Goal: Information Seeking & Learning: Learn about a topic

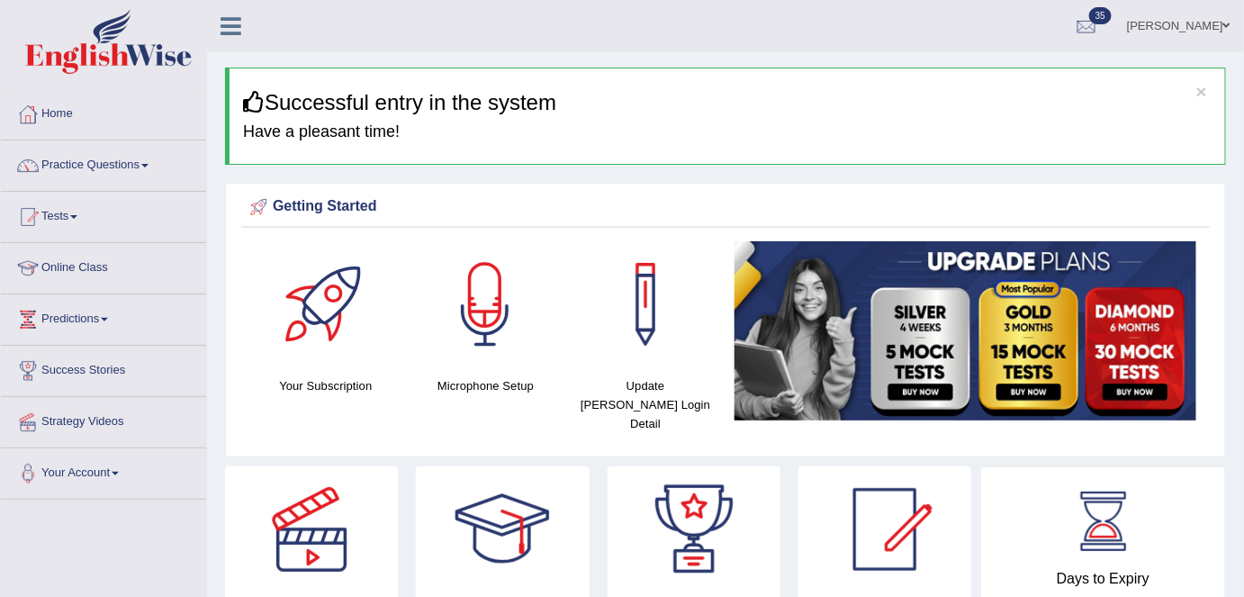
click at [115, 173] on link "Practice Questions" at bounding box center [103, 162] width 205 height 45
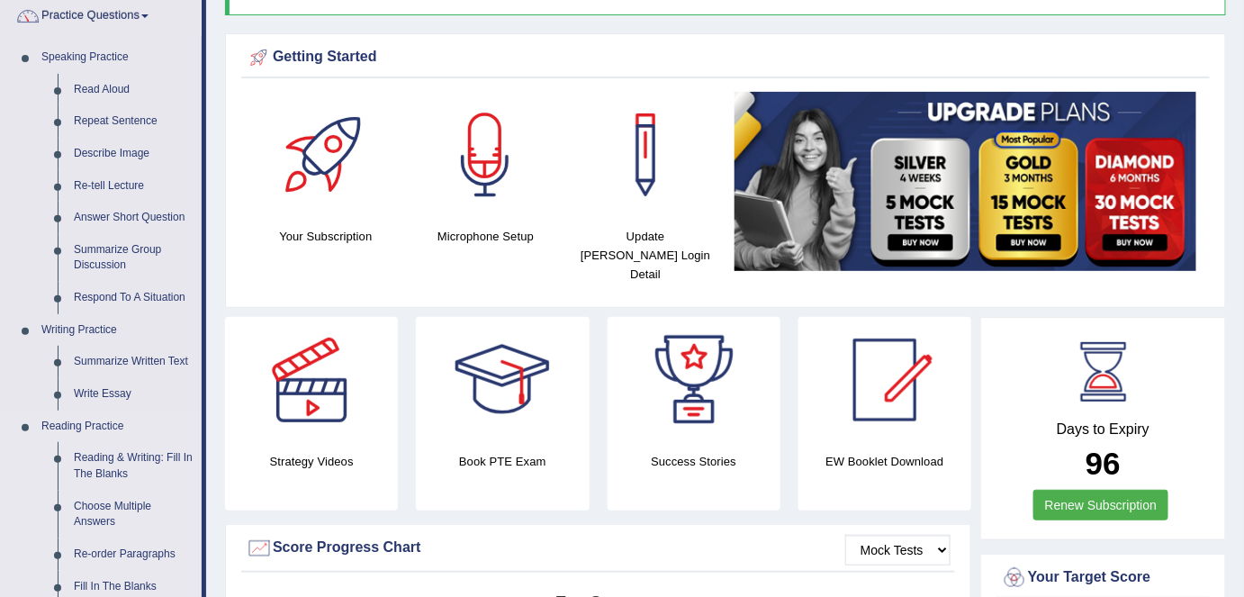
scroll to position [163, 0]
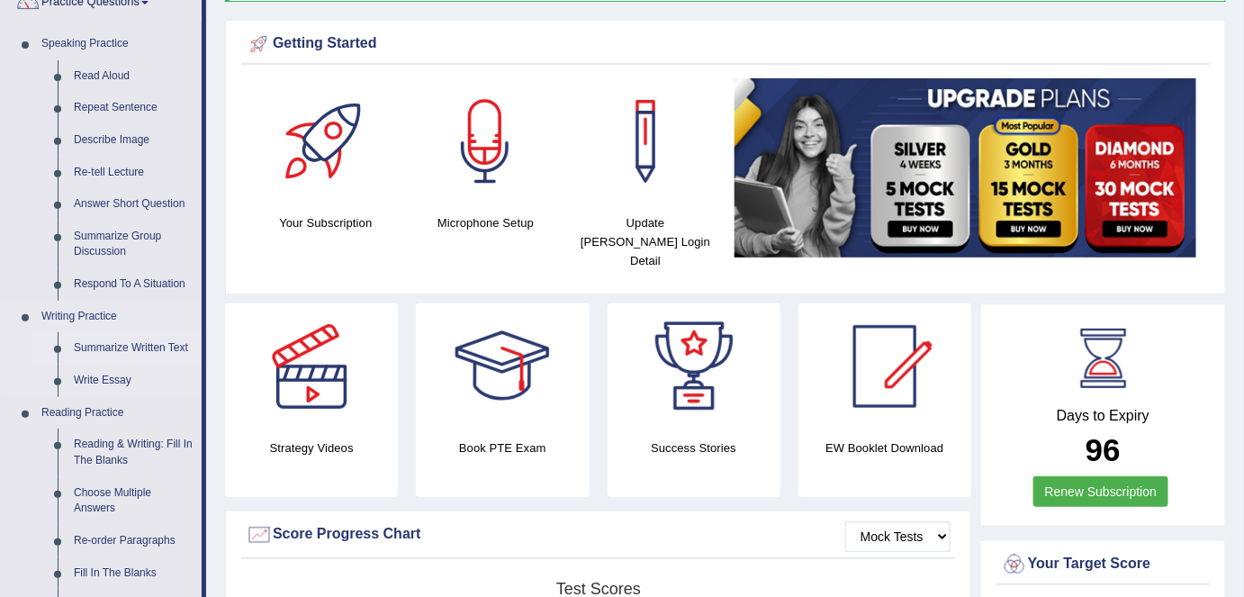
drag, startPoint x: 115, startPoint y: 349, endPoint x: 147, endPoint y: 348, distance: 31.5
click at [115, 349] on link "Summarize Written Text" at bounding box center [134, 348] width 136 height 32
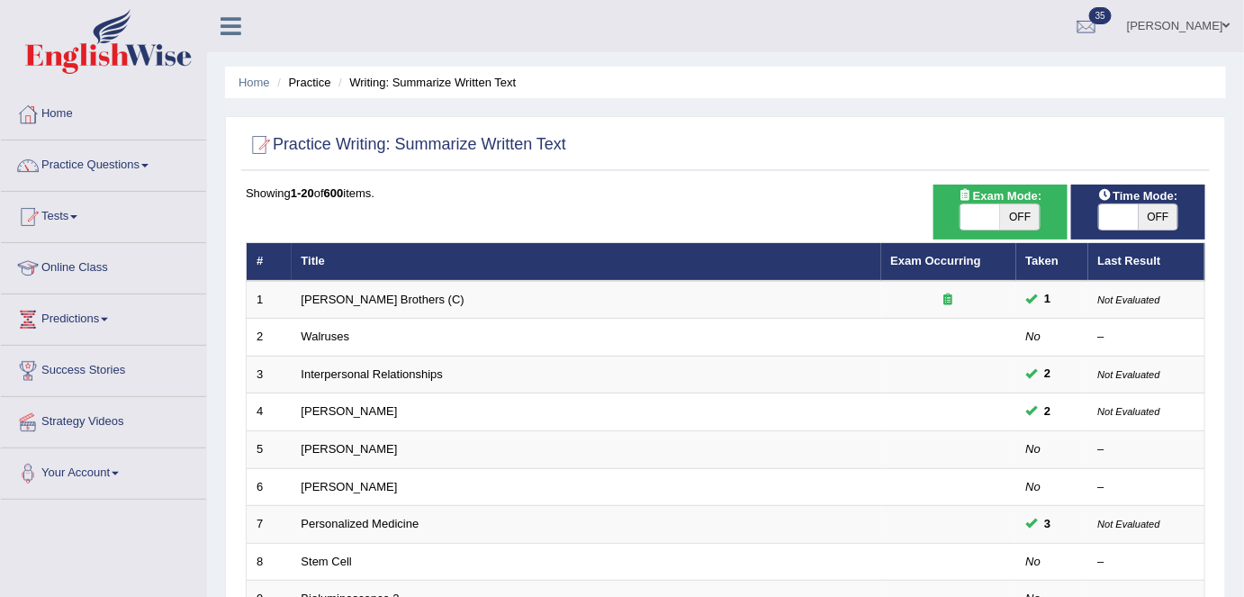
click at [1030, 217] on span "OFF" at bounding box center [1020, 216] width 40 height 25
checkbox input "true"
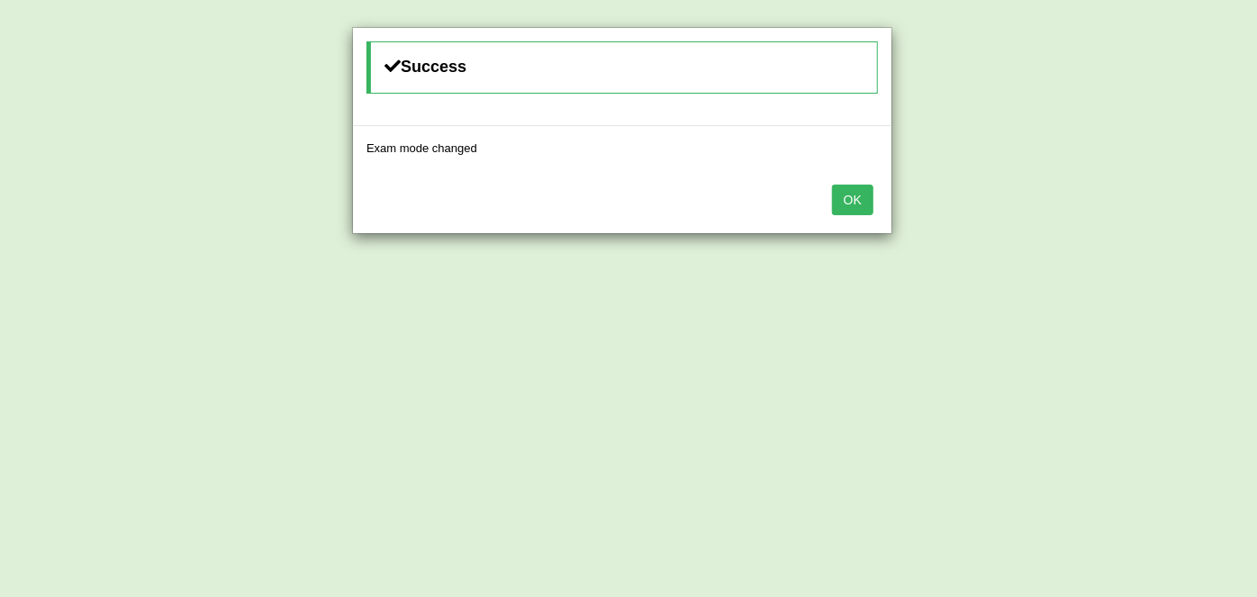
click at [859, 202] on button "OK" at bounding box center [852, 200] width 41 height 31
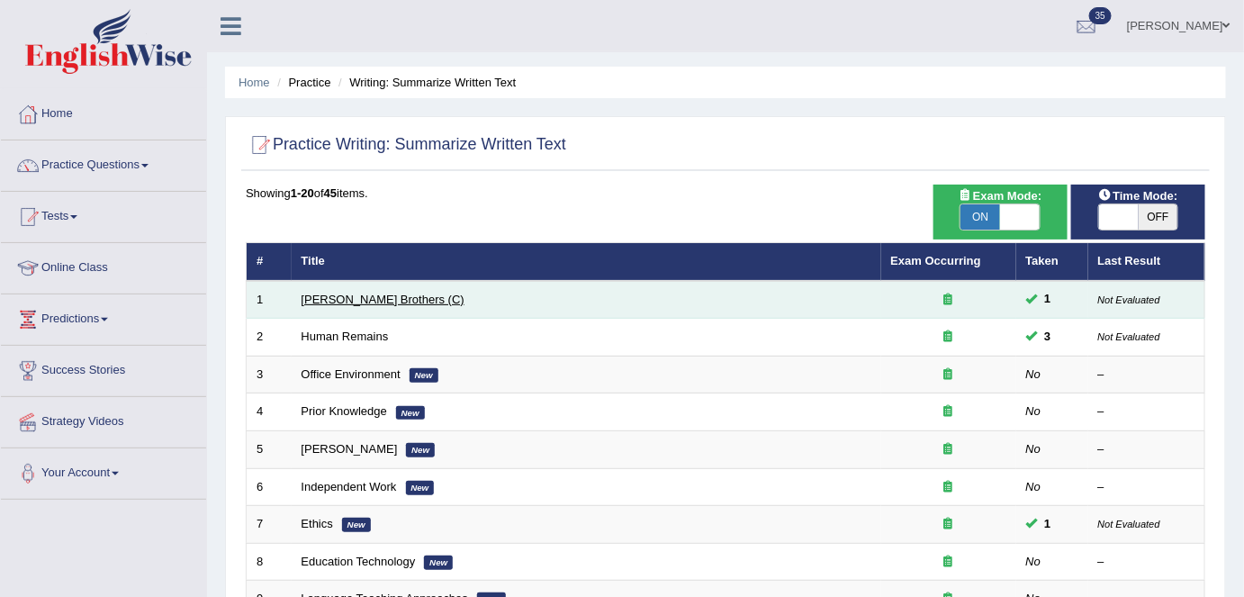
click at [366, 298] on link "Wright Brothers (C)" at bounding box center [383, 300] width 163 height 14
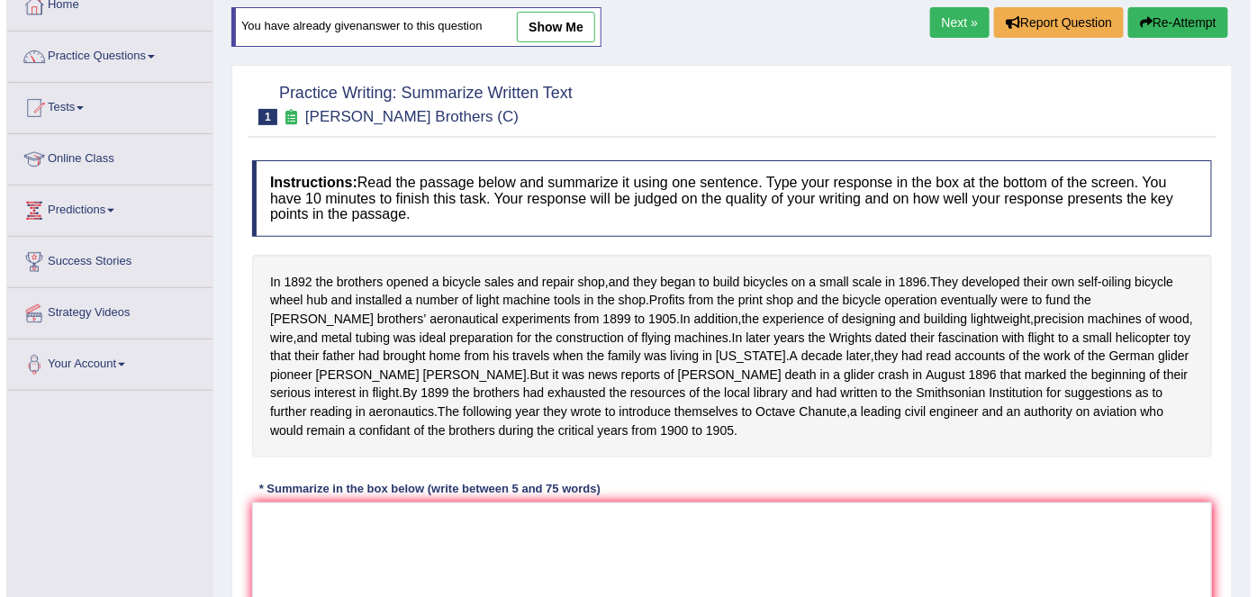
scroll to position [348, 0]
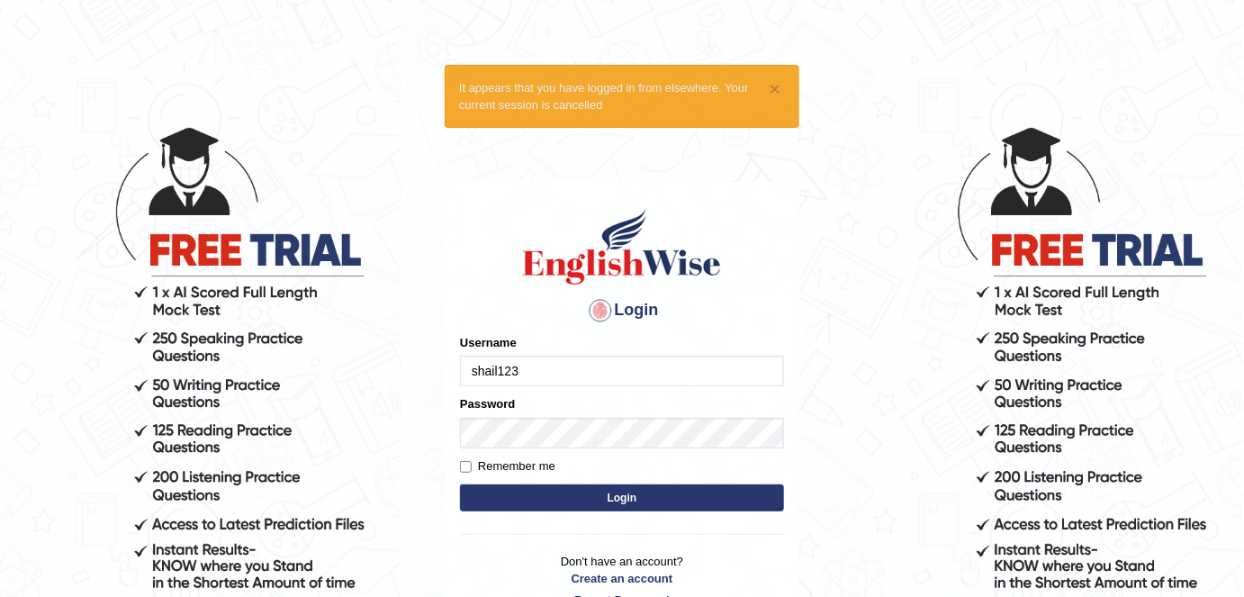
click at [582, 363] on input "shail123" at bounding box center [622, 371] width 324 height 31
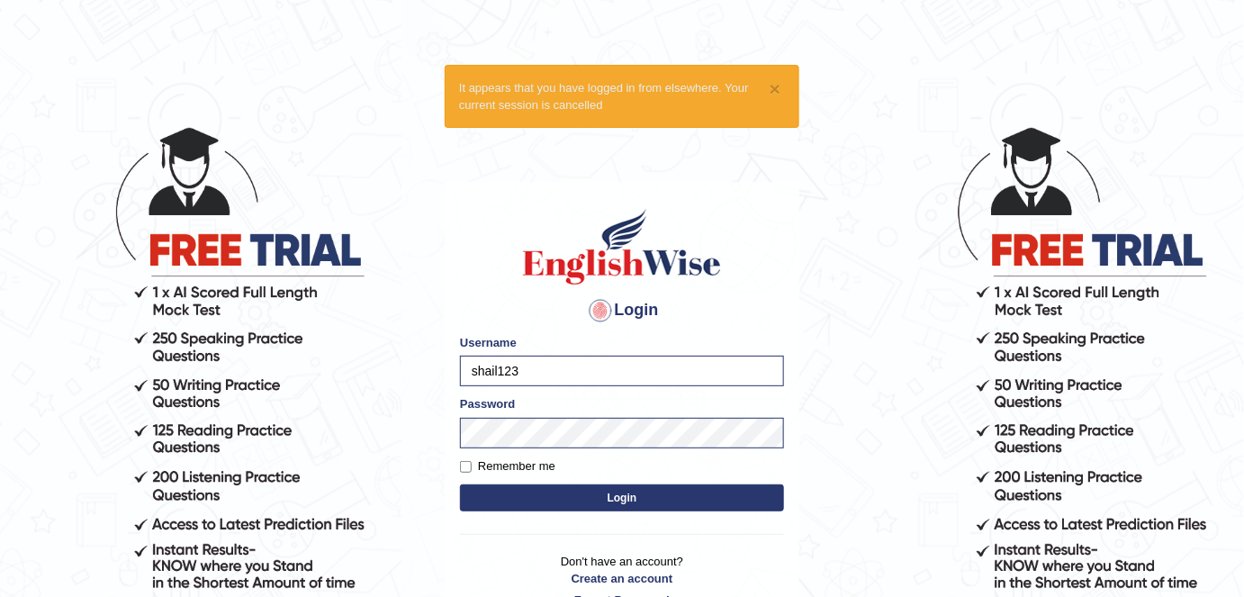
drag, startPoint x: 564, startPoint y: 371, endPoint x: 377, endPoint y: 371, distance: 186.4
click at [377, 371] on body "× It appears that you have logged in from elsewhere. Your current session is ca…" at bounding box center [622, 360] width 1244 height 597
click at [558, 381] on input "shail123" at bounding box center [622, 371] width 324 height 31
type input "florbello"
drag, startPoint x: 503, startPoint y: 464, endPoint x: 521, endPoint y: 496, distance: 37.1
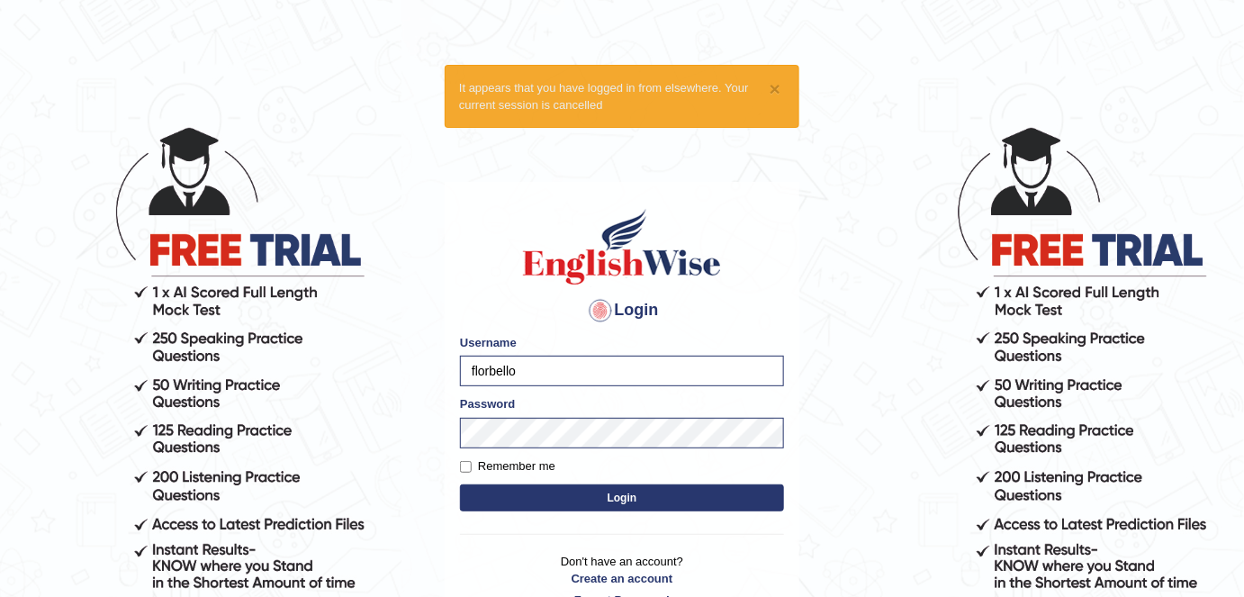
click at [503, 464] on label "Remember me" at bounding box center [507, 466] width 95 height 18
click at [472, 464] on input "Remember me" at bounding box center [466, 467] width 12 height 12
checkbox input "true"
click at [540, 500] on button "Login" at bounding box center [622, 497] width 324 height 27
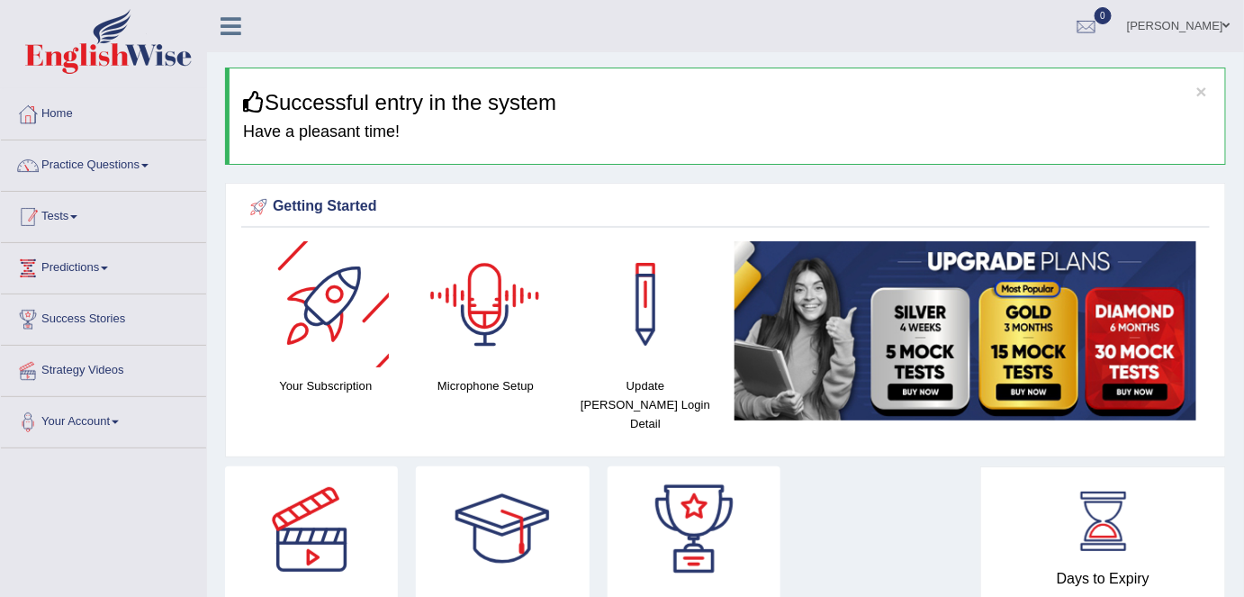
click at [142, 171] on link "Practice Questions" at bounding box center [103, 162] width 205 height 45
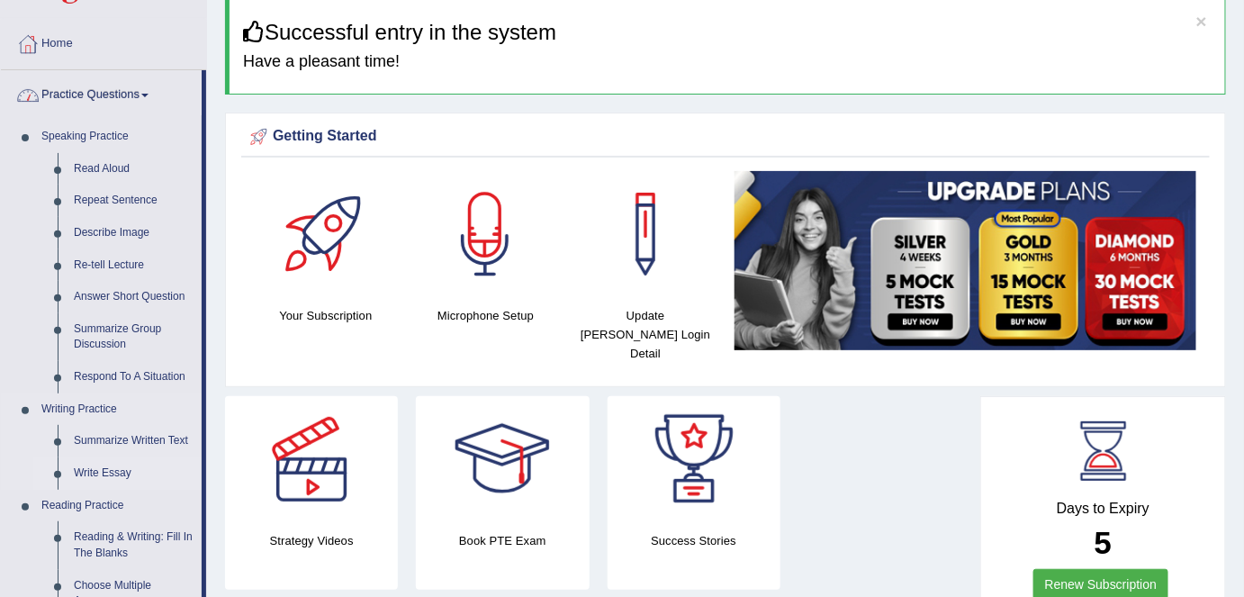
scroll to position [163, 0]
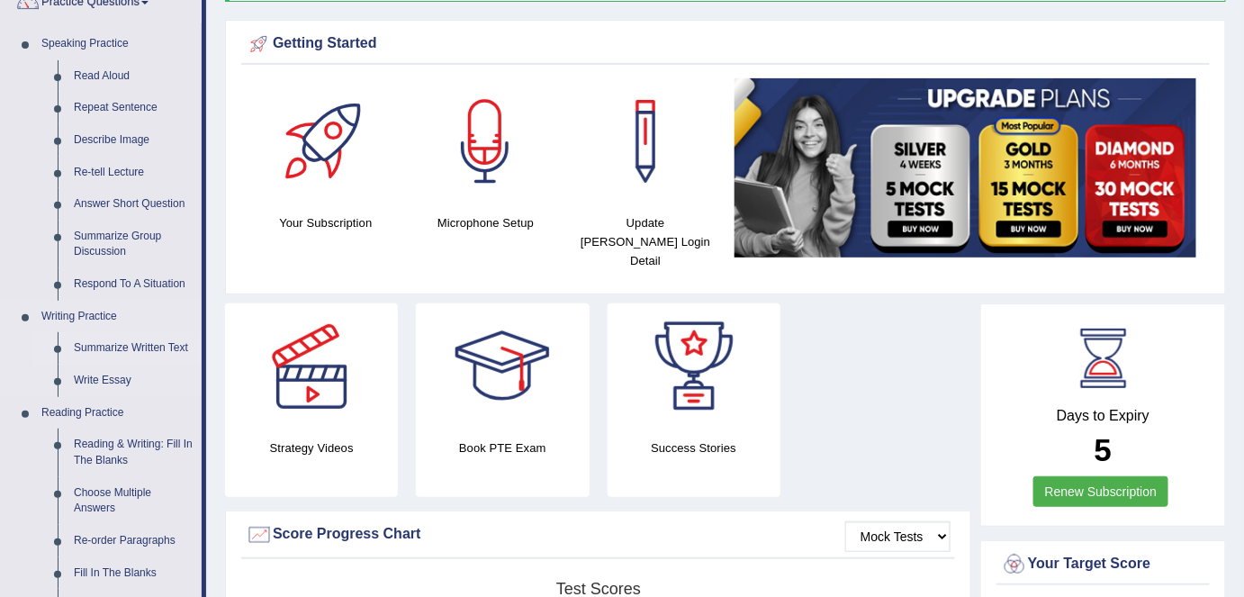
drag, startPoint x: 131, startPoint y: 344, endPoint x: 141, endPoint y: 344, distance: 9.9
click at [131, 344] on link "Summarize Written Text" at bounding box center [134, 348] width 136 height 32
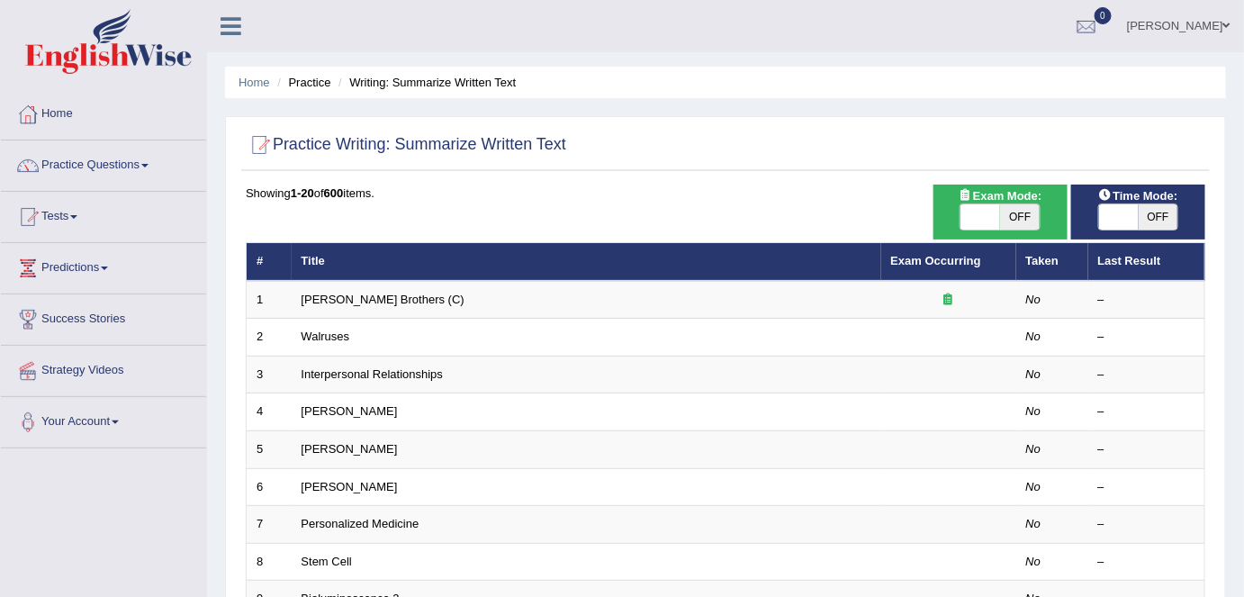
drag, startPoint x: 0, startPoint y: 0, endPoint x: 1023, endPoint y: 230, distance: 1048.4
click at [1023, 230] on div "Exam Mode: ON OFF" at bounding box center [1001, 212] width 134 height 55
click at [1009, 215] on span "OFF" at bounding box center [1020, 216] width 40 height 25
checkbox input "true"
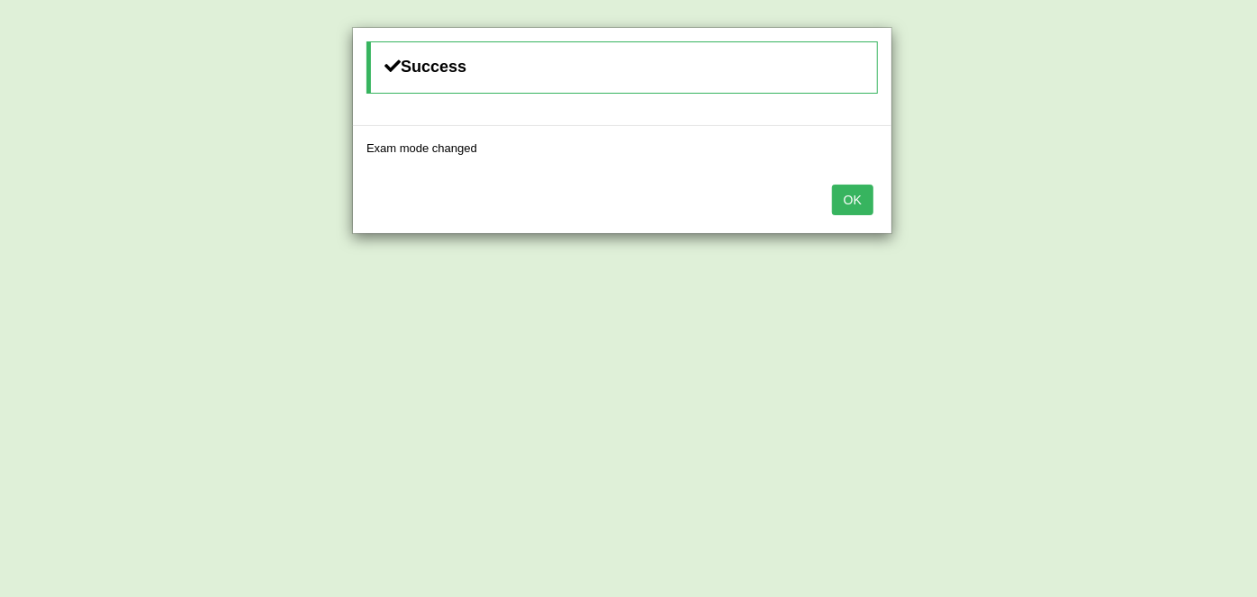
drag, startPoint x: 850, startPoint y: 207, endPoint x: 825, endPoint y: 209, distance: 25.3
click at [850, 207] on button "OK" at bounding box center [852, 200] width 41 height 31
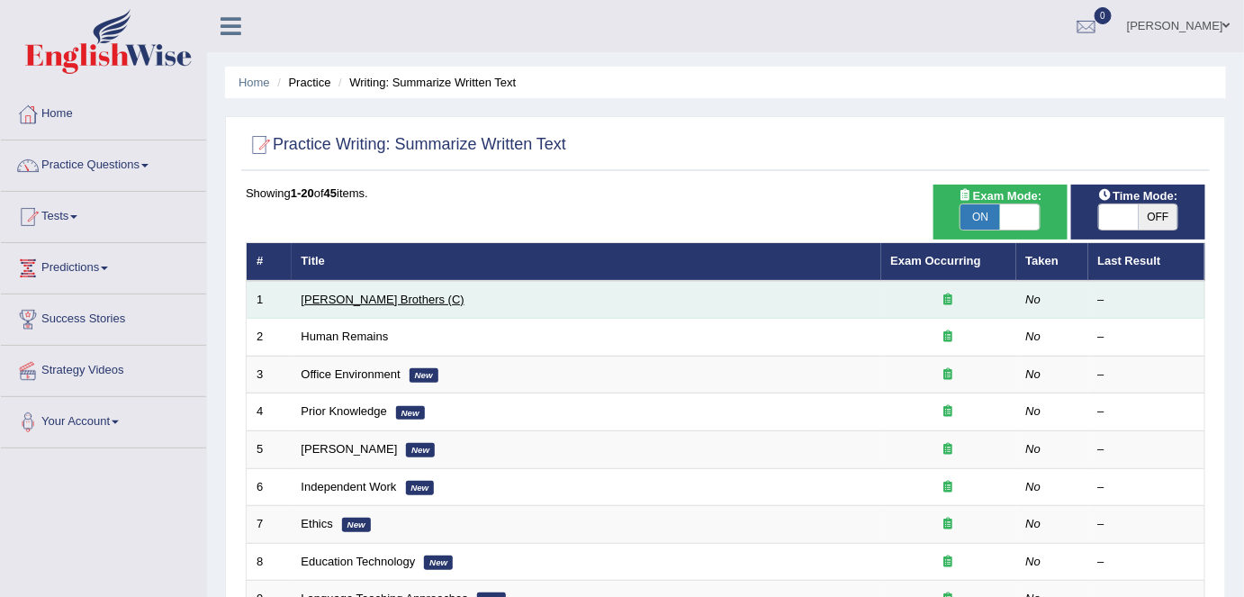
drag, startPoint x: 0, startPoint y: 0, endPoint x: 376, endPoint y: 299, distance: 480.6
click at [376, 299] on link "Wright Brothers (C)" at bounding box center [383, 300] width 163 height 14
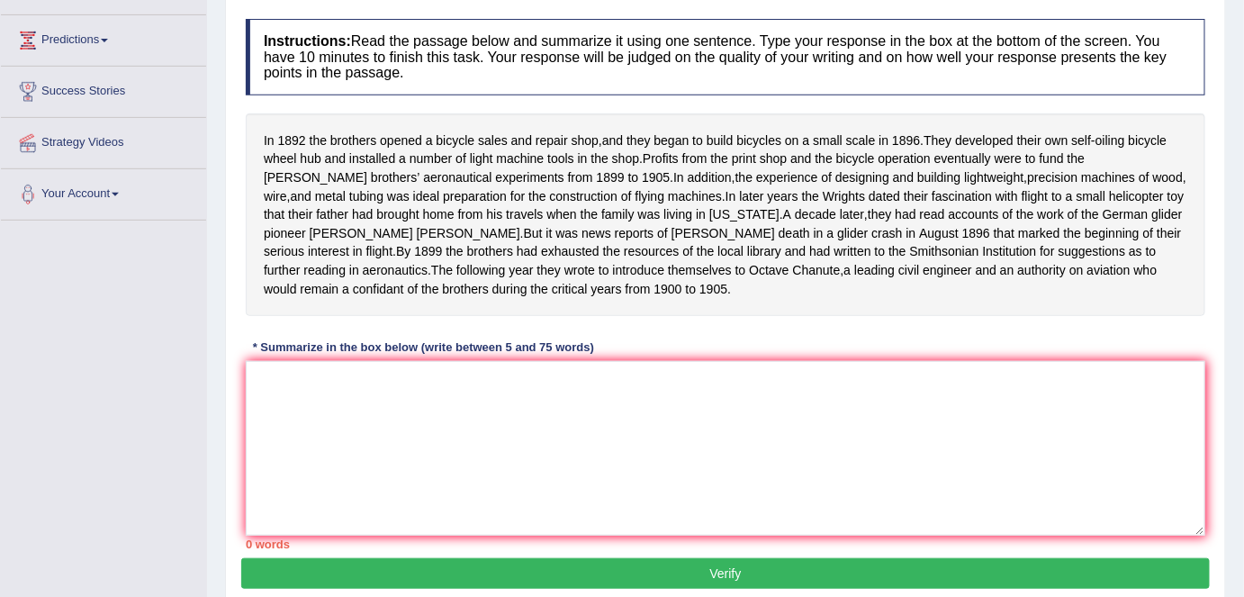
scroll to position [245, 0]
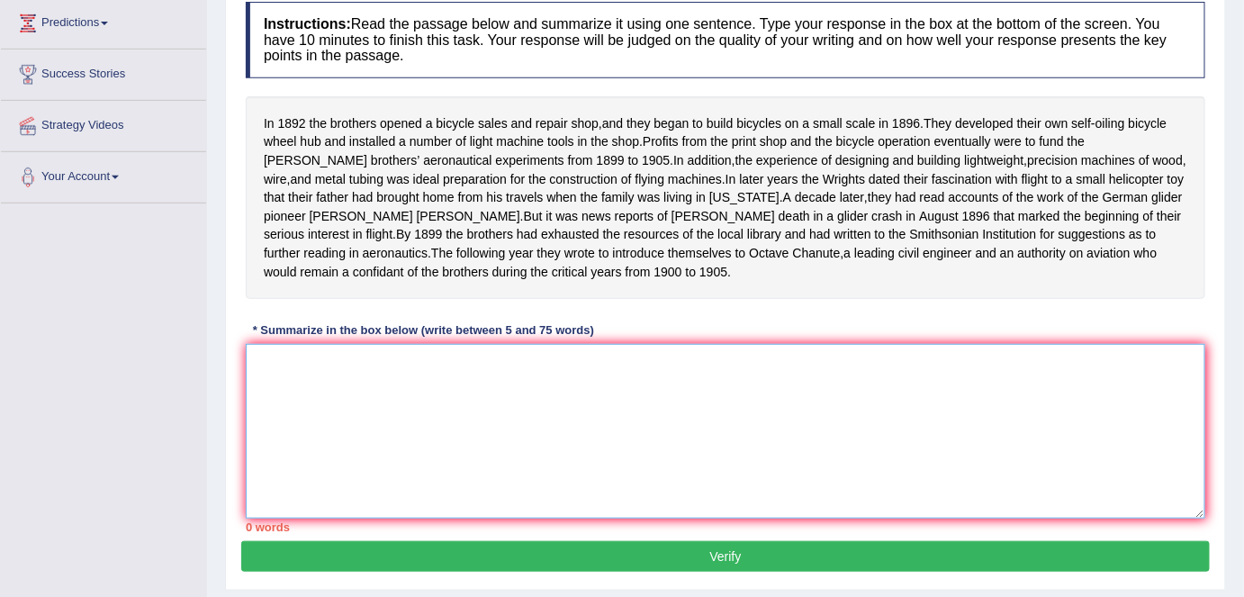
click at [420, 408] on textarea at bounding box center [726, 431] width 960 height 175
click at [291, 389] on textarea at bounding box center [726, 431] width 960 height 175
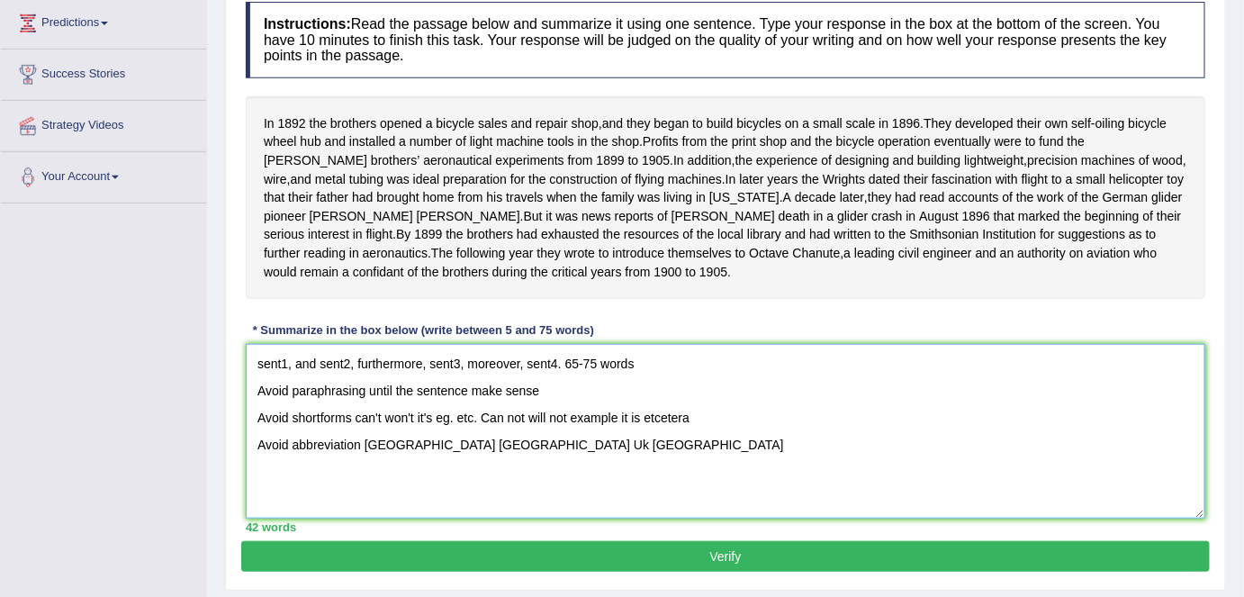
click at [545, 459] on textarea "sent1, and sent2, furthermore, sent3, moreover, sent4. 65-75 words Avoid paraph…" at bounding box center [726, 431] width 960 height 175
click at [699, 464] on textarea "sent1, and sent2, furthermore, sent3, moreover, sent4. 65-75 words Avoid paraph…" at bounding box center [726, 431] width 960 height 175
type textarea "sent1, and sent2, furthermore, sent3, moreover, sent4. 65-75 words Avoid paraph…"
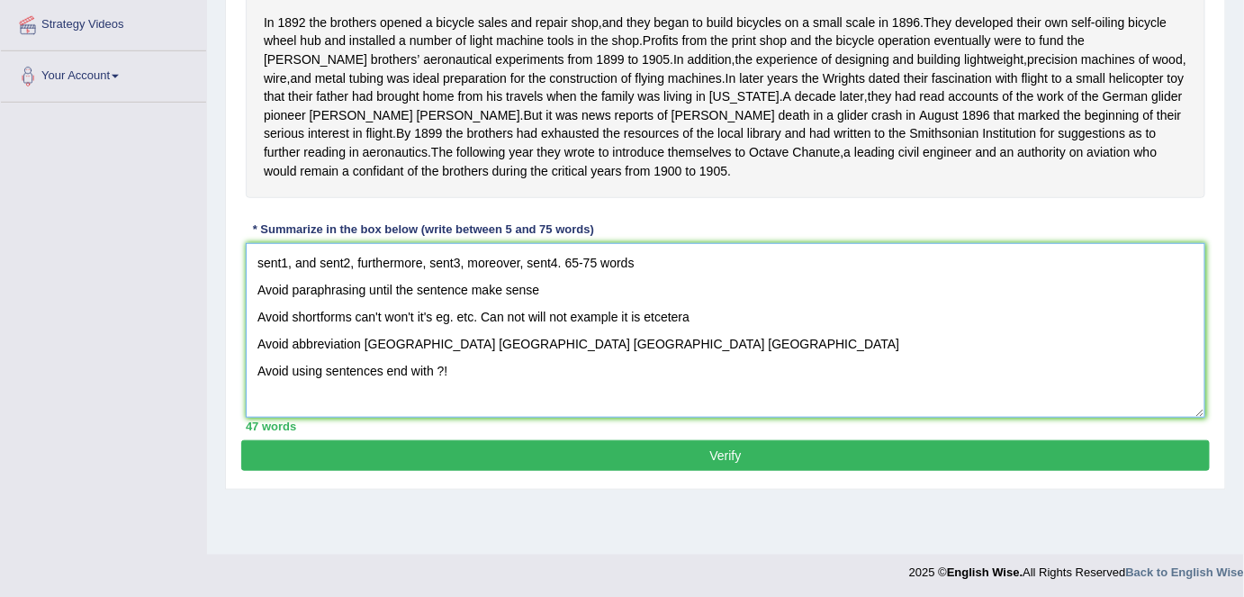
scroll to position [348, 0]
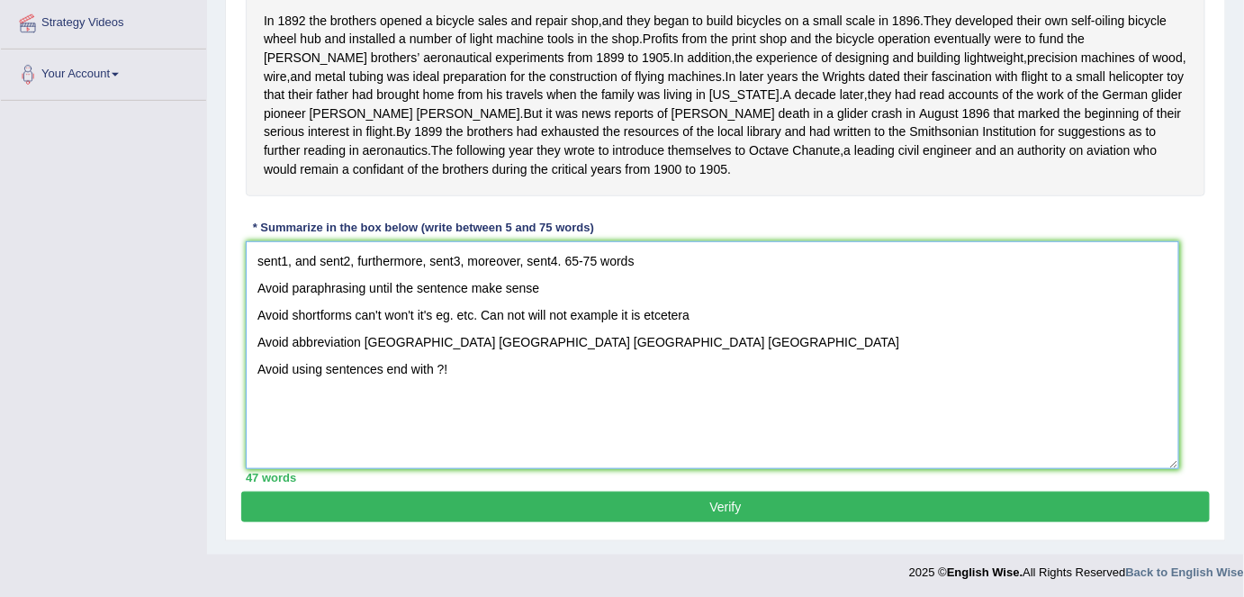
drag, startPoint x: 1200, startPoint y: 426, endPoint x: 1166, endPoint y: 495, distance: 77.3
click at [1166, 469] on textarea "sent1, and sent2, furthermore, sent3, moreover, sent4. 65-75 words Avoid paraph…" at bounding box center [713, 355] width 934 height 228
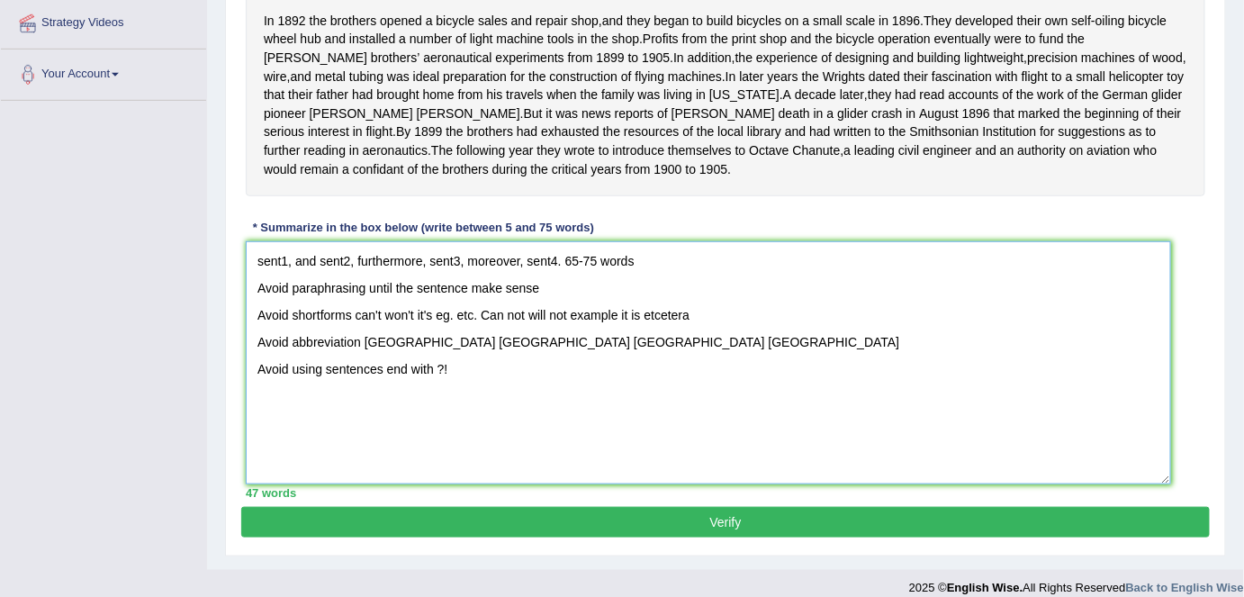
drag, startPoint x: 252, startPoint y: 268, endPoint x: 585, endPoint y: 483, distance: 396.6
click at [585, 483] on textarea "sent1, and sent2, furthermore, sent3, moreover, sent4. 65-75 words Avoid paraph…" at bounding box center [709, 362] width 926 height 243
click at [694, 483] on textarea "sent1, and sent2, furthermore, sent3, moreover, sent4. 65-75 words Avoid paraph…" at bounding box center [709, 362] width 926 height 243
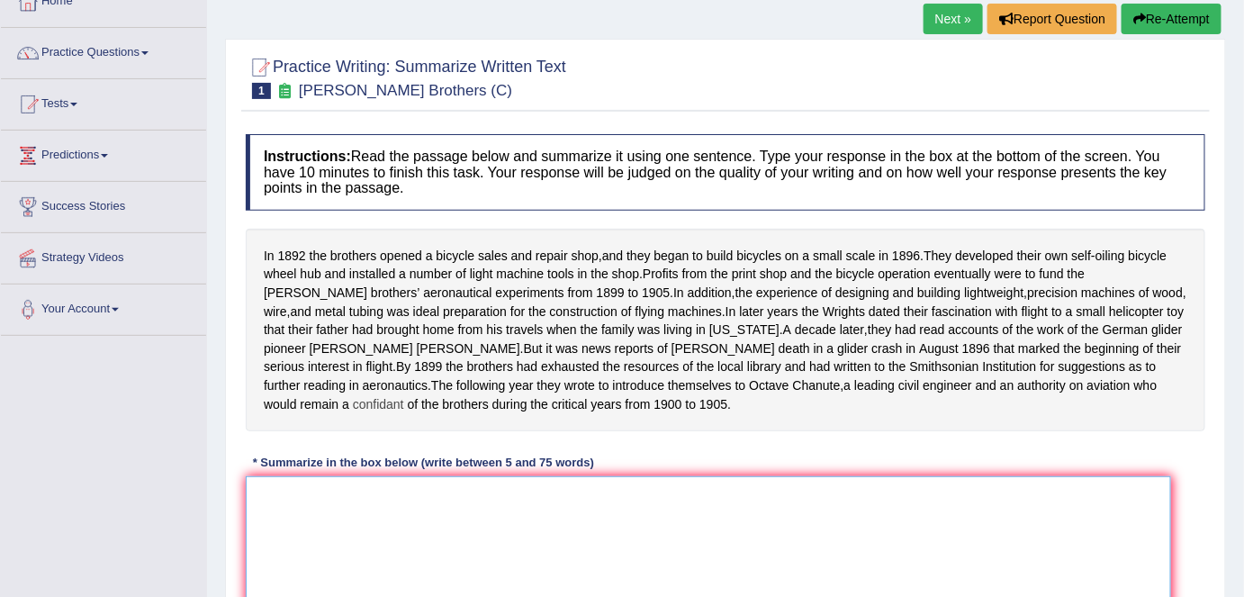
scroll to position [103, 0]
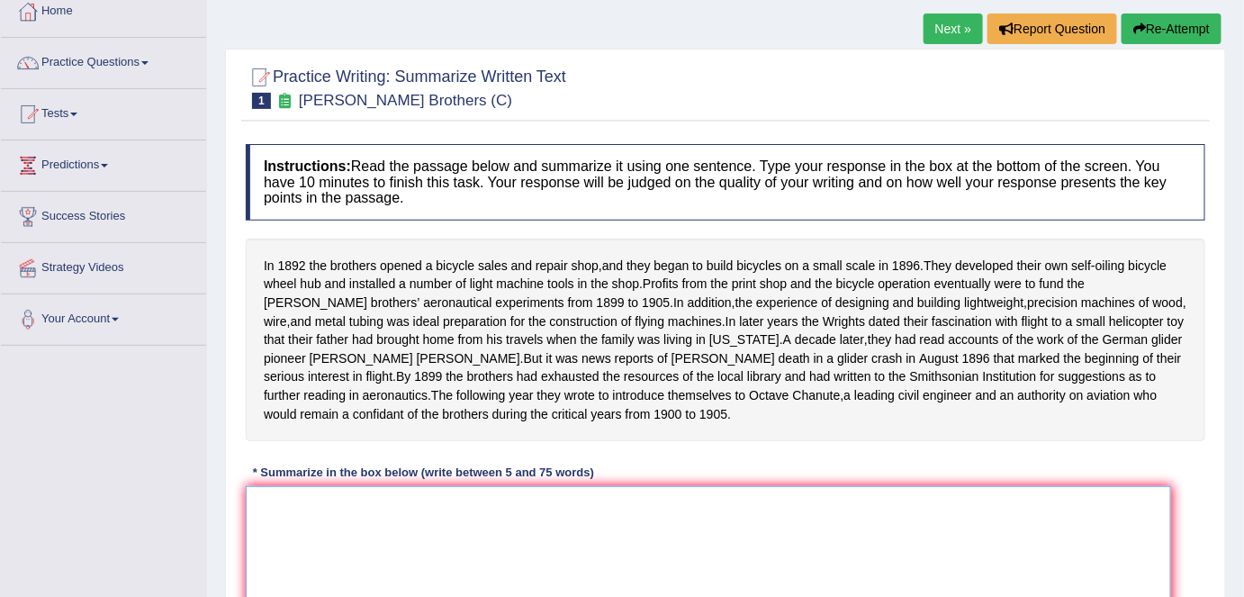
click at [333, 534] on textarea at bounding box center [709, 607] width 926 height 243
click at [303, 511] on textarea at bounding box center [709, 607] width 926 height 243
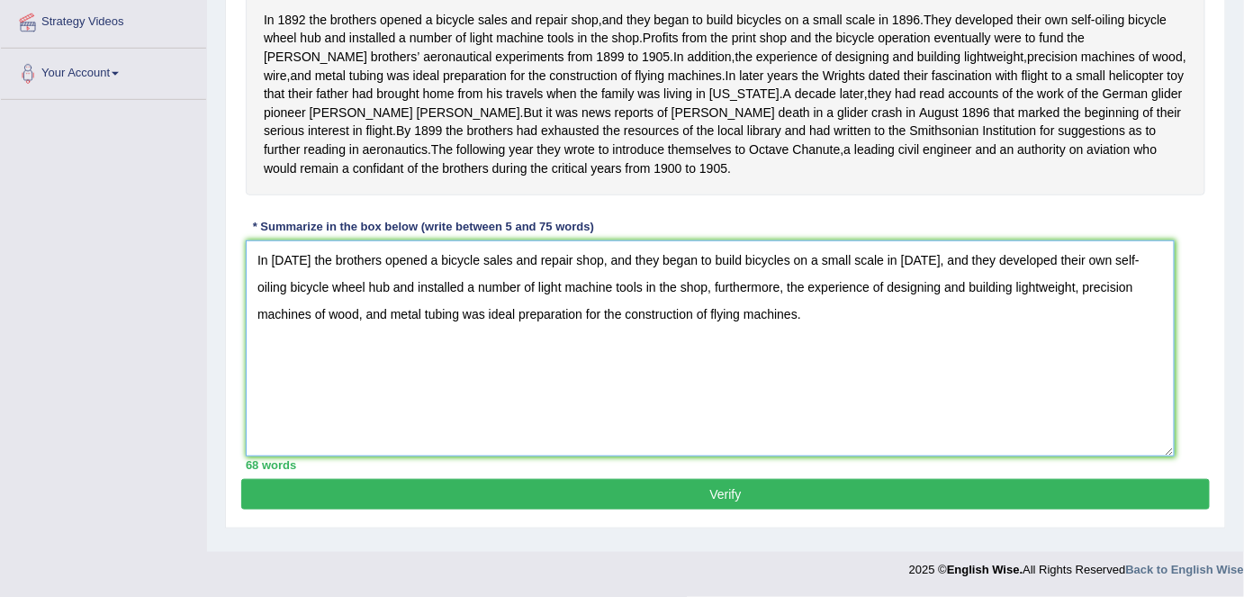
scroll to position [348, 0]
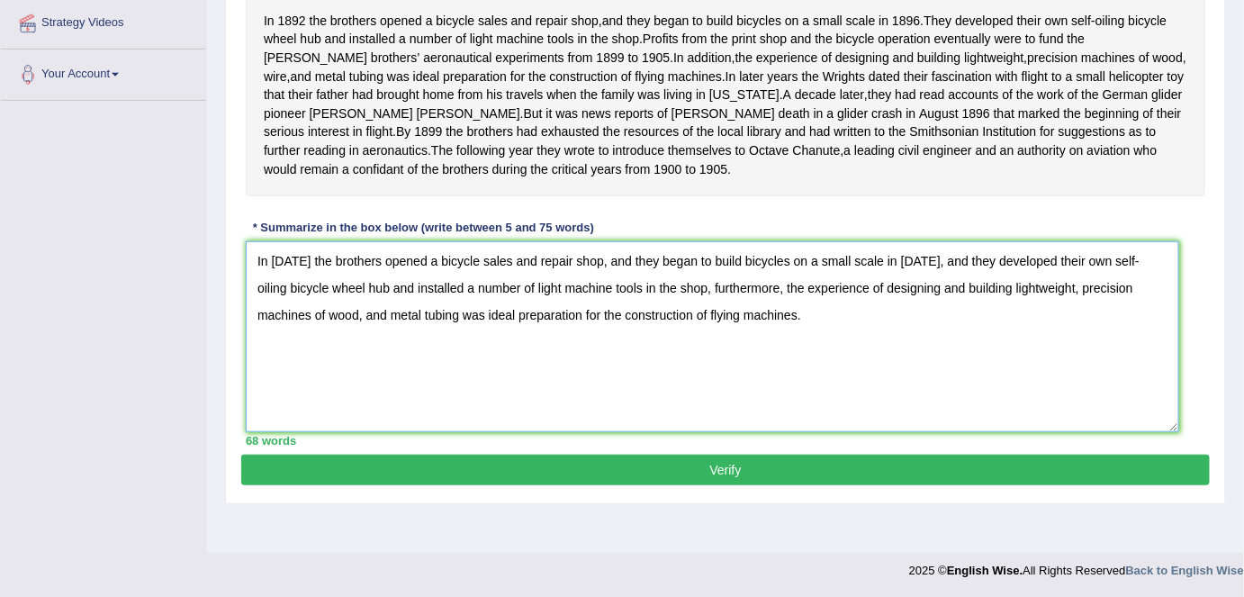
drag, startPoint x: 1164, startPoint y: 463, endPoint x: 1172, endPoint y: 411, distance: 52.8
click at [1172, 411] on textarea "In 1892 the brothers opened a bicycle sales and repair shop, and they began to …" at bounding box center [713, 336] width 934 height 191
type textarea "In 1892 the brothers opened a bicycle sales and repair shop, and they began to …"
click at [693, 485] on button "Verify" at bounding box center [725, 470] width 969 height 31
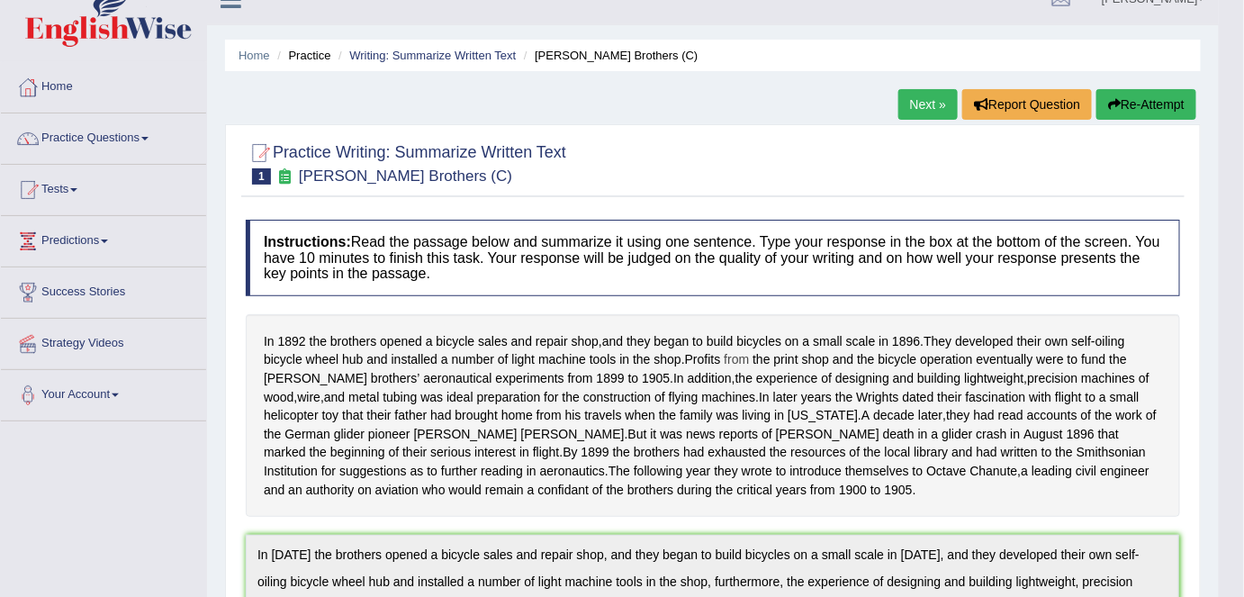
scroll to position [0, 0]
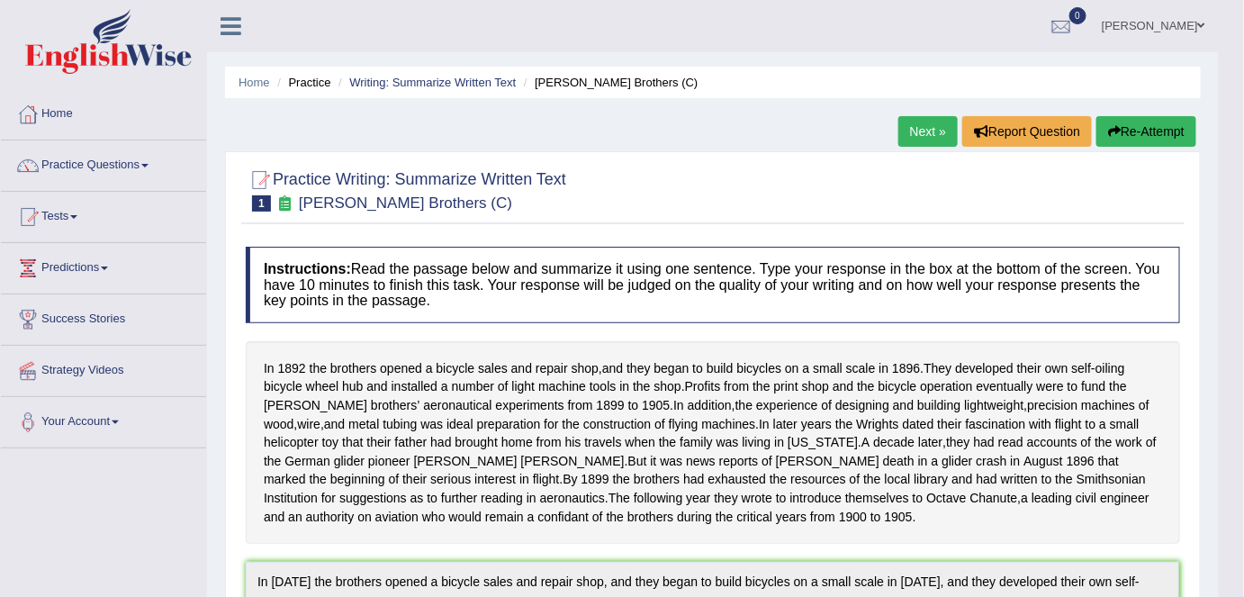
click at [908, 135] on link "Next »" at bounding box center [928, 131] width 59 height 31
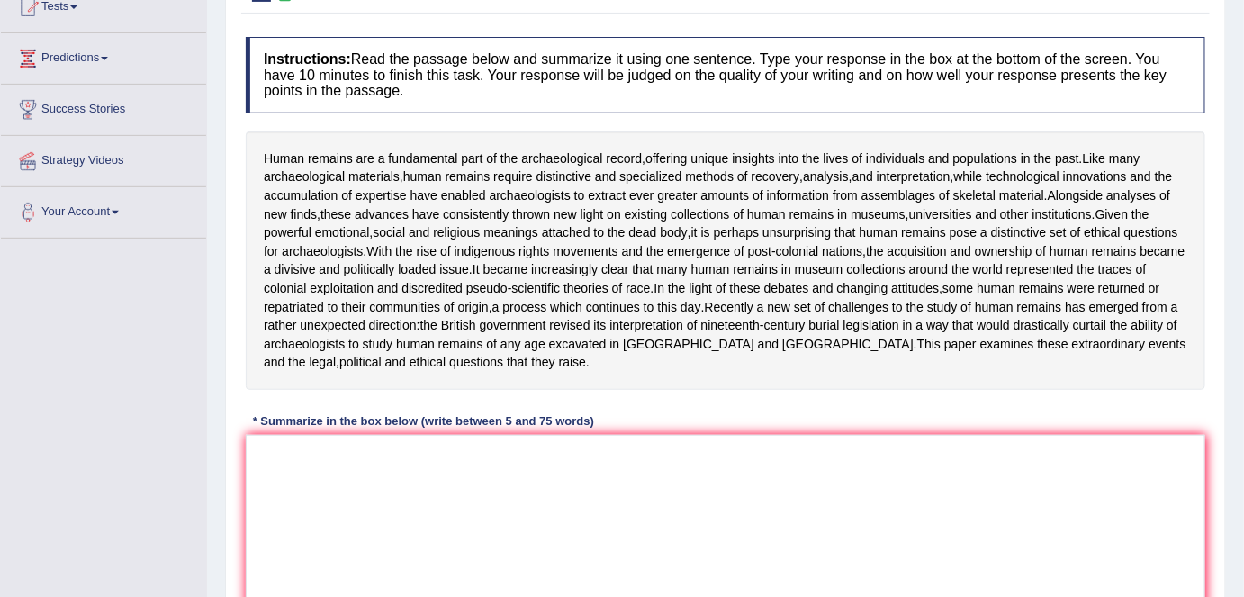
scroll to position [211, 0]
click at [1125, 389] on div "Human remains are a fundamental part of the archaeological record , offering un…" at bounding box center [726, 260] width 960 height 258
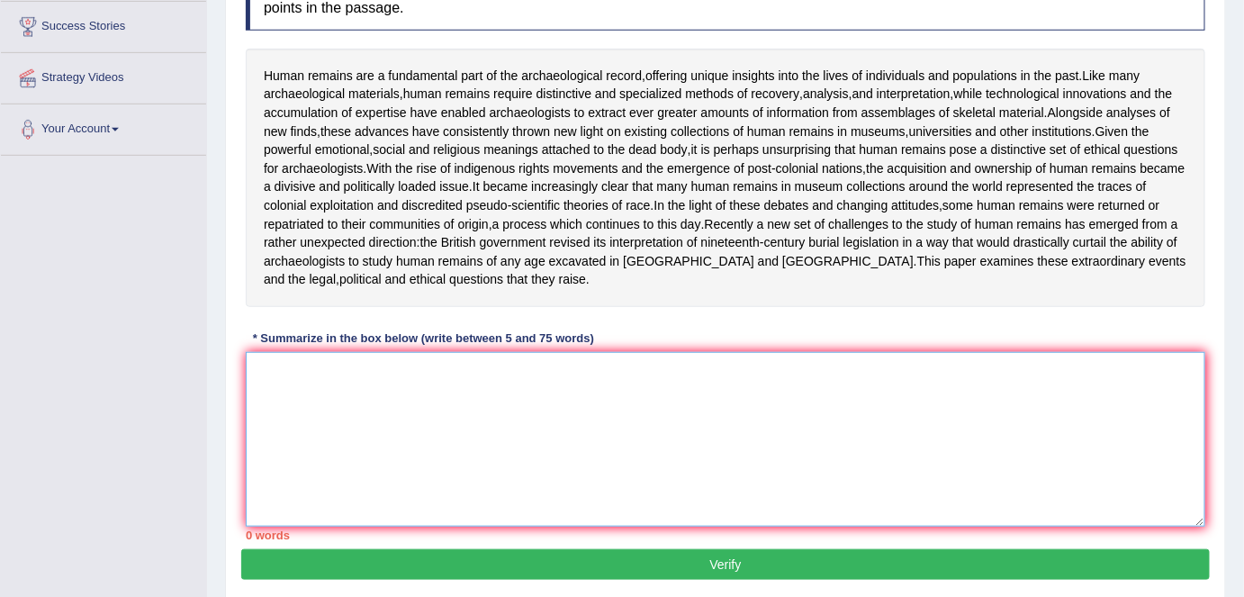
click at [310, 412] on textarea at bounding box center [726, 439] width 960 height 175
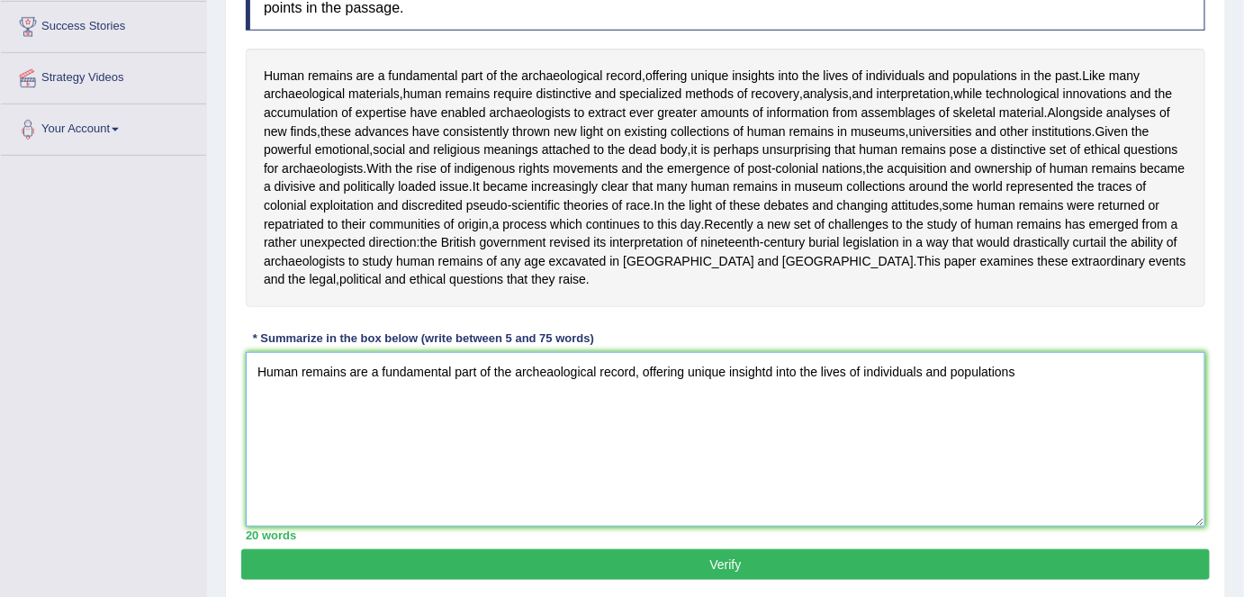
click at [1041, 393] on textarea "Human remains are a fundamental part of the archeaological record, offering uni…" at bounding box center [726, 439] width 960 height 175
click at [1141, 397] on textarea "Human remains are a fundamental part of the archeaological record, offering uni…" at bounding box center [726, 439] width 960 height 175
drag, startPoint x: 257, startPoint y: 402, endPoint x: 1251, endPoint y: 441, distance: 994.8
click at [1243, 304] on html "Toggle navigation Home Practice Questions Speaking Practice Read Aloud Repeat S…" at bounding box center [622, 5] width 1244 height 597
click at [1030, 453] on textarea "Human remains are a fundamental part of the archeaological record, offering uni…" at bounding box center [726, 439] width 960 height 175
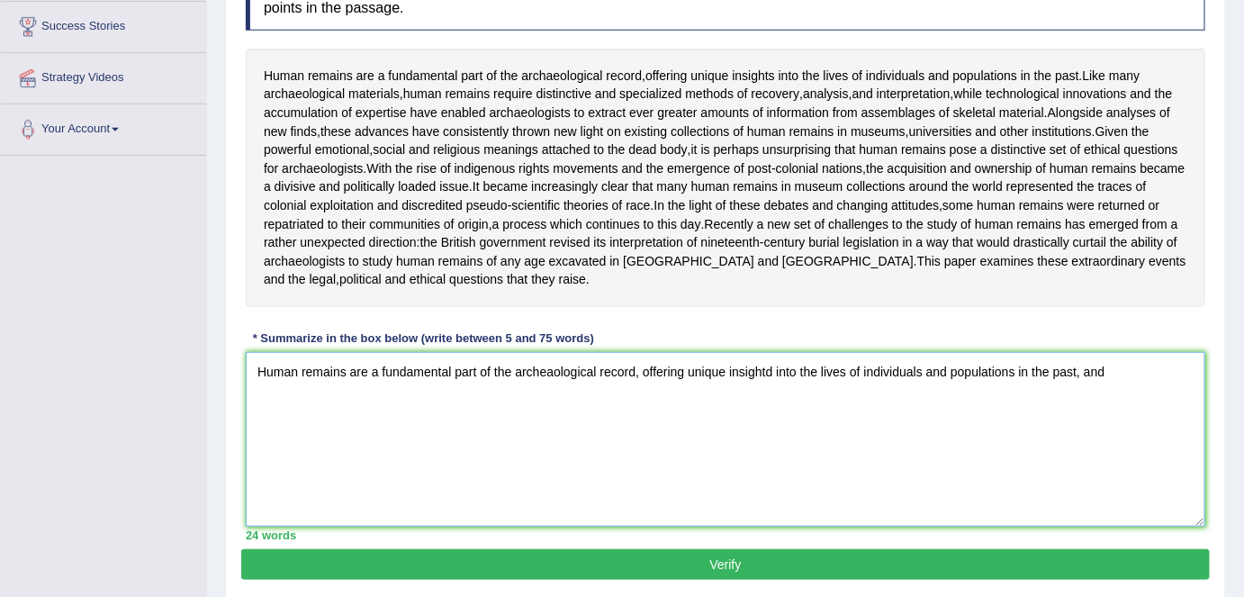
drag, startPoint x: 263, startPoint y: 402, endPoint x: 1105, endPoint y: 463, distance: 844.1
click at [1243, 304] on html "Toggle navigation Home Practice Questions Speaking Practice Read Aloud Repeat S…" at bounding box center [622, 5] width 1244 height 597
type textarea "H"
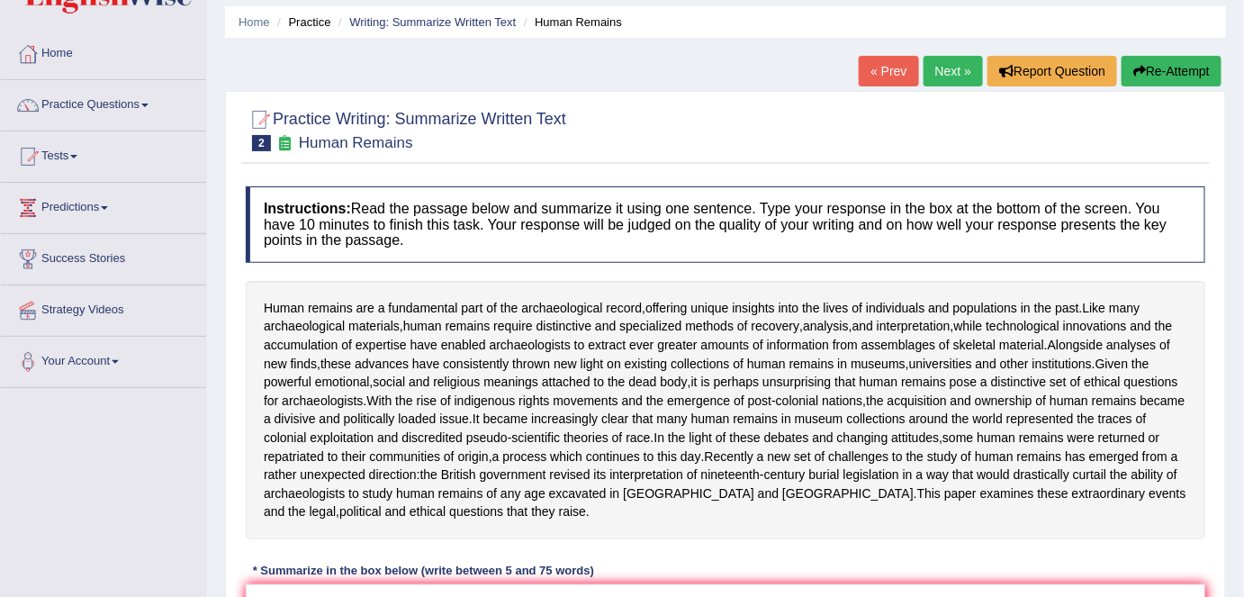
scroll to position [48, 0]
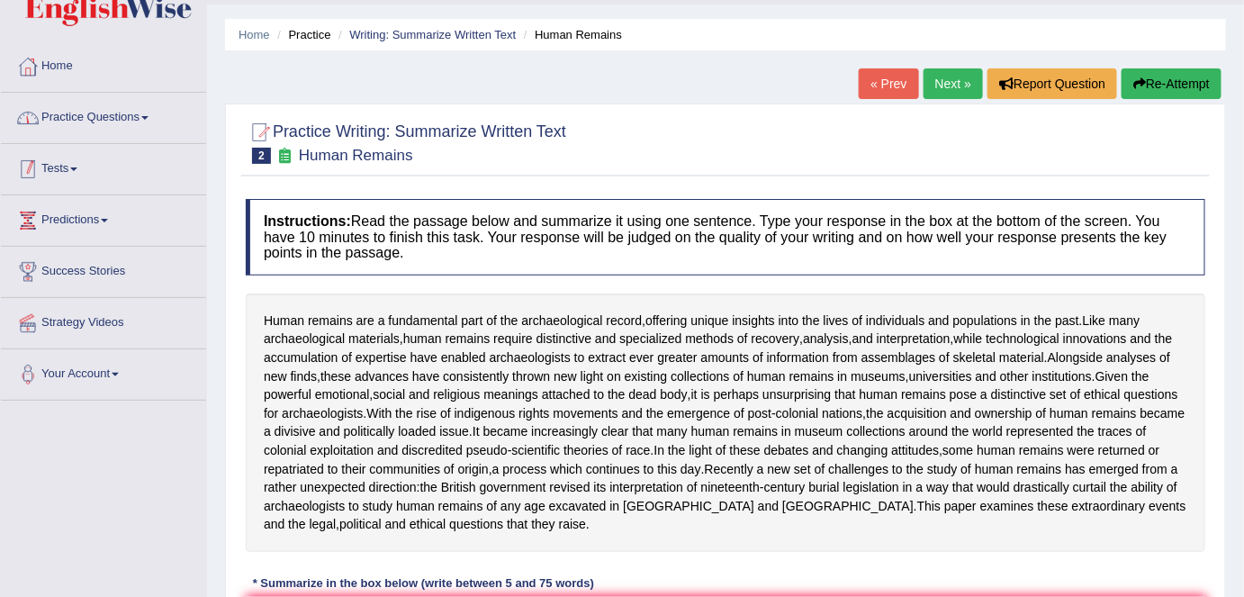
click at [162, 111] on link "Practice Questions" at bounding box center [103, 115] width 205 height 45
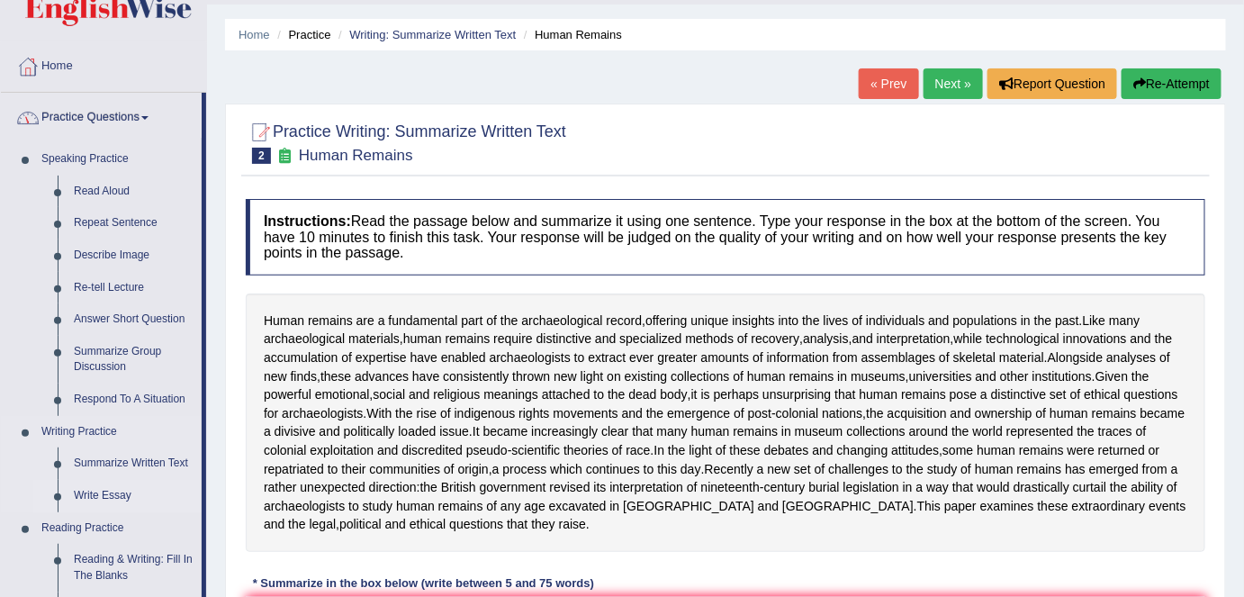
click at [117, 498] on link "Write Essay" at bounding box center [134, 496] width 136 height 32
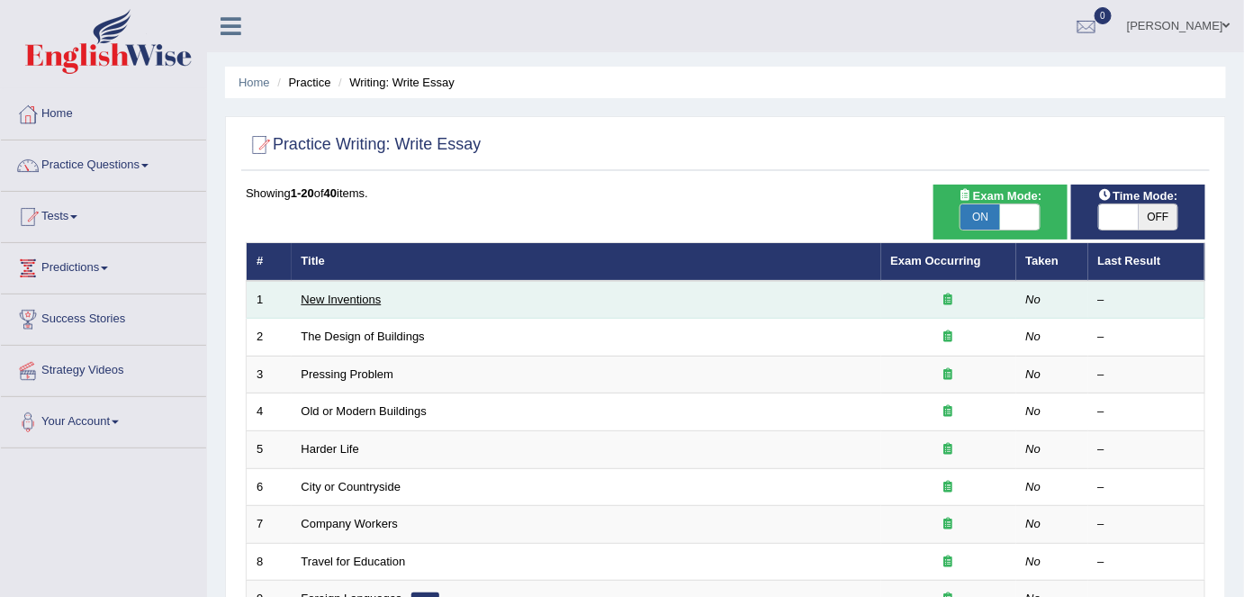
click at [363, 301] on link "New Inventions" at bounding box center [342, 300] width 80 height 14
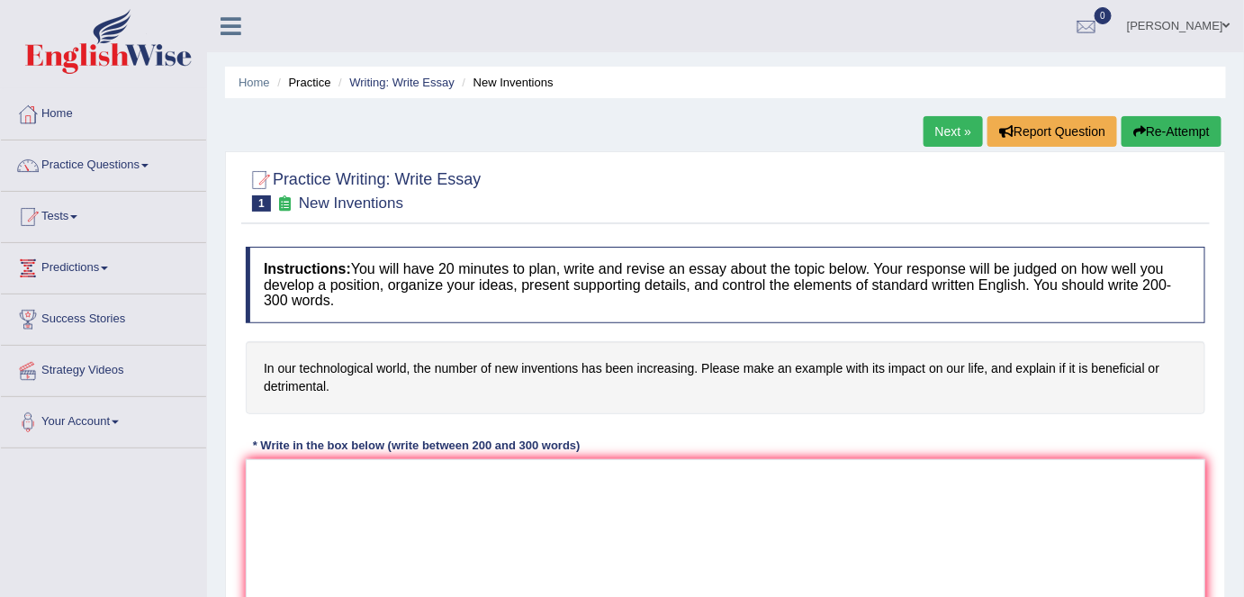
click at [944, 140] on link "Next »" at bounding box center [953, 131] width 59 height 31
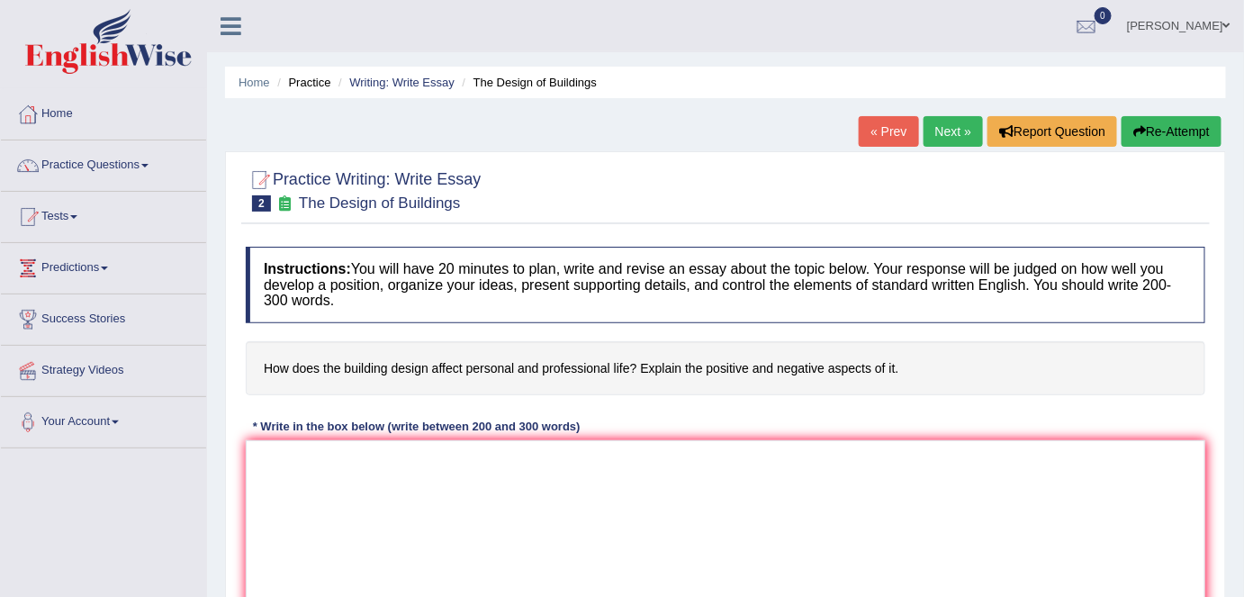
click at [941, 146] on link "Next »" at bounding box center [953, 131] width 59 height 31
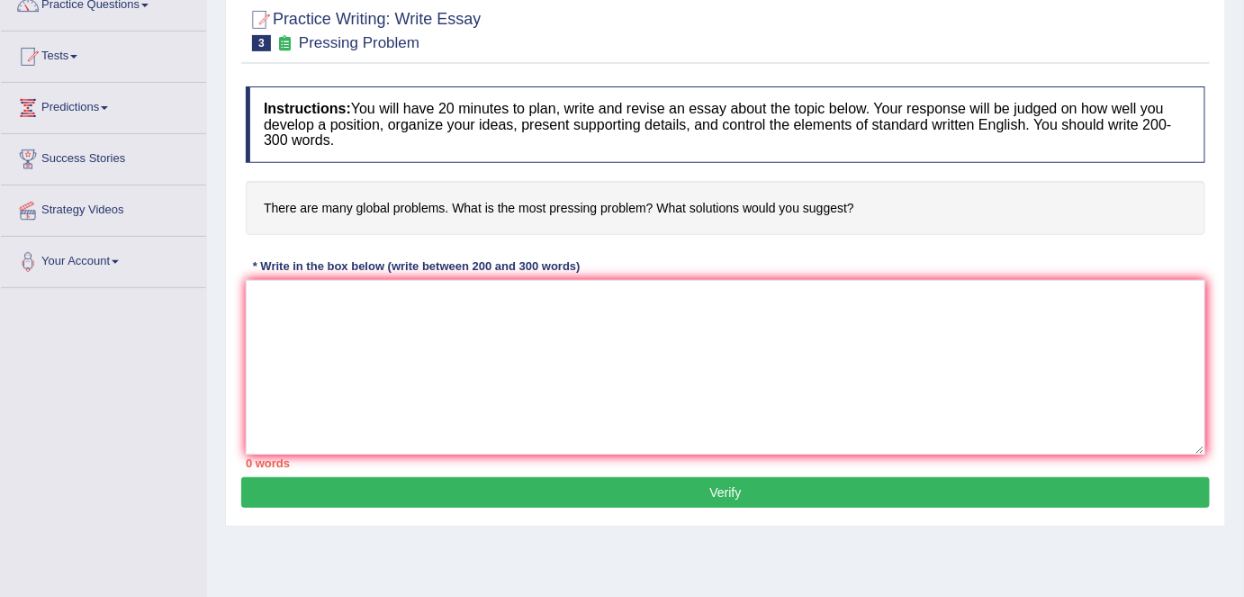
scroll to position [163, 0]
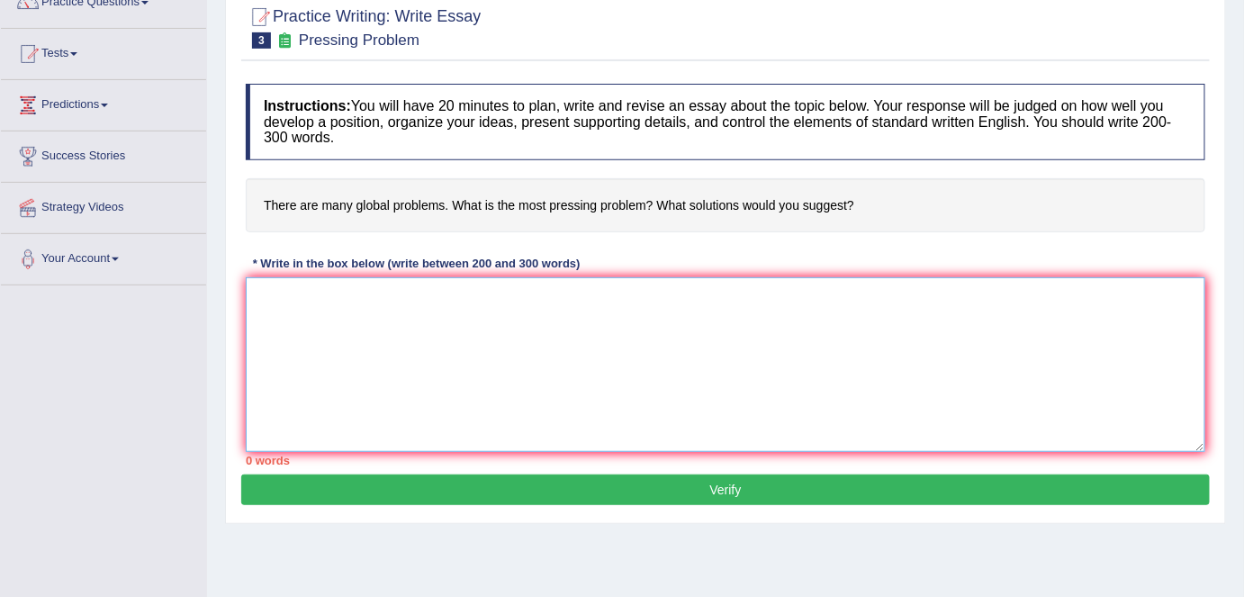
paste textarea "The increasing influence of (essay topic) on our lives has ignited numerous dis…"
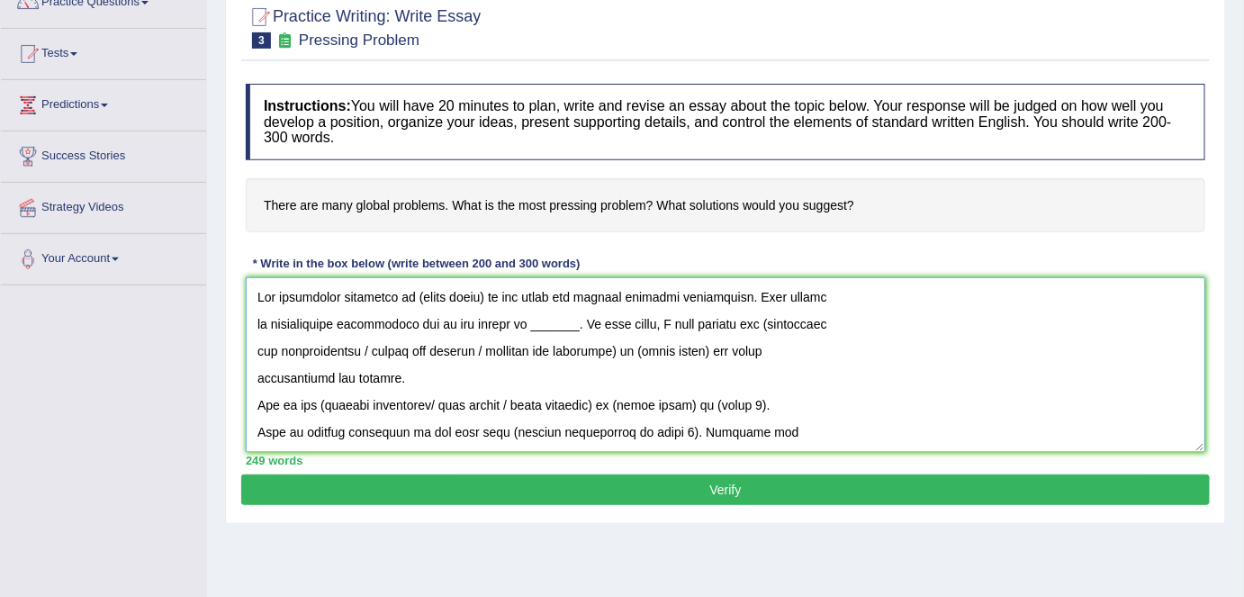
scroll to position [393, 0]
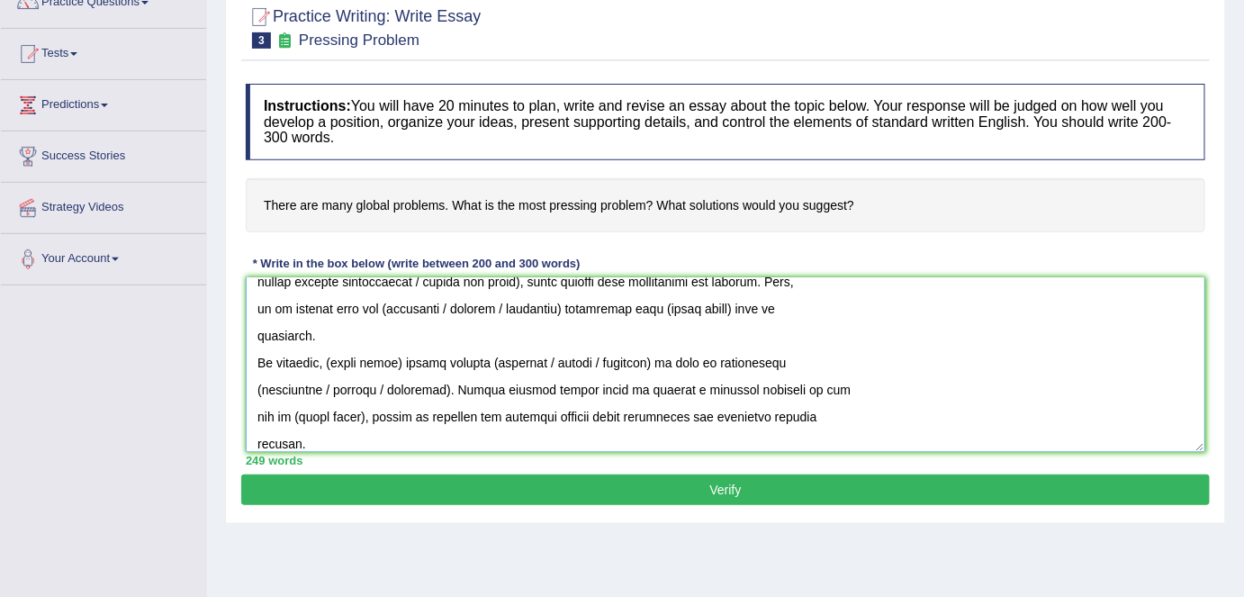
click at [249, 438] on textarea at bounding box center [726, 364] width 960 height 175
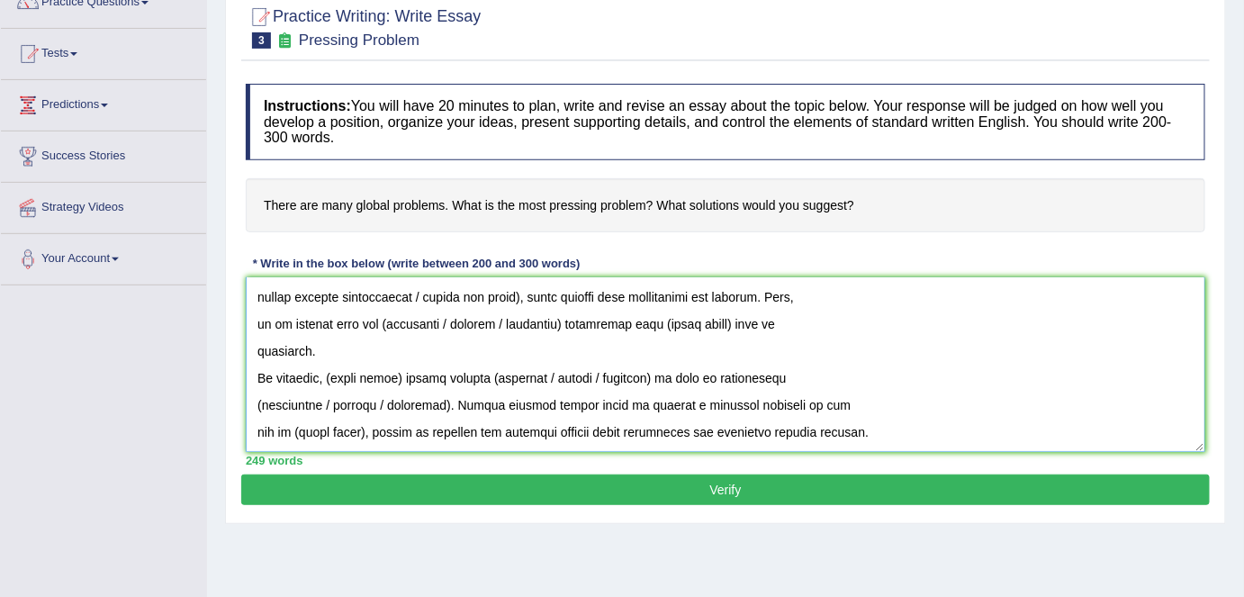
scroll to position [378, 0]
click at [252, 427] on textarea at bounding box center [726, 364] width 960 height 175
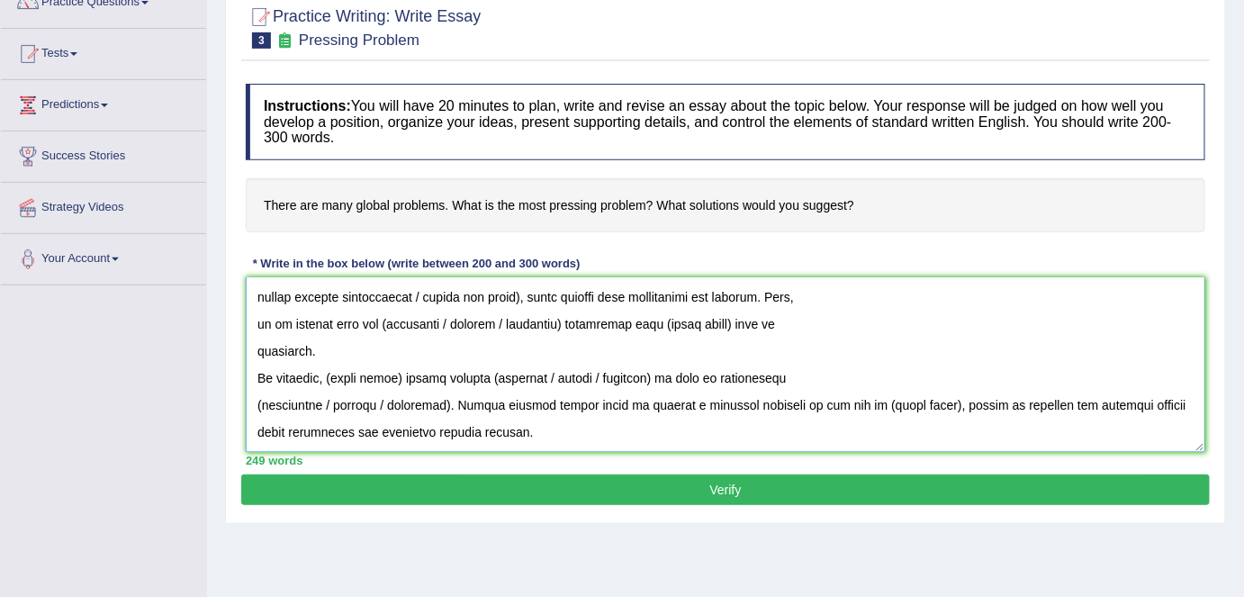
click at [246, 406] on textarea at bounding box center [726, 364] width 960 height 175
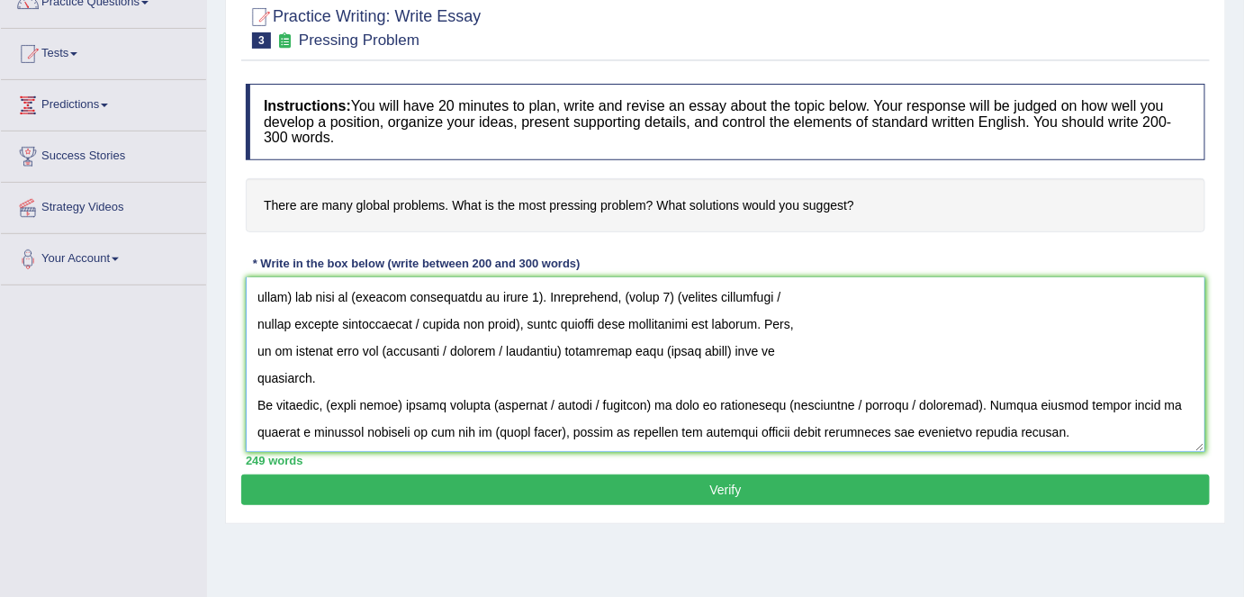
scroll to position [350, 0]
click at [252, 380] on textarea at bounding box center [726, 364] width 960 height 175
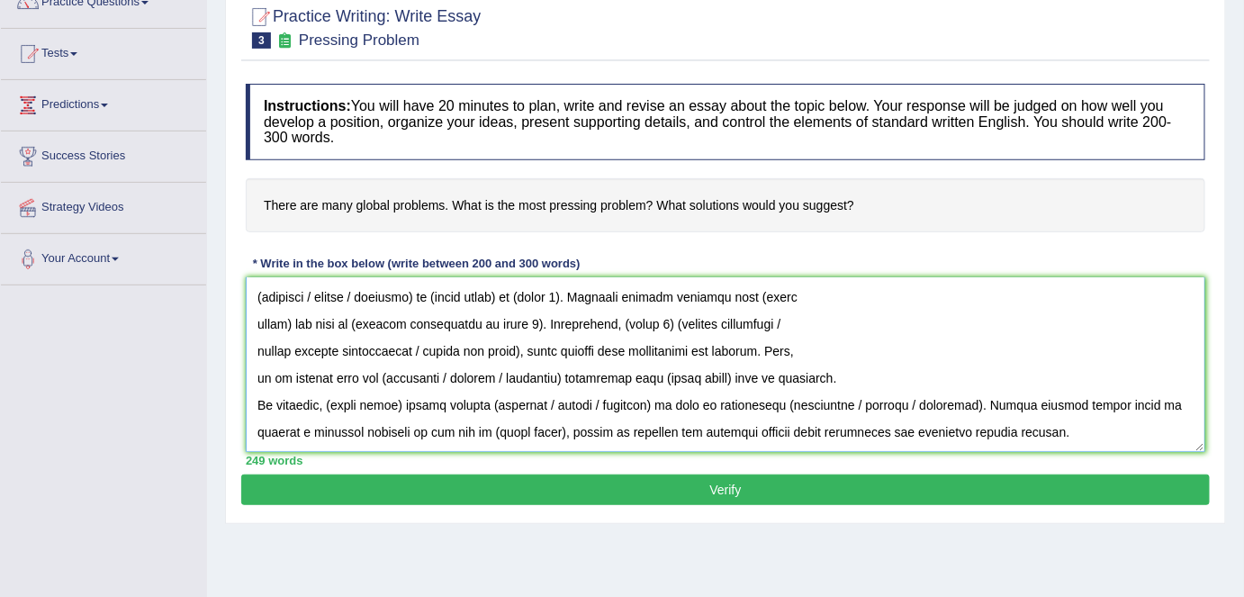
scroll to position [324, 0]
click at [252, 356] on textarea at bounding box center [726, 364] width 960 height 175
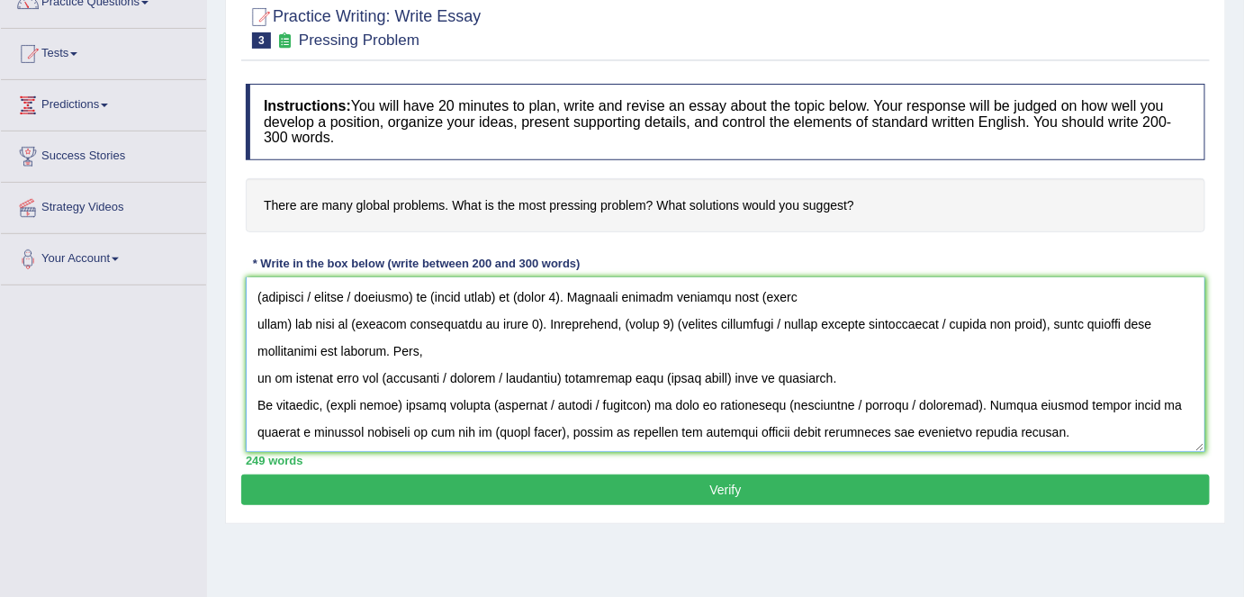
click at [249, 332] on textarea at bounding box center [726, 364] width 960 height 175
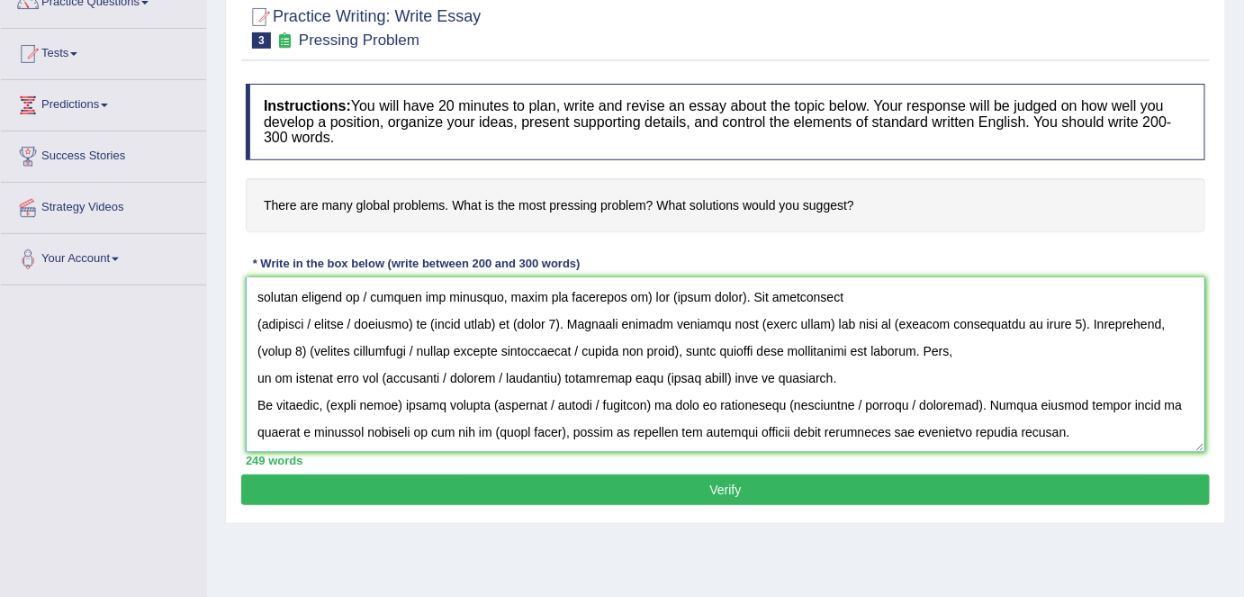
scroll to position [297, 0]
click at [249, 374] on textarea at bounding box center [726, 364] width 960 height 175
click at [252, 322] on textarea at bounding box center [726, 364] width 960 height 175
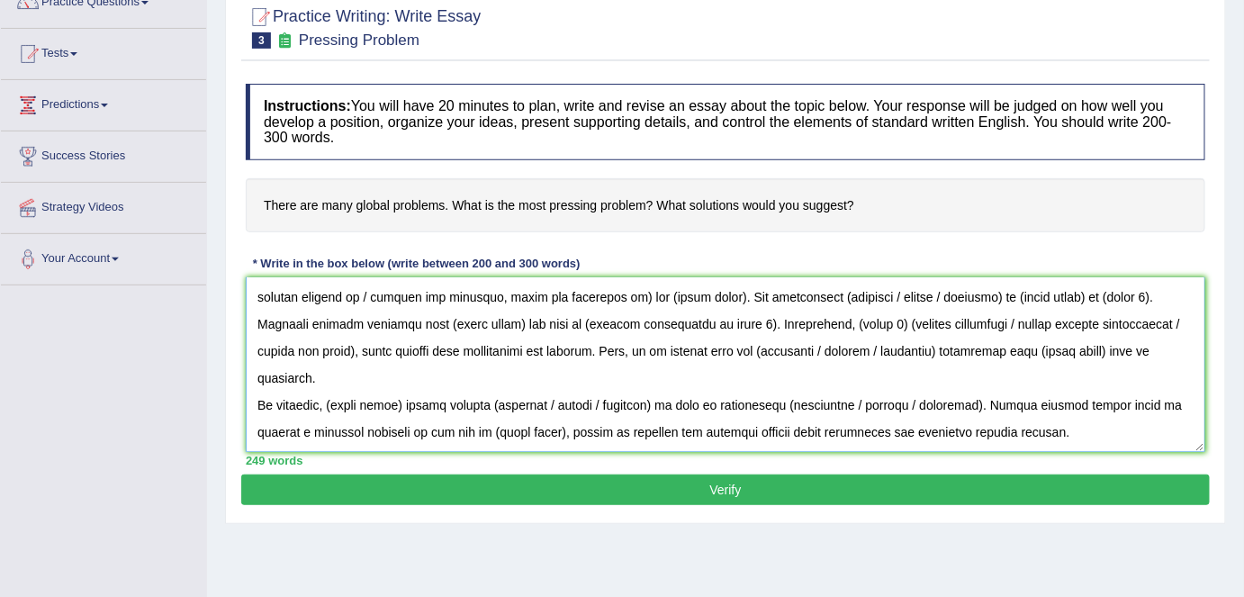
scroll to position [270, 0]
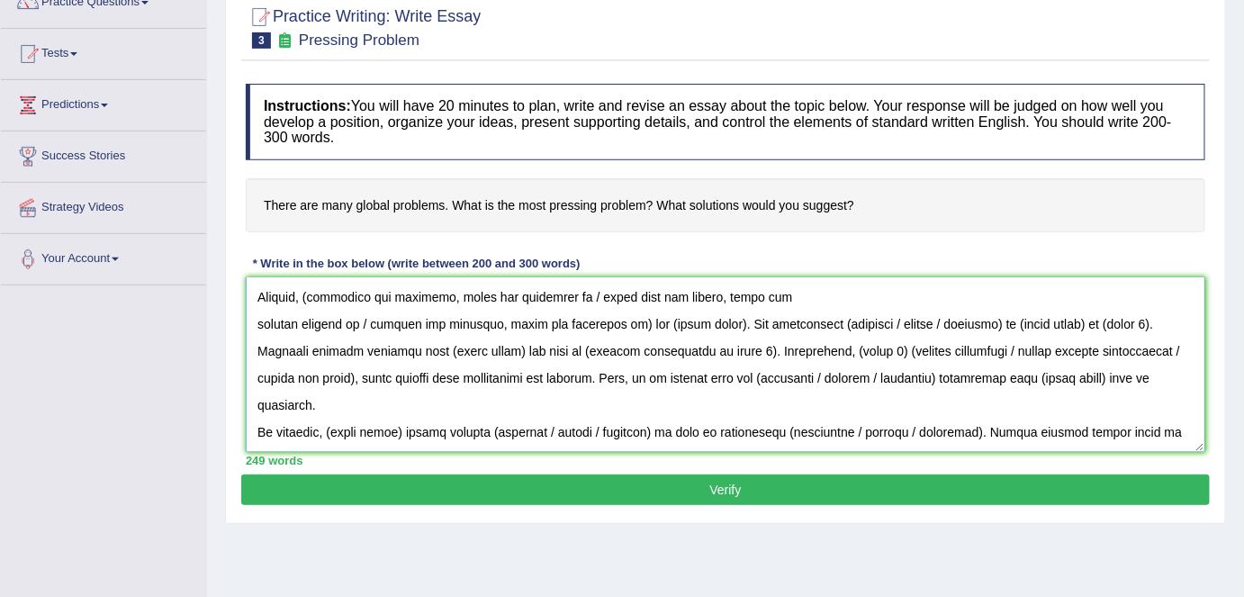
click at [252, 316] on textarea at bounding box center [726, 364] width 960 height 175
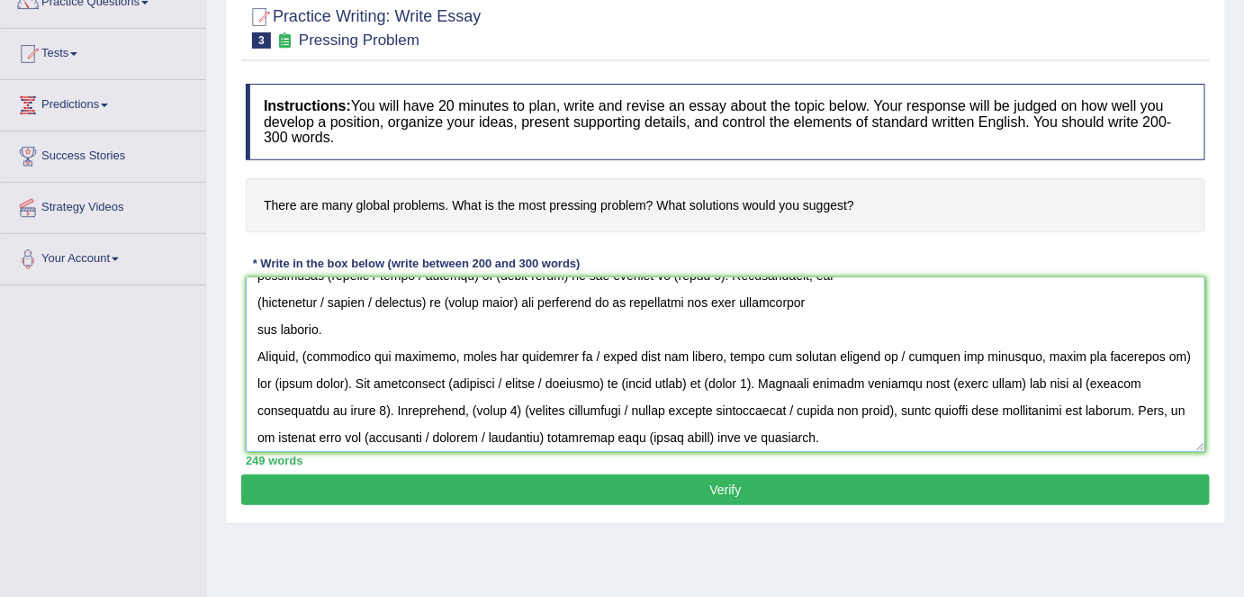
scroll to position [221, 0]
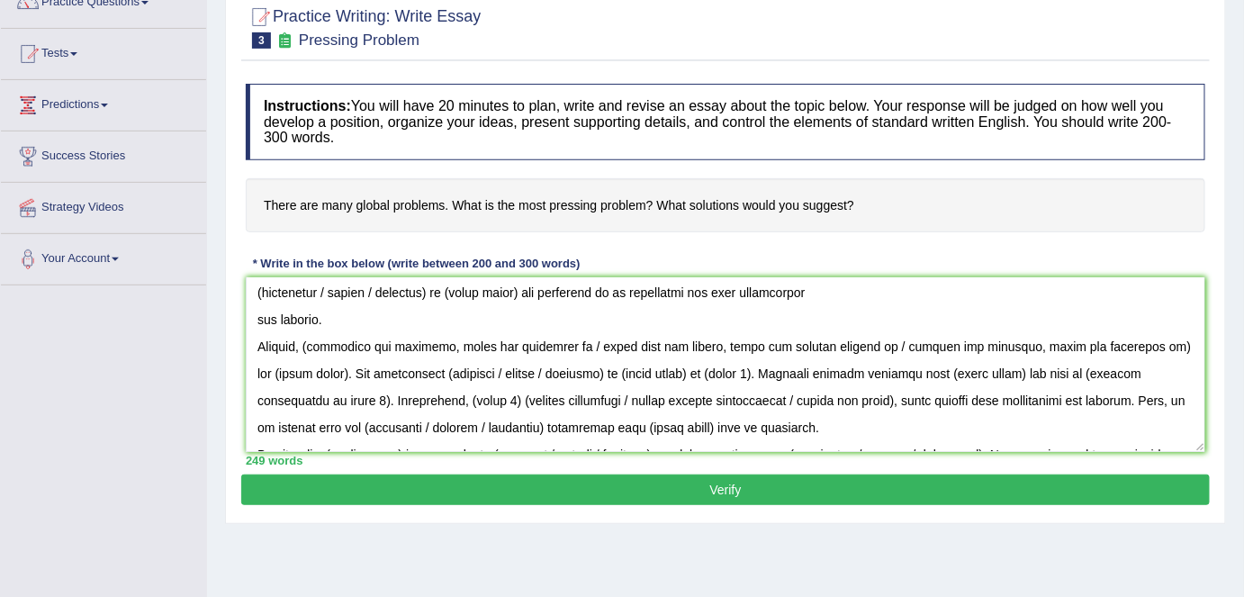
drag, startPoint x: 1200, startPoint y: 448, endPoint x: 1216, endPoint y: 635, distance: 187.1
click at [1216, 434] on html "Toggle navigation Home Practice Questions Speaking Practice Read Aloud Repeat S…" at bounding box center [622, 135] width 1244 height 597
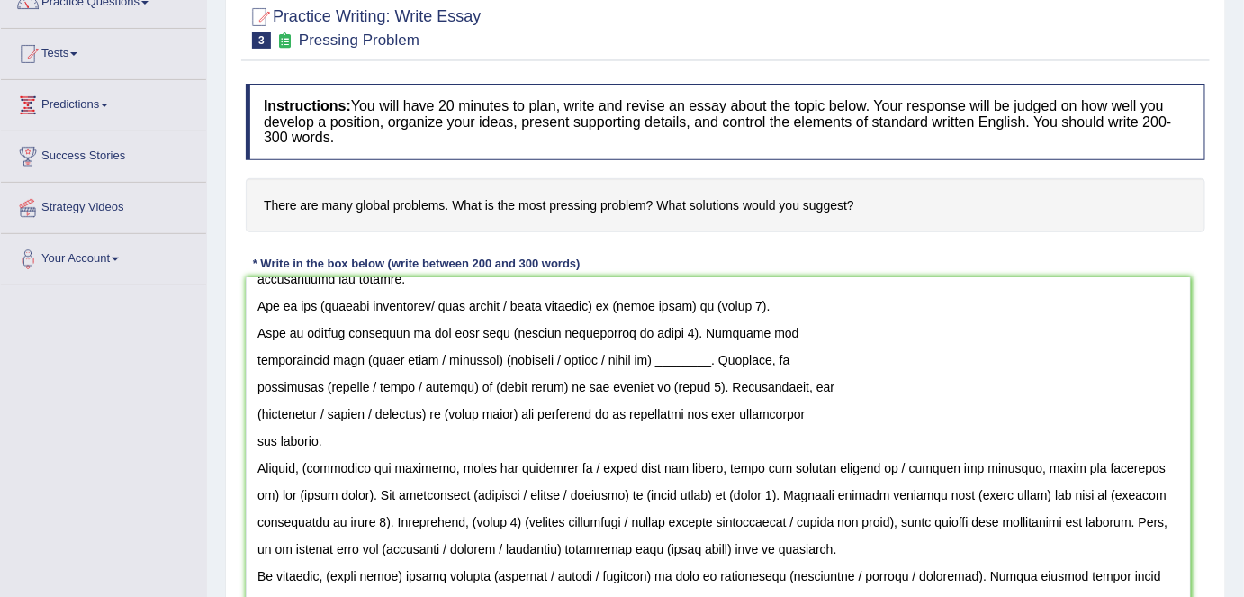
scroll to position [98, 0]
drag, startPoint x: 1198, startPoint y: 445, endPoint x: 1184, endPoint y: 617, distance: 172.6
click at [1184, 434] on html "Toggle navigation Home Practice Questions Speaking Practice Read Aloud Repeat S…" at bounding box center [622, 135] width 1244 height 597
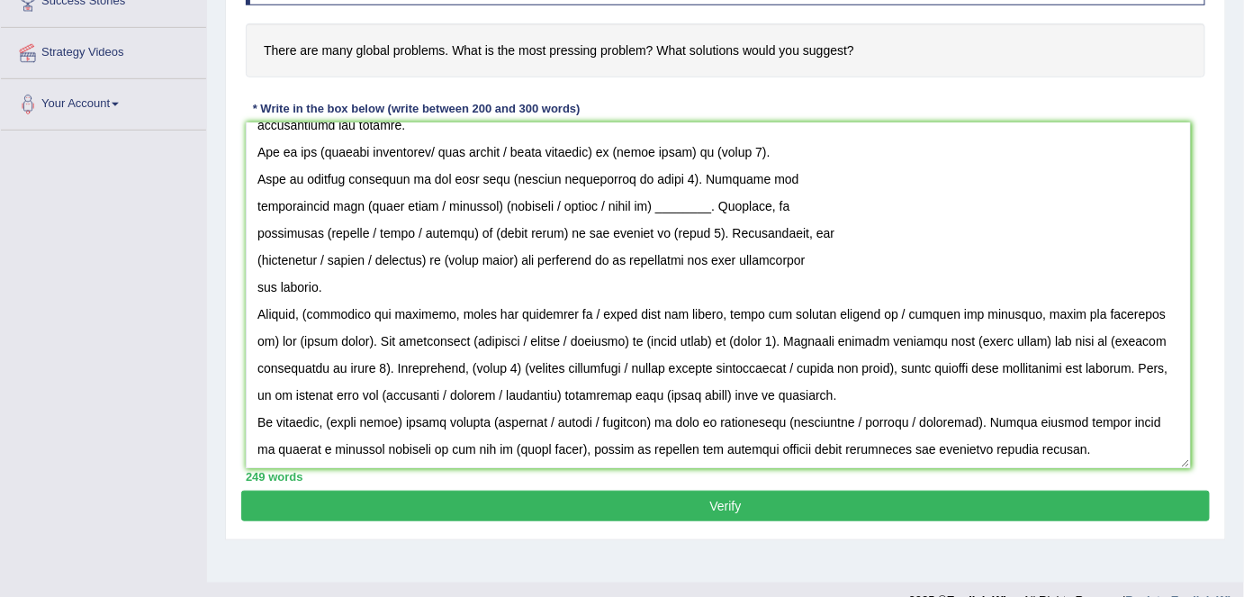
scroll to position [327, 0]
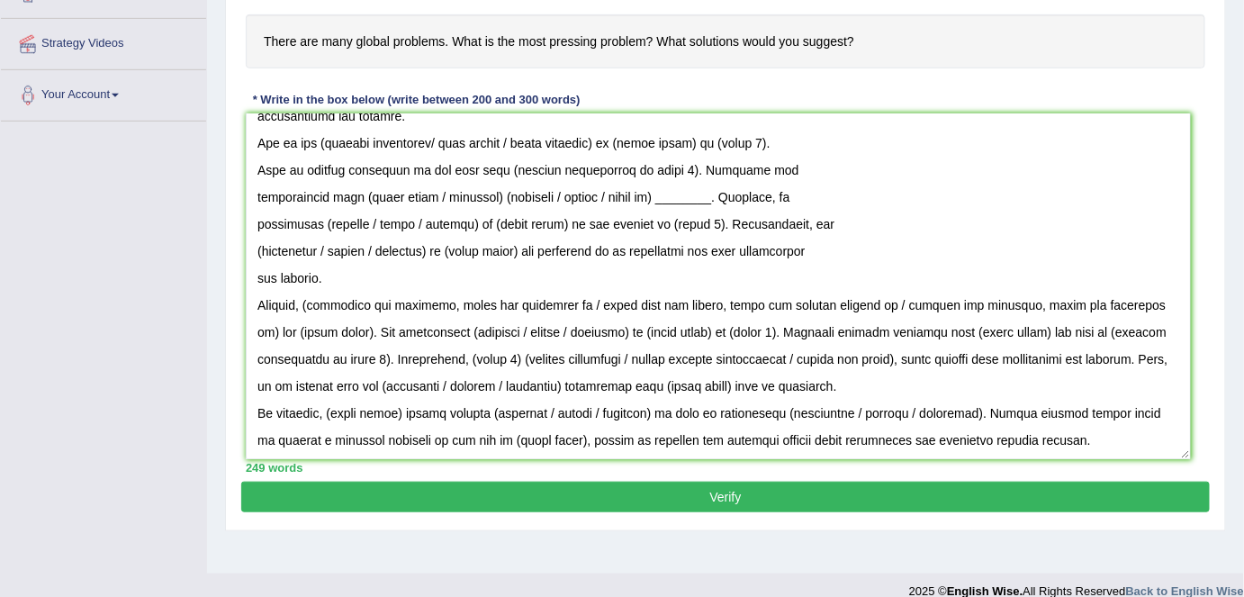
click at [236, 269] on div "Practice Writing: Write Essay 3 Pressing Problem Instructions: You will have 20…" at bounding box center [725, 177] width 1001 height 707
click at [251, 271] on textarea at bounding box center [718, 286] width 945 height 346
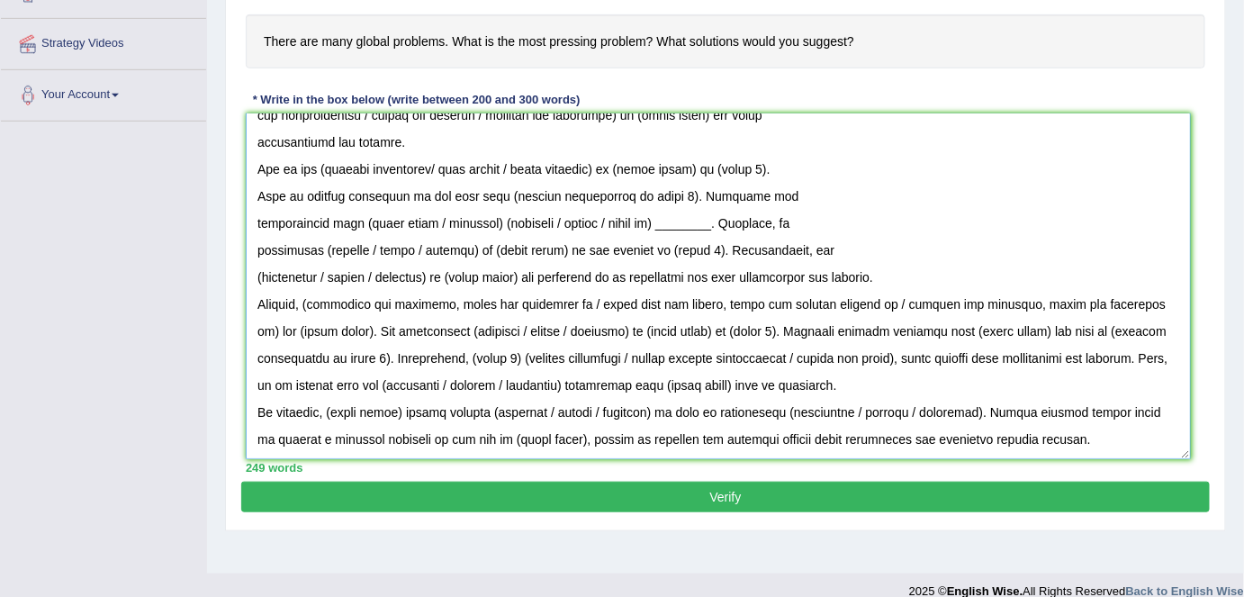
scroll to position [71, 0]
click at [251, 269] on textarea at bounding box center [718, 286] width 945 height 346
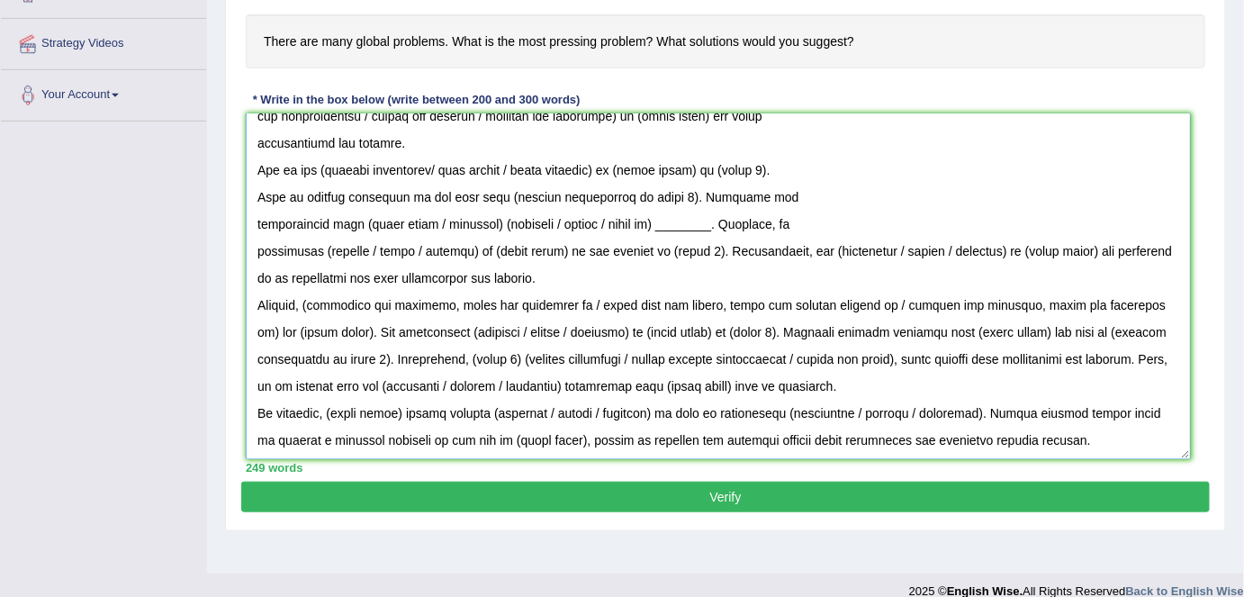
click at [252, 249] on textarea at bounding box center [718, 286] width 945 height 346
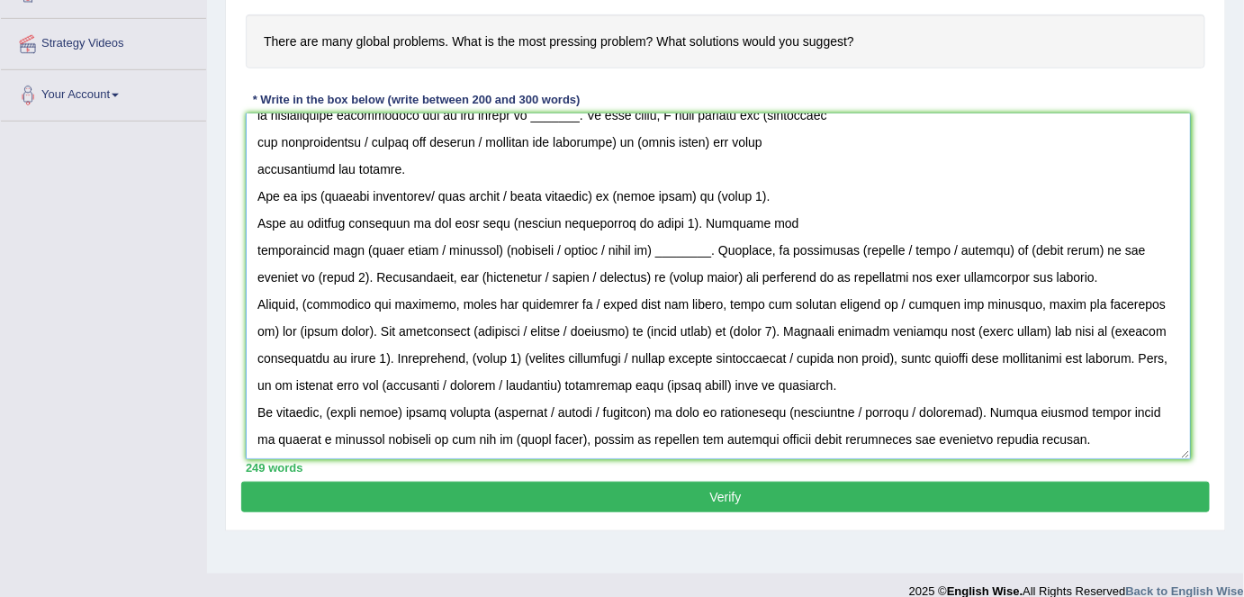
scroll to position [44, 0]
click at [252, 228] on textarea at bounding box center [718, 286] width 945 height 346
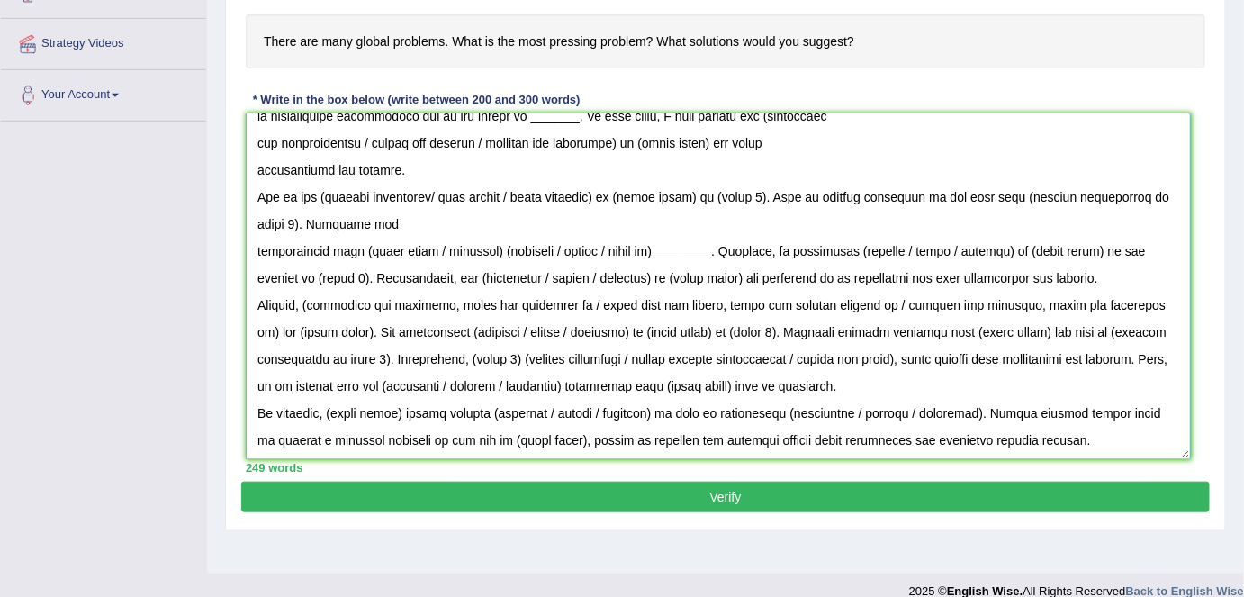
click at [250, 238] on textarea at bounding box center [718, 286] width 945 height 346
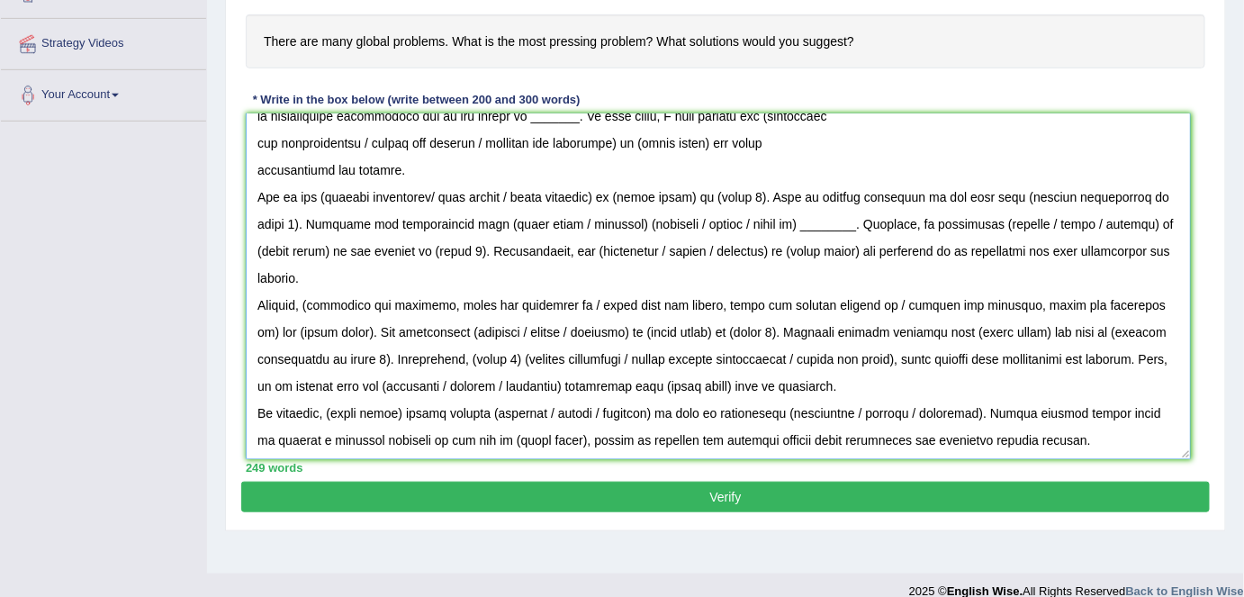
click at [250, 213] on textarea at bounding box center [718, 286] width 945 height 346
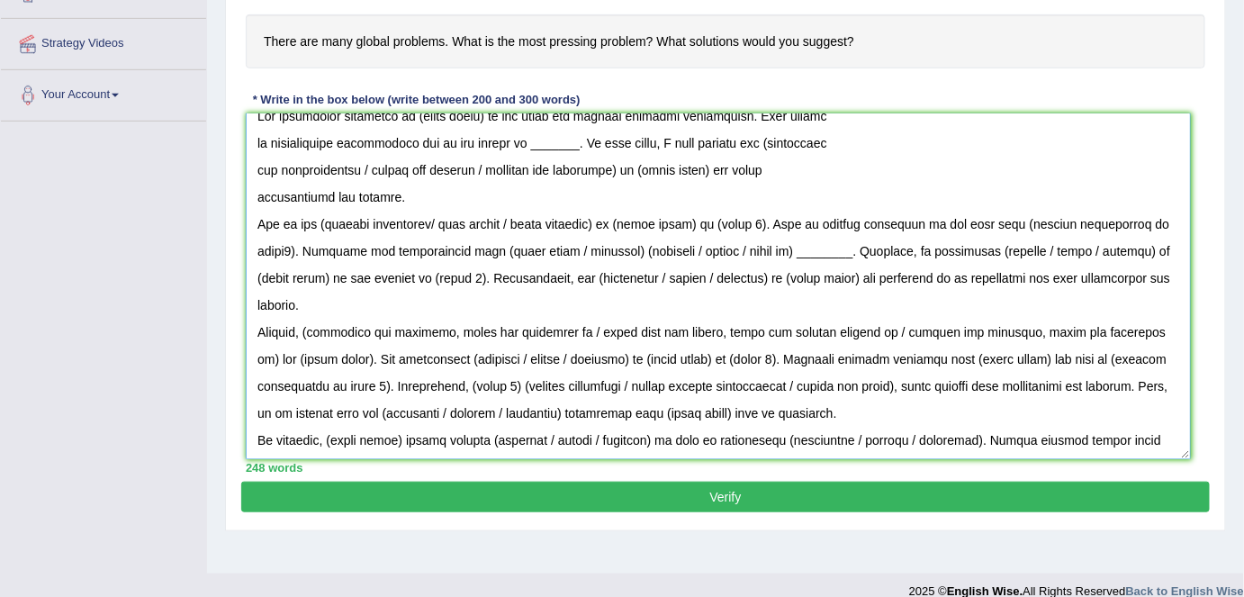
click at [255, 197] on textarea at bounding box center [718, 286] width 945 height 346
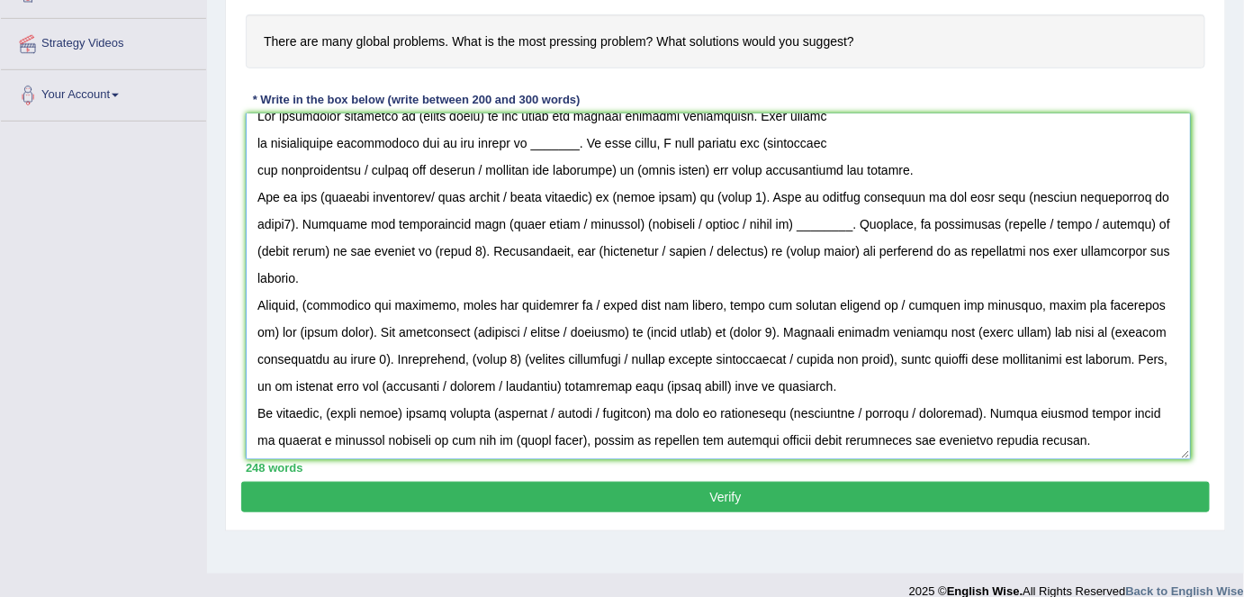
scroll to position [0, 0]
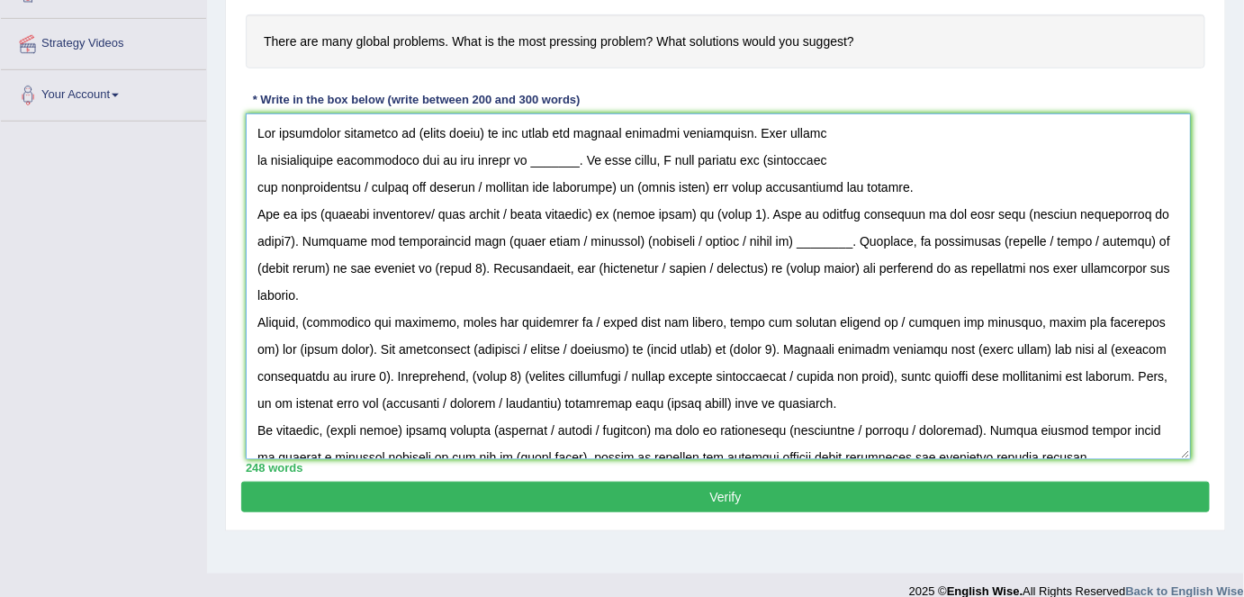
click at [255, 180] on textarea at bounding box center [718, 286] width 945 height 346
click at [252, 159] on textarea at bounding box center [718, 286] width 945 height 346
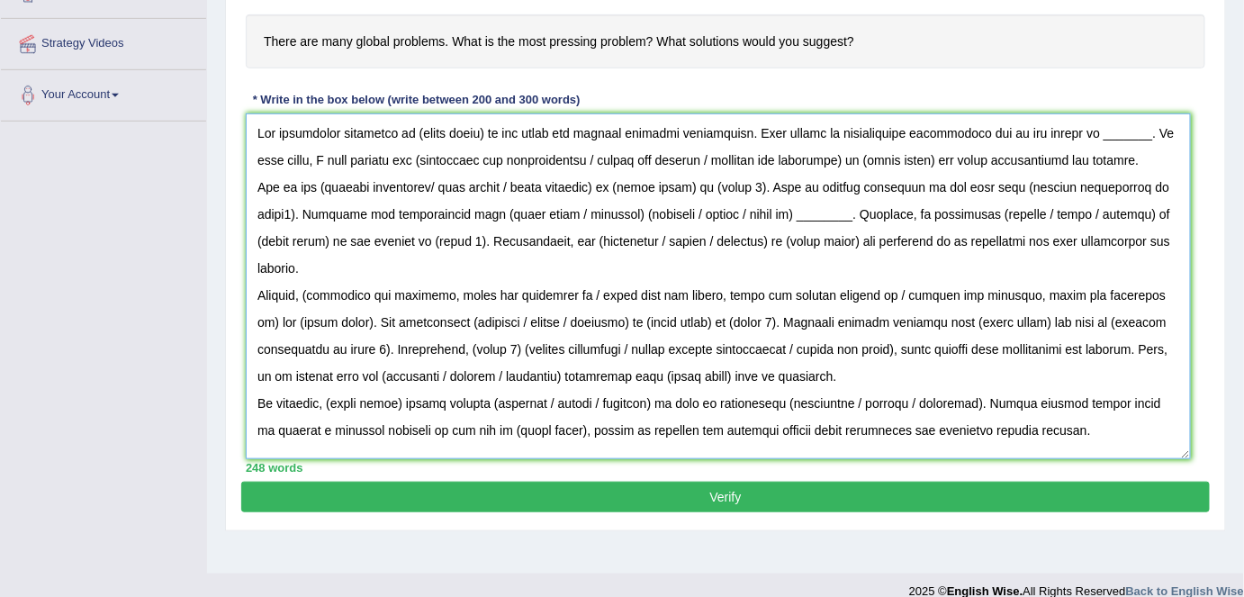
click at [258, 125] on textarea at bounding box center [718, 286] width 945 height 346
drag, startPoint x: 258, startPoint y: 121, endPoint x: 837, endPoint y: 366, distance: 628.6
click at [1081, 447] on textarea at bounding box center [718, 286] width 945 height 346
click at [737, 276] on textarea at bounding box center [718, 286] width 945 height 346
drag, startPoint x: 482, startPoint y: 129, endPoint x: 412, endPoint y: 128, distance: 69.3
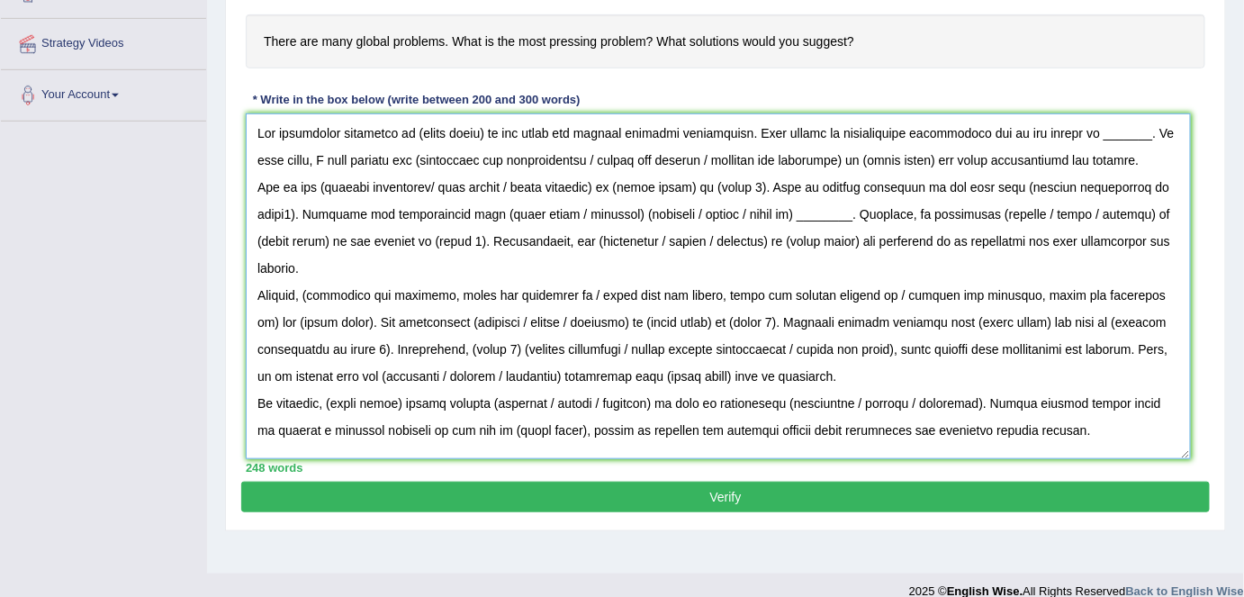
click at [412, 128] on textarea at bounding box center [718, 286] width 945 height 346
click at [1119, 161] on textarea at bounding box center [718, 286] width 945 height 346
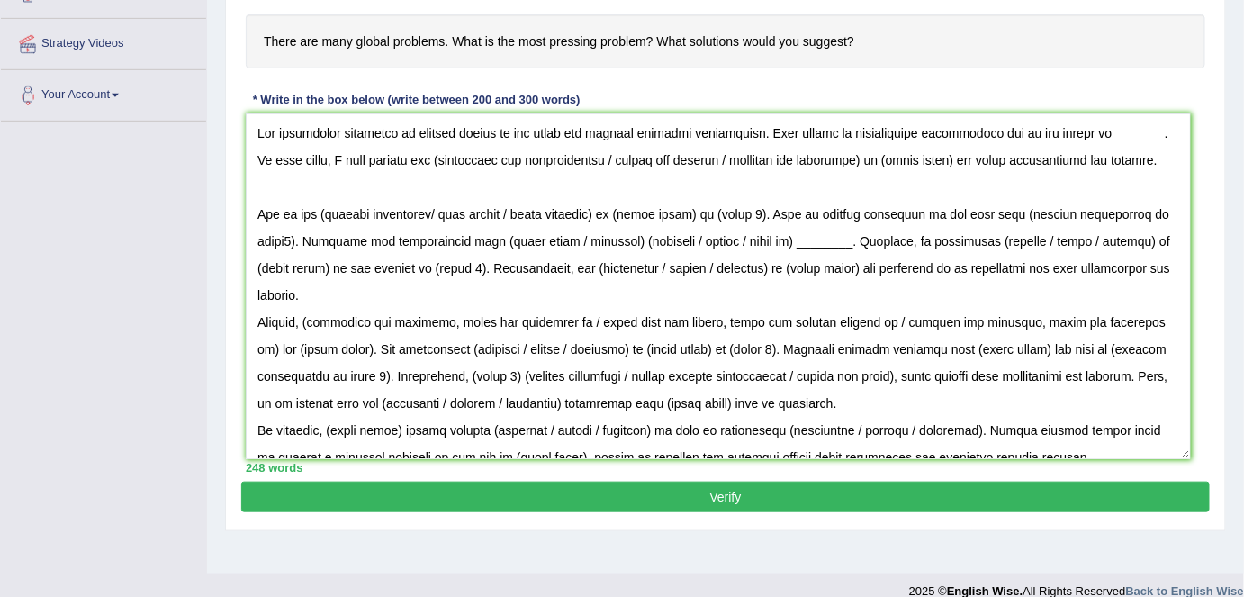
click at [1196, 276] on div "Instructions: You will have 20 minutes to plan, write and revise an essay about…" at bounding box center [725, 196] width 969 height 571
click at [1175, 274] on textarea at bounding box center [718, 286] width 945 height 346
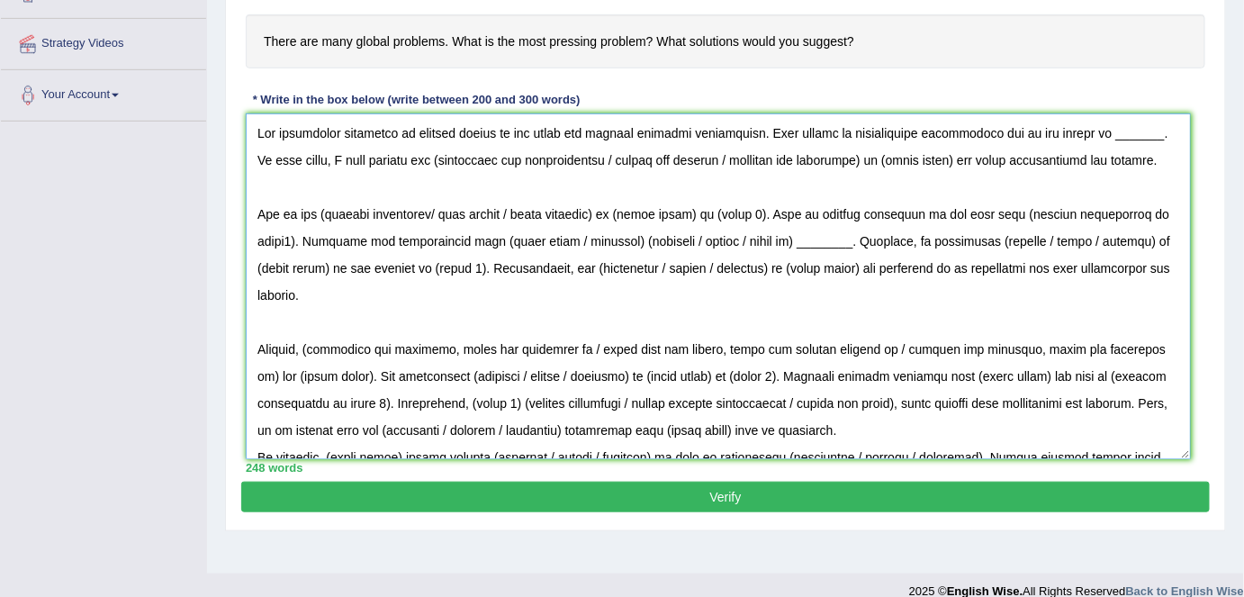
click at [1071, 404] on textarea at bounding box center [718, 286] width 945 height 346
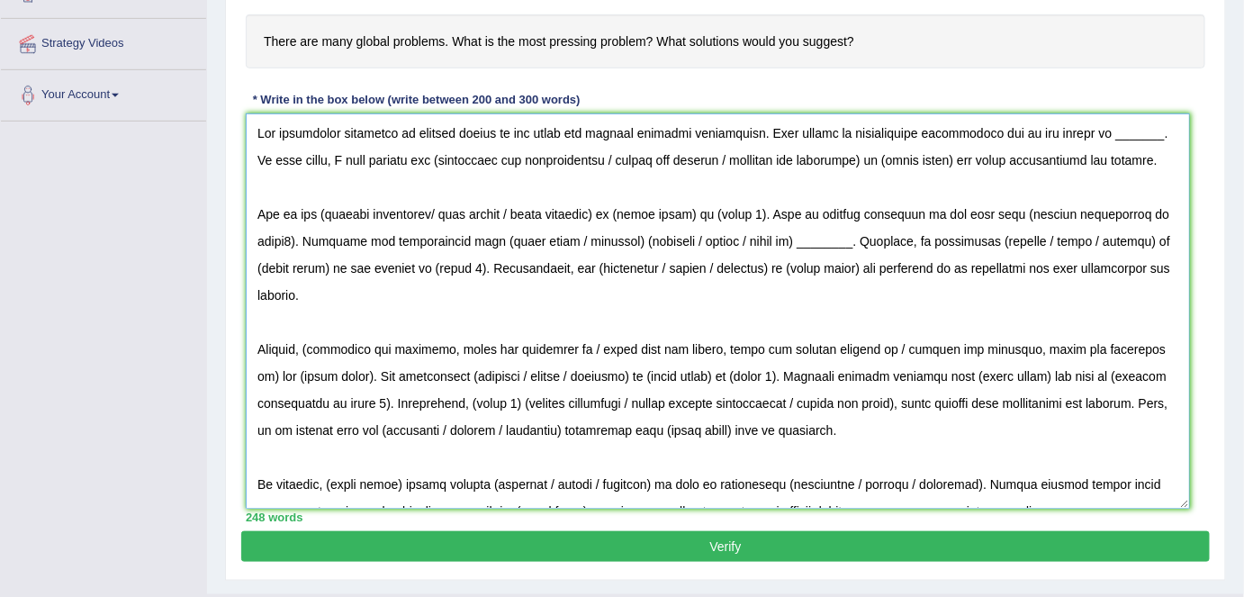
drag, startPoint x: 1187, startPoint y: 454, endPoint x: 1186, endPoint y: 503, distance: 49.5
click at [1186, 503] on textarea at bounding box center [718, 310] width 944 height 395
drag, startPoint x: 1189, startPoint y: 502, endPoint x: 1179, endPoint y: 507, distance: 10.9
click at [1179, 507] on div "Instructions: You will have 20 minutes to plan, write and revise an essay about…" at bounding box center [725, 221] width 969 height 620
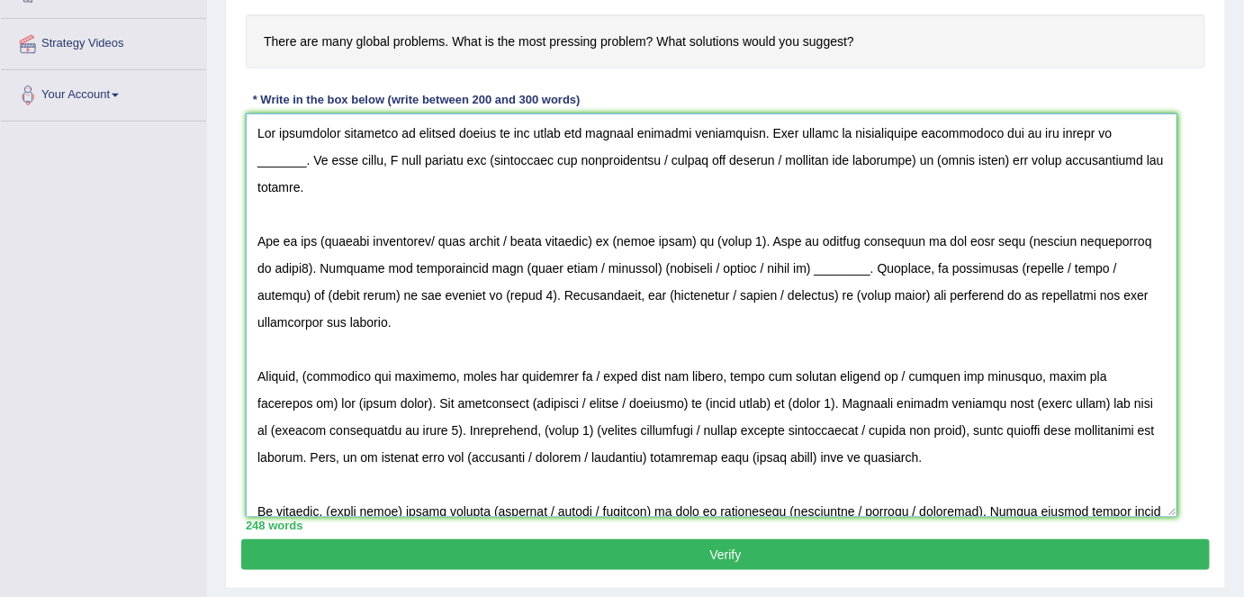
drag, startPoint x: 1186, startPoint y: 501, endPoint x: 1174, endPoint y: 510, distance: 14.8
click at [1174, 510] on textarea at bounding box center [712, 314] width 932 height 403
drag, startPoint x: 1127, startPoint y: 133, endPoint x: 1078, endPoint y: 138, distance: 49.7
click at [1078, 138] on textarea at bounding box center [712, 314] width 932 height 403
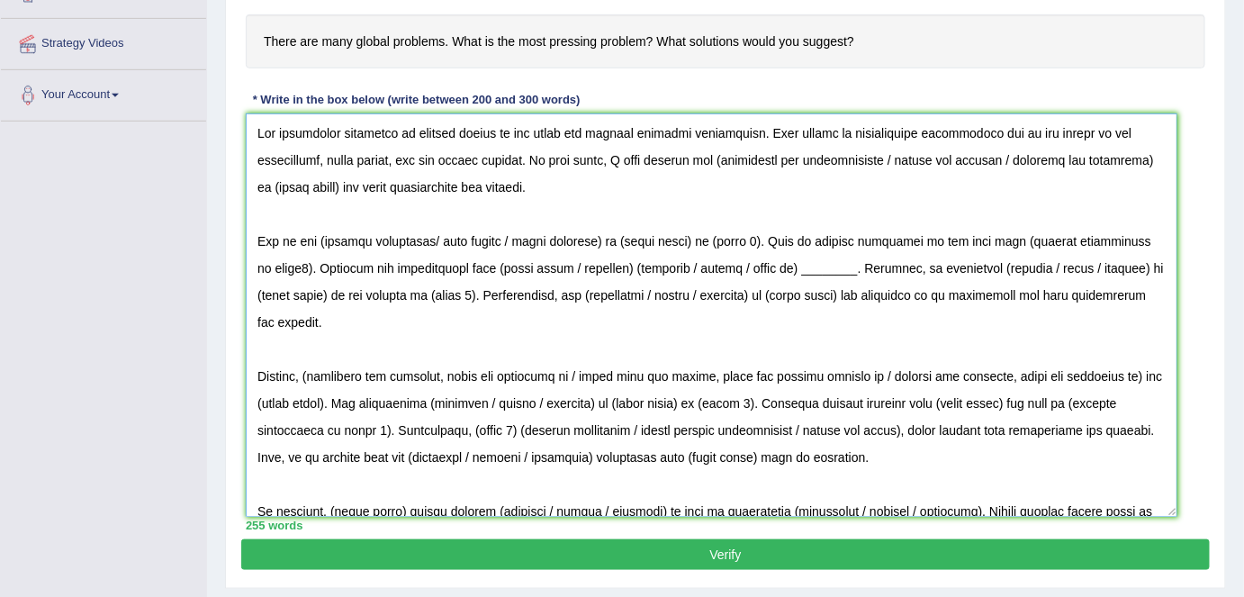
drag, startPoint x: 1039, startPoint y: 158, endPoint x: 735, endPoint y: 155, distance: 304.3
click at [735, 155] on textarea at bounding box center [712, 314] width 932 height 403
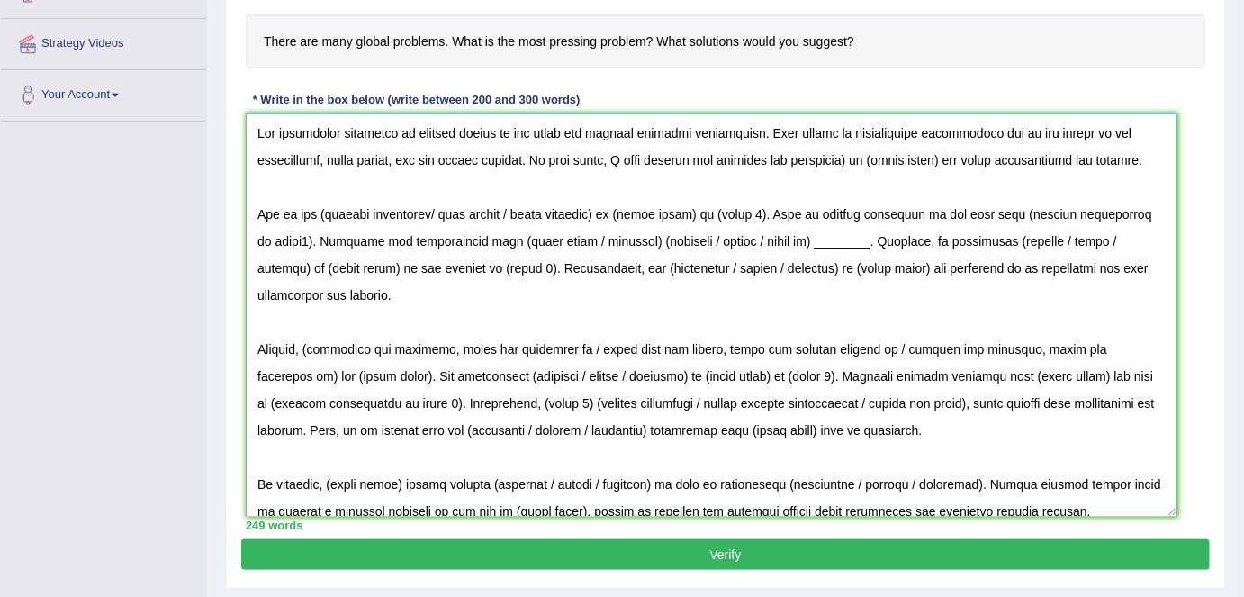
drag, startPoint x: 869, startPoint y: 154, endPoint x: 959, endPoint y: 157, distance: 90.1
click at [959, 157] on textarea at bounding box center [712, 314] width 932 height 403
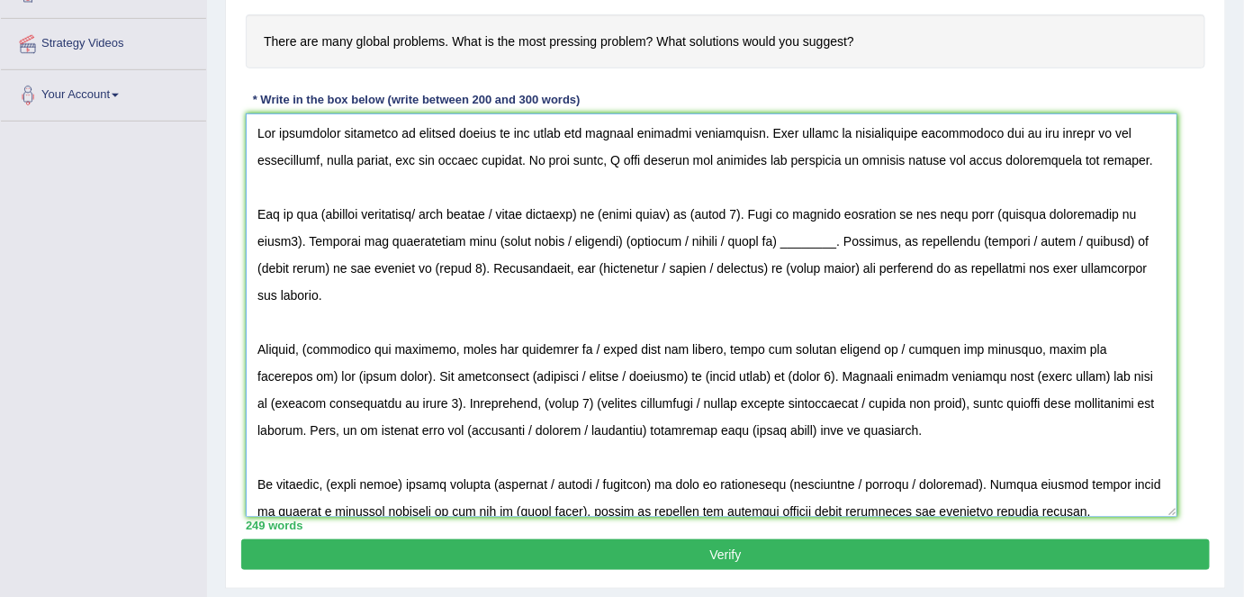
drag, startPoint x: 250, startPoint y: 131, endPoint x: 328, endPoint y: 224, distance: 121.5
click at [328, 224] on textarea at bounding box center [712, 314] width 932 height 403
click at [440, 212] on textarea at bounding box center [712, 314] width 932 height 403
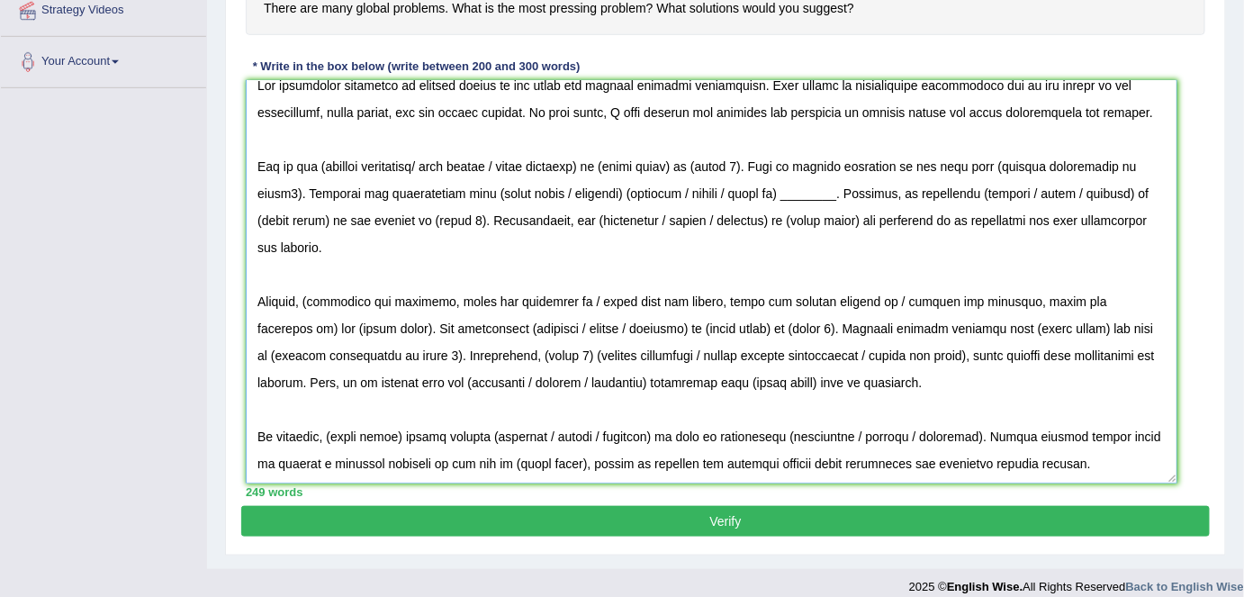
scroll to position [375, 0]
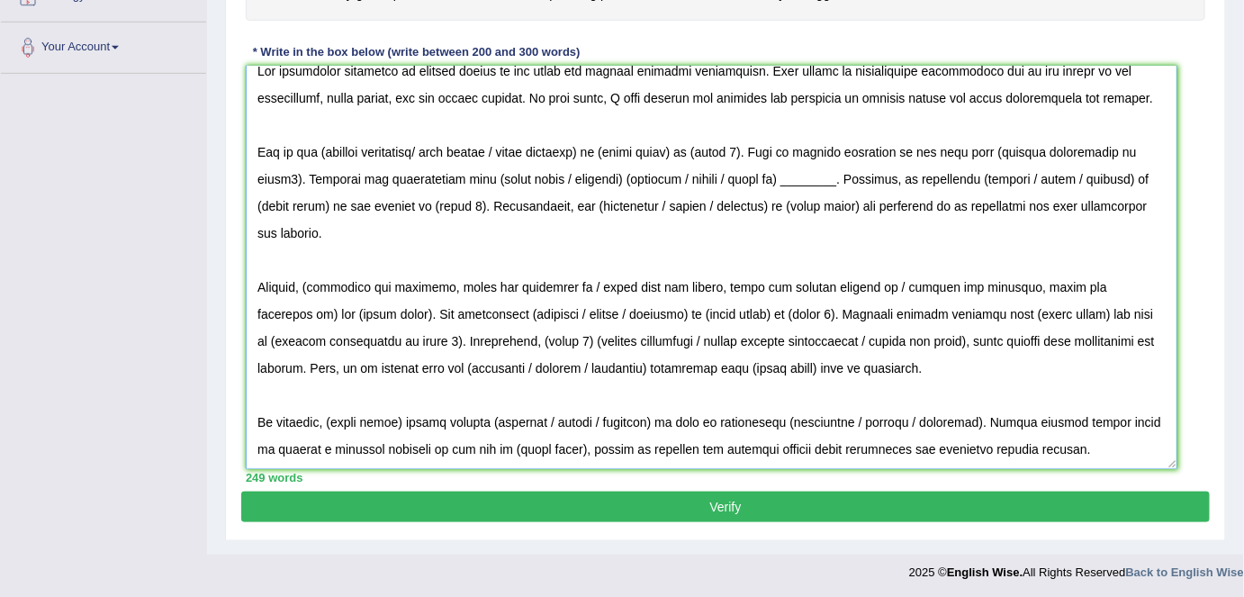
click at [321, 140] on textarea at bounding box center [712, 267] width 932 height 403
drag, startPoint x: 517, startPoint y: 148, endPoint x: 320, endPoint y: 144, distance: 197.2
click at [320, 144] on textarea at bounding box center [712, 267] width 932 height 403
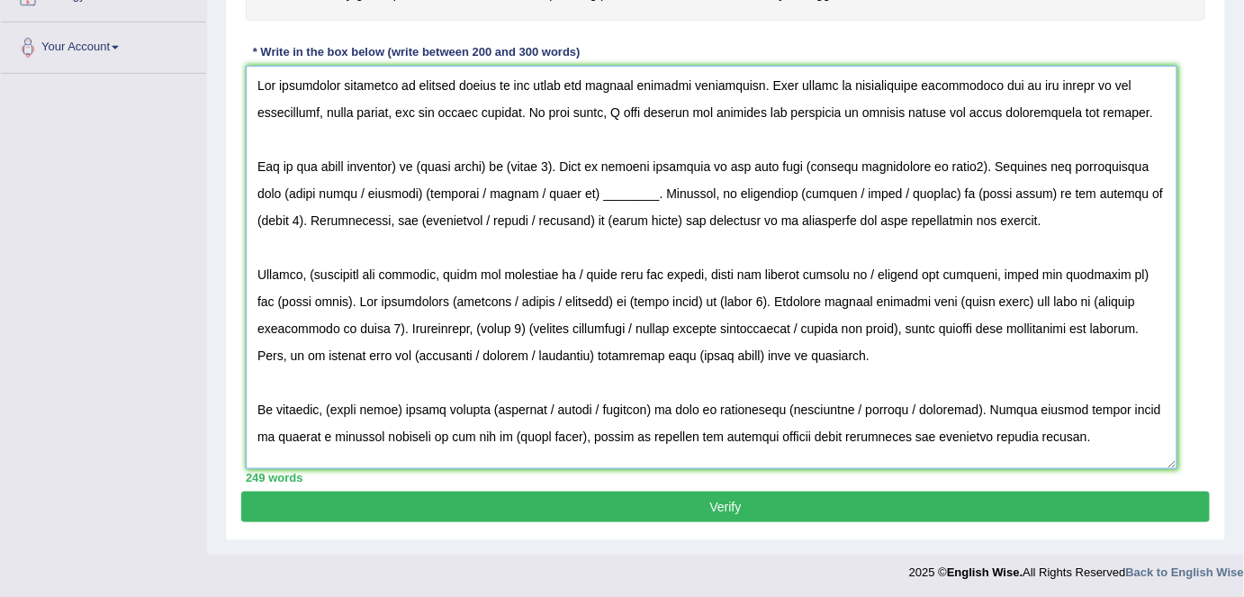
scroll to position [14, 0]
drag, startPoint x: 564, startPoint y: 176, endPoint x: 408, endPoint y: 167, distance: 156.0
click at [408, 167] on textarea at bounding box center [712, 267] width 932 height 403
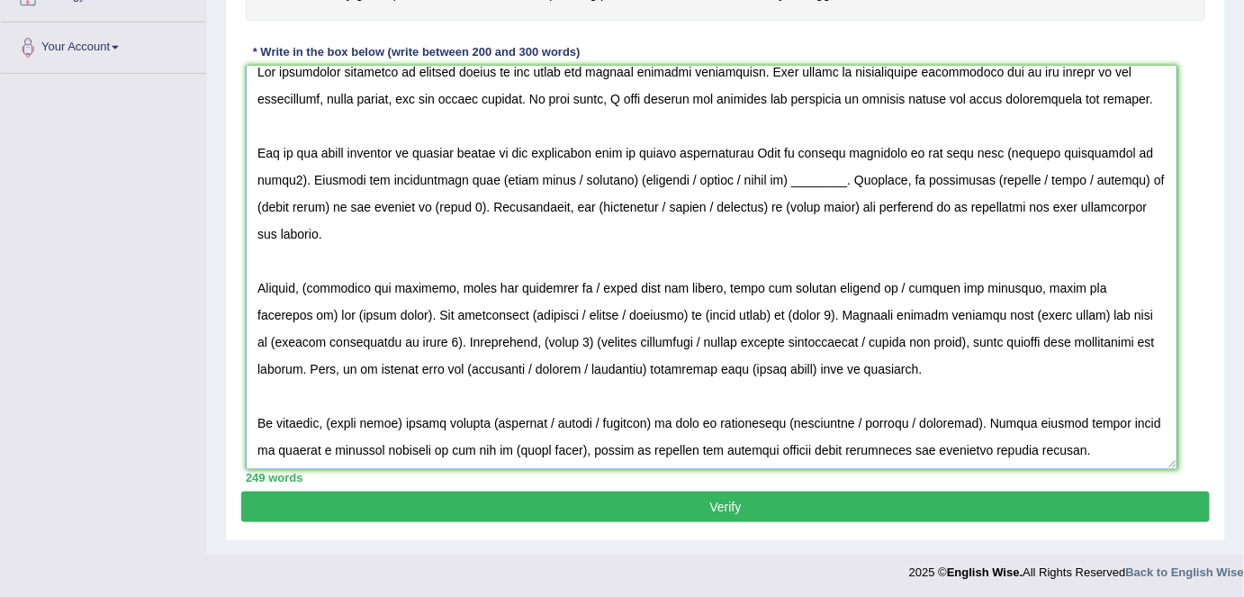
scroll to position [41, 0]
drag, startPoint x: 995, startPoint y: 152, endPoint x: 294, endPoint y: 179, distance: 701.0
click at [294, 179] on textarea at bounding box center [712, 267] width 932 height 403
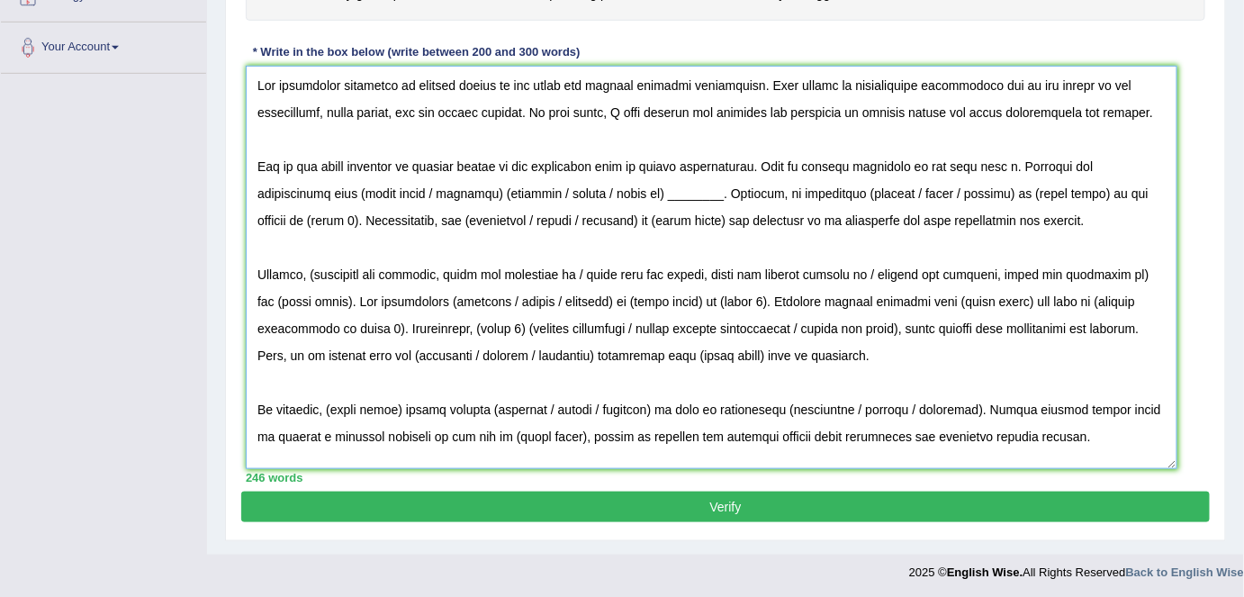
scroll to position [14, 0]
drag, startPoint x: 1007, startPoint y: 173, endPoint x: 990, endPoint y: 176, distance: 16.4
click at [990, 176] on textarea at bounding box center [712, 267] width 932 height 403
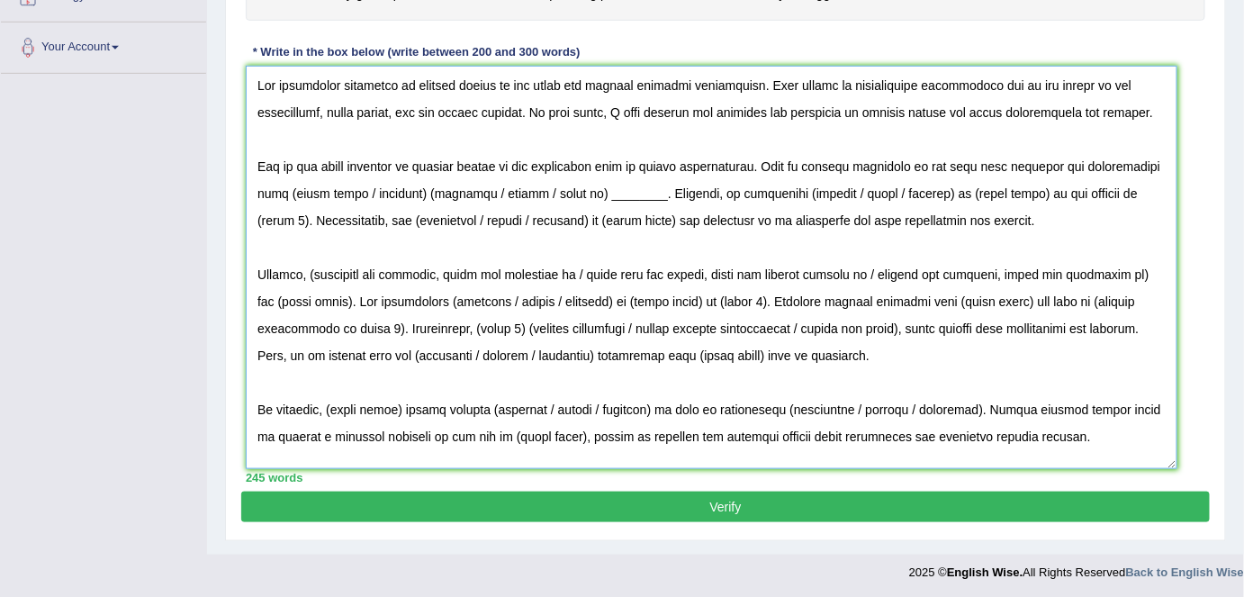
drag, startPoint x: 279, startPoint y: 203, endPoint x: 644, endPoint y: 211, distance: 364.7
click at [644, 211] on textarea at bounding box center [712, 267] width 932 height 403
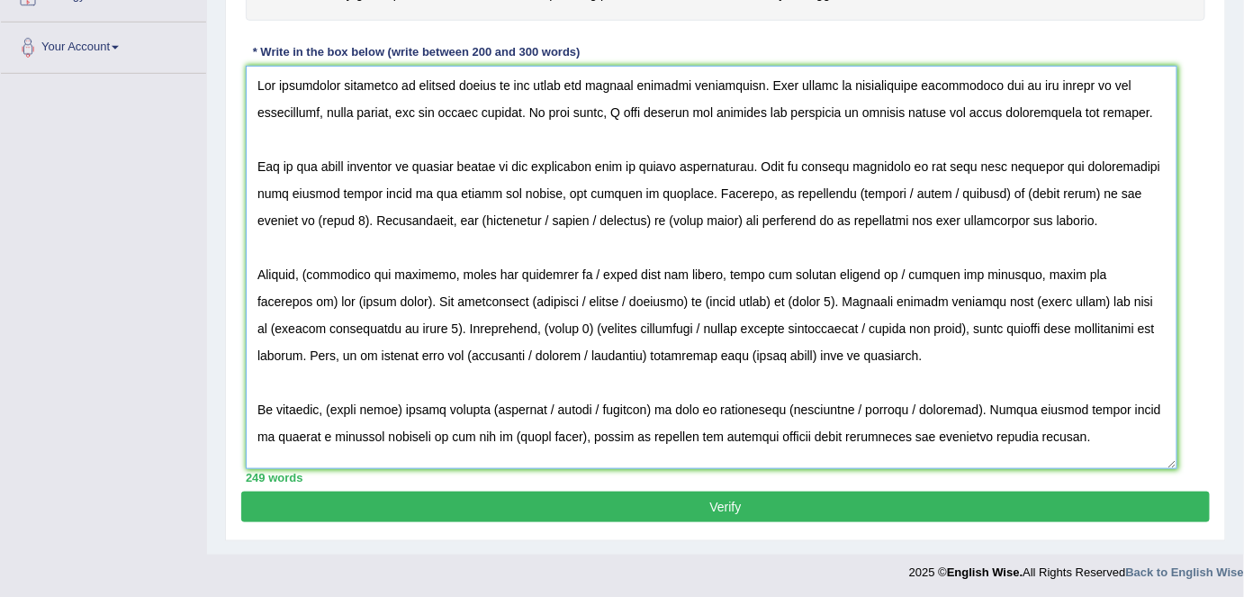
click at [530, 199] on textarea at bounding box center [712, 267] width 932 height 403
drag, startPoint x: 895, startPoint y: 197, endPoint x: 801, endPoint y: 207, distance: 94.2
click at [801, 207] on textarea at bounding box center [712, 267] width 932 height 403
drag, startPoint x: 936, startPoint y: 203, endPoint x: 845, endPoint y: 204, distance: 91.8
click at [845, 204] on textarea at bounding box center [712, 267] width 932 height 403
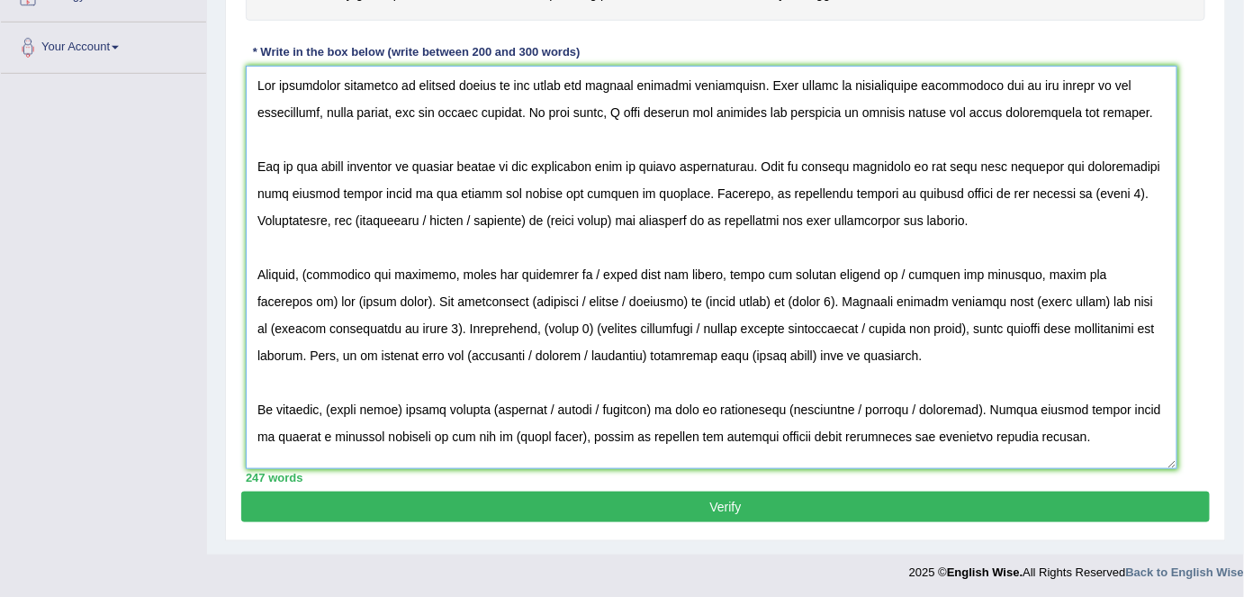
drag, startPoint x: 1025, startPoint y: 204, endPoint x: 1092, endPoint y: 207, distance: 67.6
click at [1092, 207] on textarea at bounding box center [712, 267] width 932 height 403
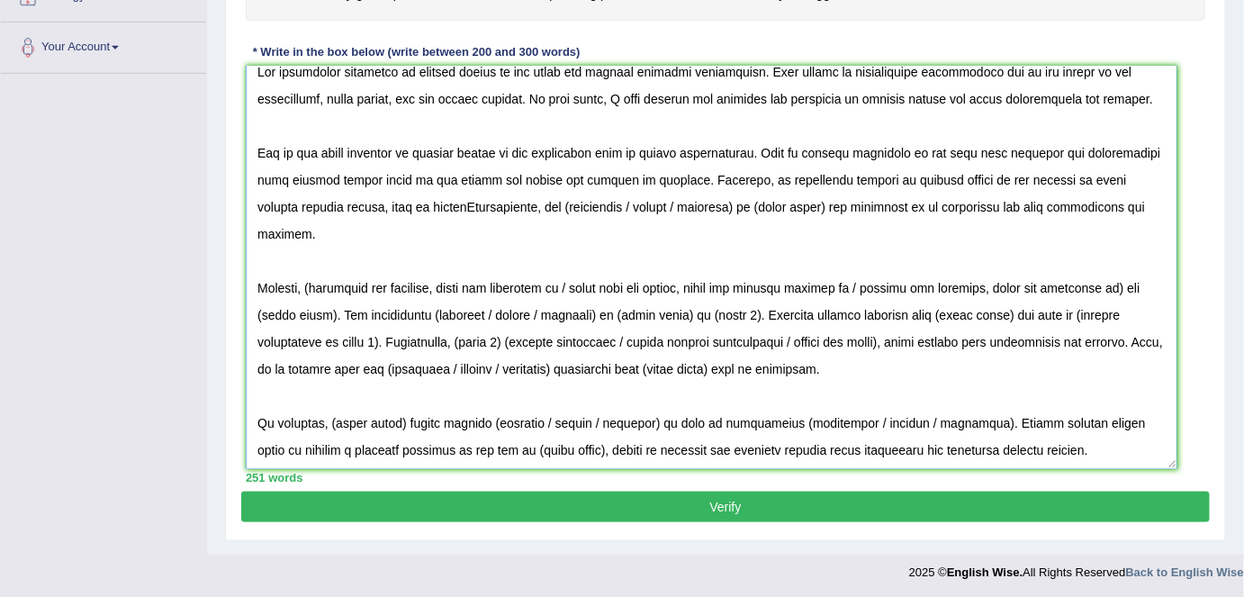
scroll to position [41, 0]
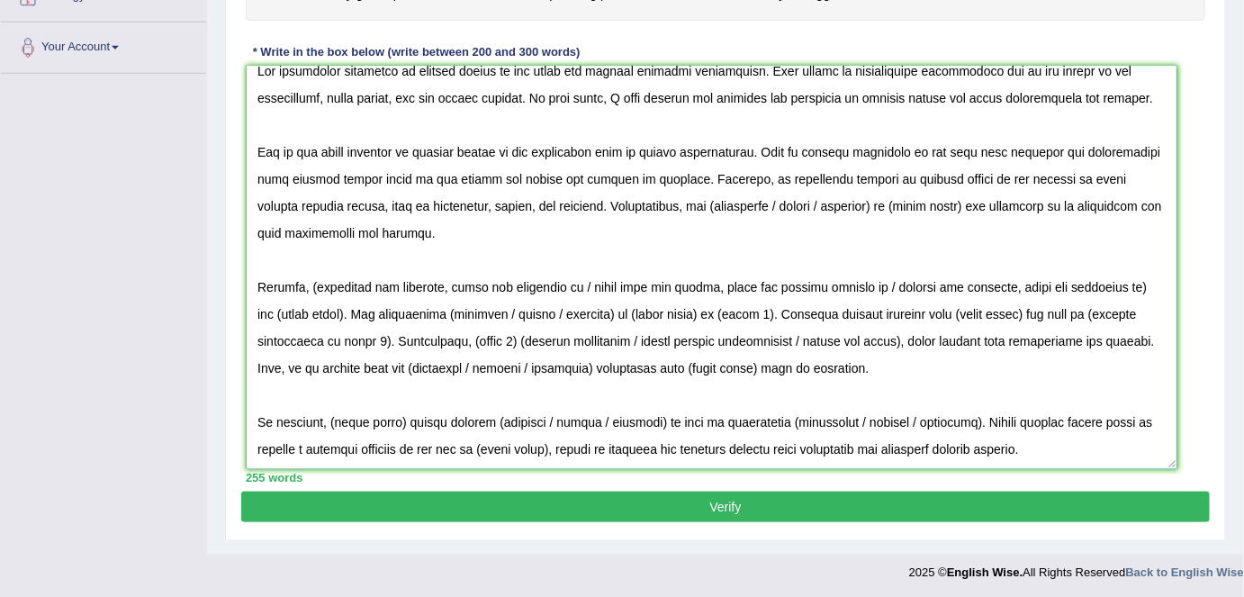
drag, startPoint x: 815, startPoint y: 202, endPoint x: 688, endPoint y: 211, distance: 127.3
click at [688, 211] on textarea at bounding box center [712, 267] width 932 height 403
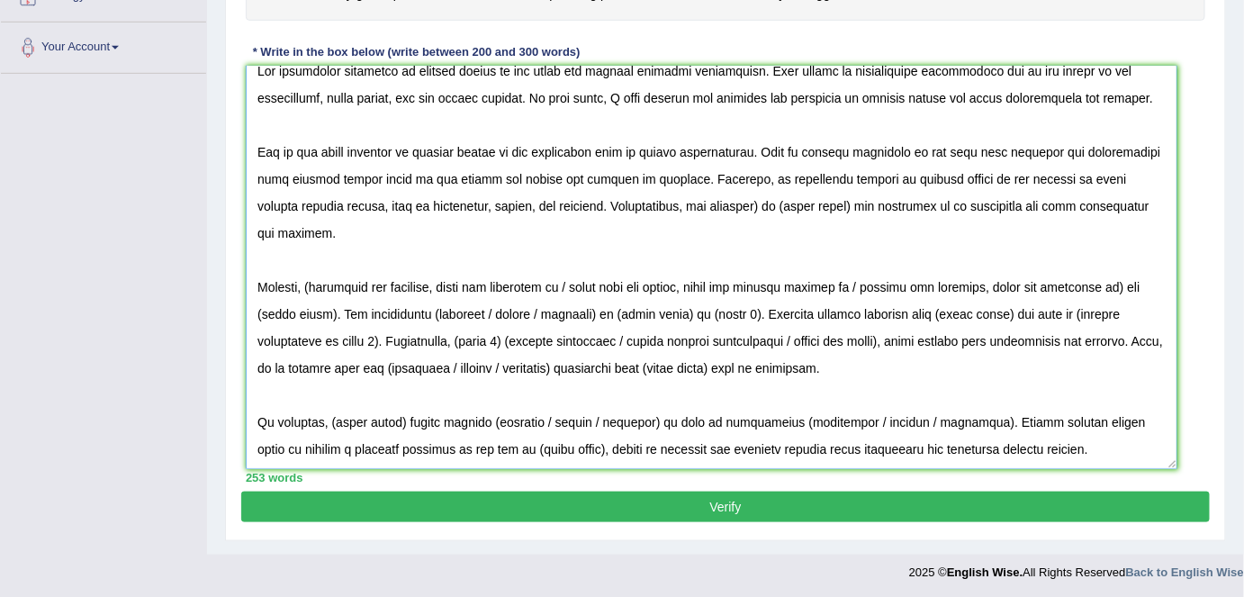
drag, startPoint x: 833, startPoint y: 202, endPoint x: 745, endPoint y: 208, distance: 87.6
click at [745, 208] on textarea at bounding box center [712, 267] width 932 height 403
click at [742, 205] on textarea at bounding box center [712, 267] width 932 height 403
drag, startPoint x: 831, startPoint y: 204, endPoint x: 739, endPoint y: 211, distance: 92.1
click at [739, 211] on textarea at bounding box center [712, 267] width 932 height 403
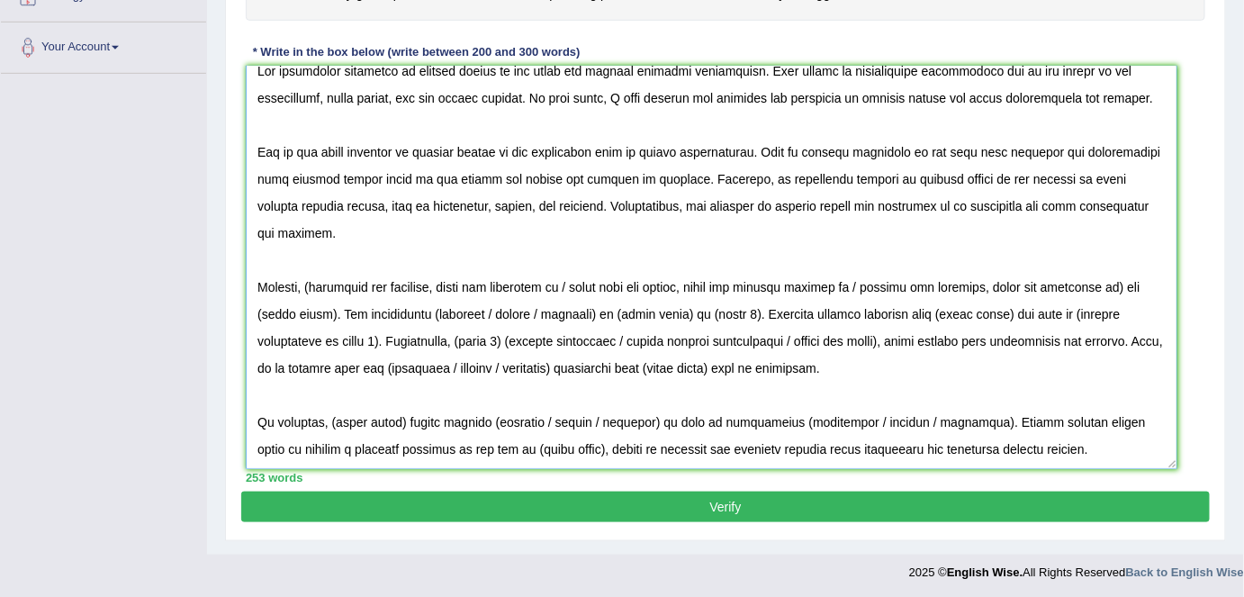
drag, startPoint x: 312, startPoint y: 287, endPoint x: 870, endPoint y: 276, distance: 558.3
click at [870, 276] on textarea at bounding box center [712, 267] width 932 height 403
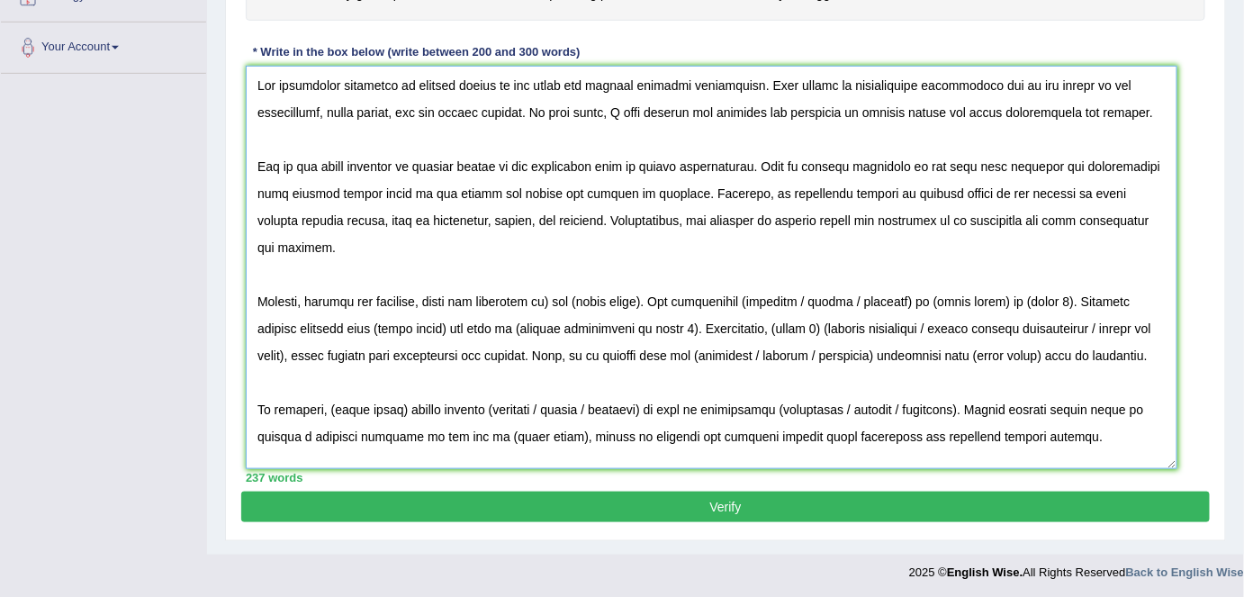
drag, startPoint x: 555, startPoint y: 286, endPoint x: 655, endPoint y: 283, distance: 100.0
click at [655, 283] on textarea at bounding box center [712, 267] width 932 height 403
drag, startPoint x: 849, startPoint y: 283, endPoint x: 729, endPoint y: 276, distance: 120.0
click at [729, 276] on textarea at bounding box center [712, 267] width 932 height 403
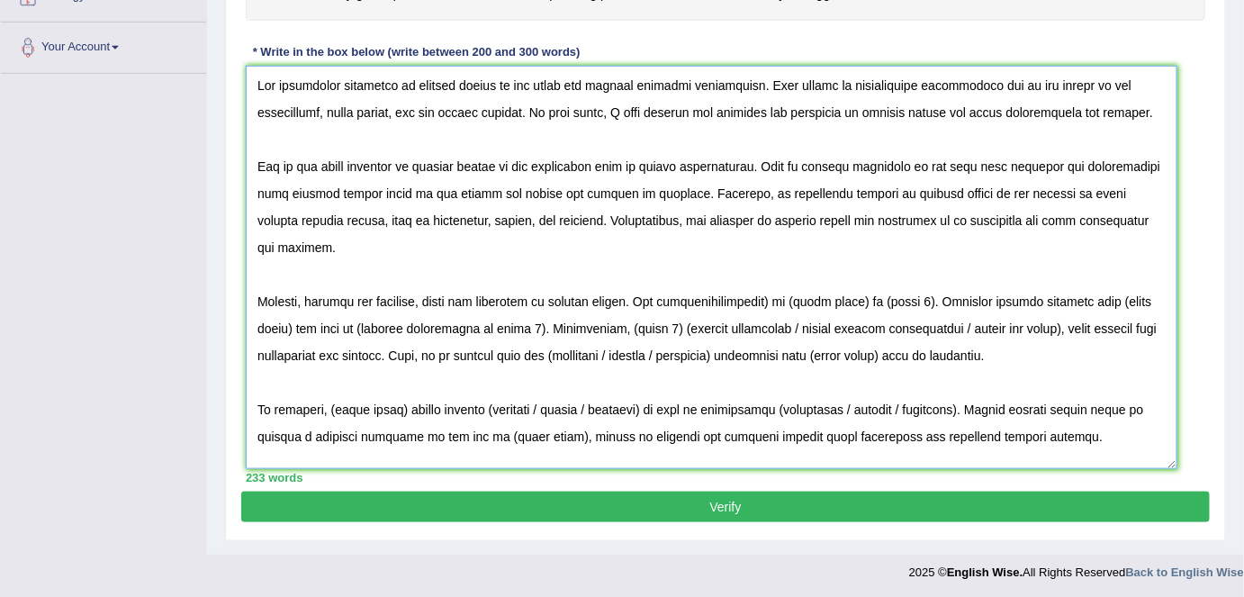
scroll to position [14, 0]
click at [780, 312] on textarea at bounding box center [712, 267] width 932 height 403
drag, startPoint x: 926, startPoint y: 316, endPoint x: 795, endPoint y: 315, distance: 131.5
click at [795, 315] on textarea at bounding box center [712, 267] width 932 height 403
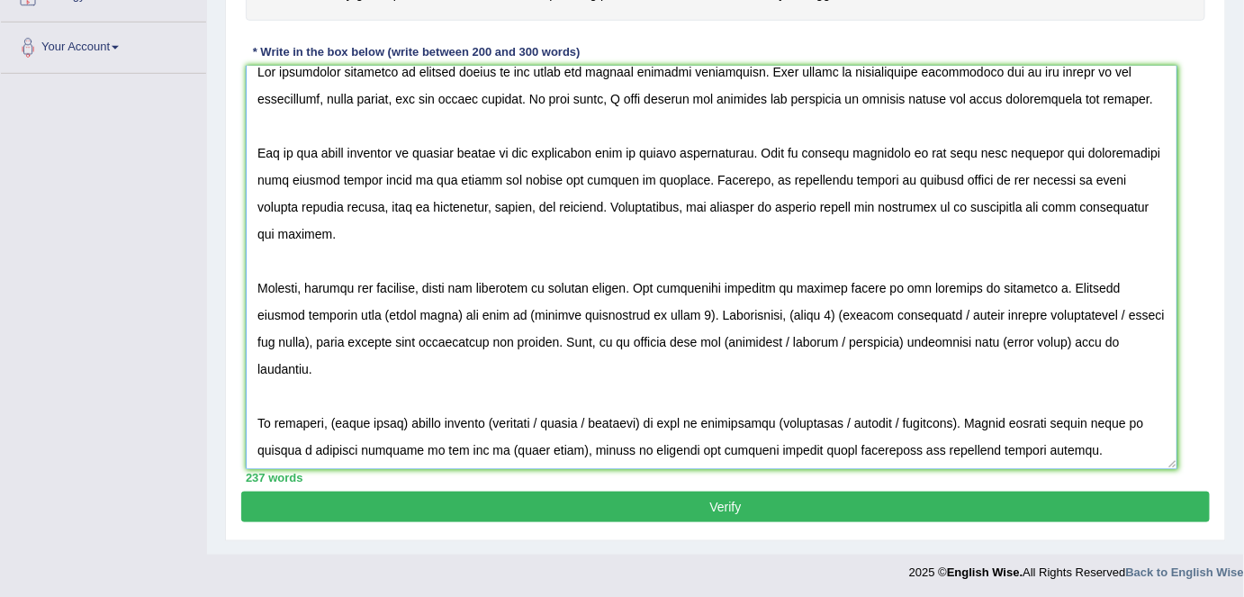
scroll to position [41, 0]
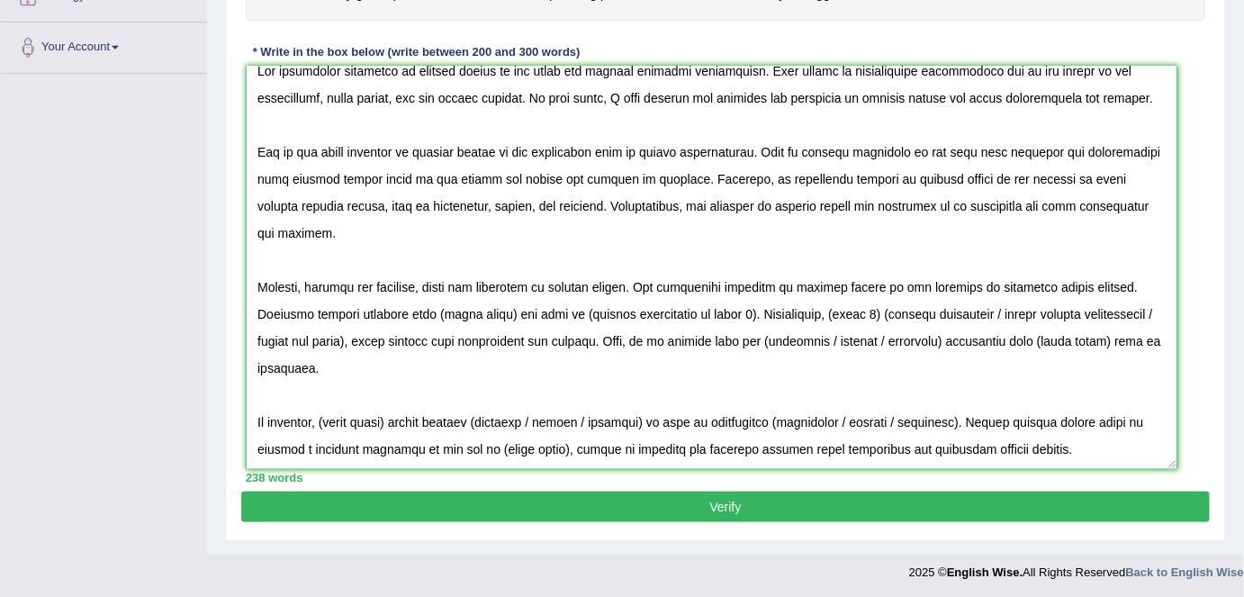
drag, startPoint x: 745, startPoint y: 312, endPoint x: 429, endPoint y: 299, distance: 315.4
click at [429, 299] on textarea at bounding box center [712, 267] width 932 height 403
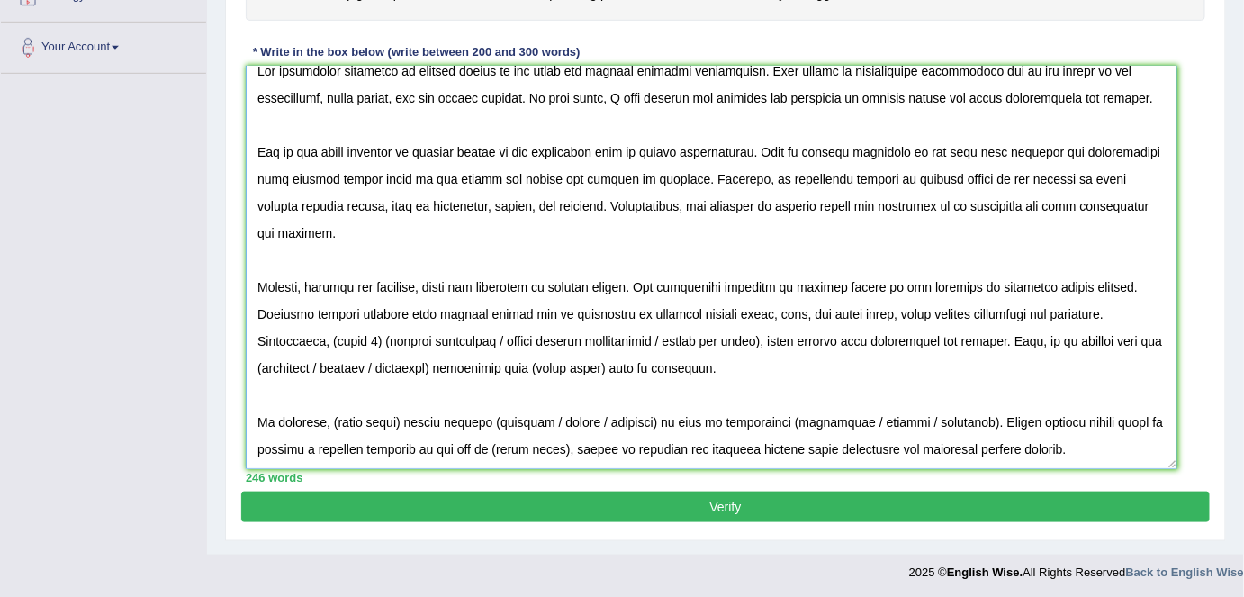
drag, startPoint x: 333, startPoint y: 337, endPoint x: 772, endPoint y: 330, distance: 438.5
click at [772, 330] on textarea at bounding box center [712, 267] width 932 height 403
click at [282, 366] on textarea at bounding box center [712, 267] width 932 height 403
drag, startPoint x: 400, startPoint y: 362, endPoint x: 276, endPoint y: 369, distance: 123.6
click at [276, 369] on textarea at bounding box center [712, 267] width 932 height 403
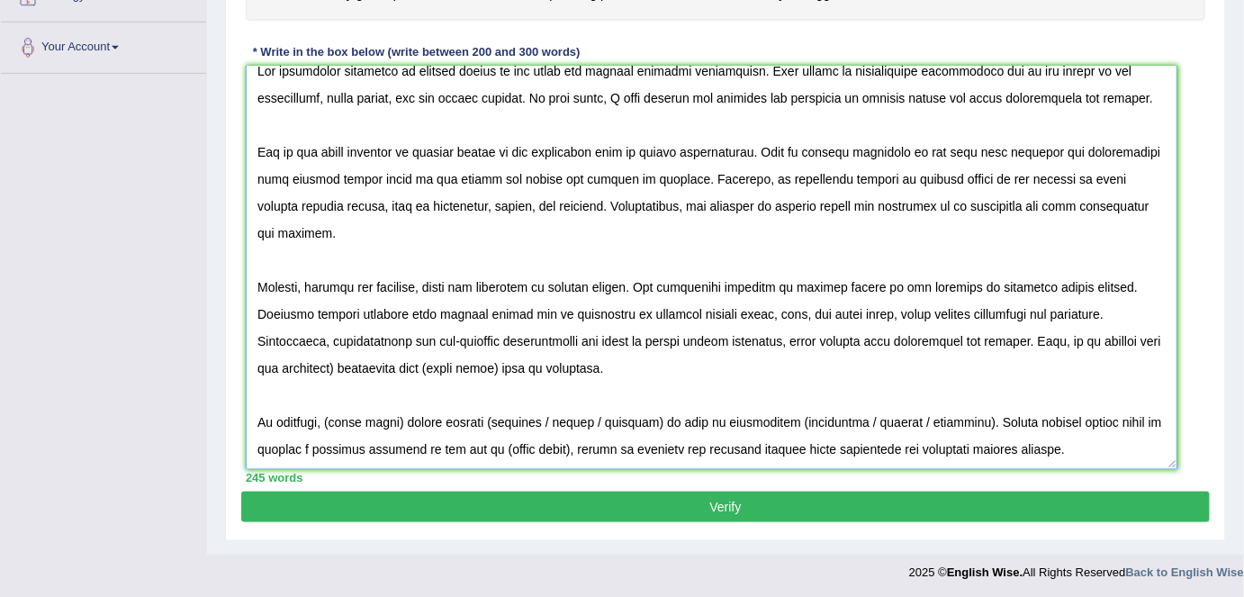
click at [331, 360] on textarea at bounding box center [712, 267] width 932 height 403
drag, startPoint x: 492, startPoint y: 366, endPoint x: 422, endPoint y: 362, distance: 69.4
click at [422, 362] on textarea at bounding box center [712, 267] width 932 height 403
drag, startPoint x: 1181, startPoint y: 461, endPoint x: 1185, endPoint y: 512, distance: 51.4
click at [1185, 512] on div "Practice Writing: Write Essay 3 Pressing Problem Instructions: You will have 20…" at bounding box center [725, 159] width 1001 height 764
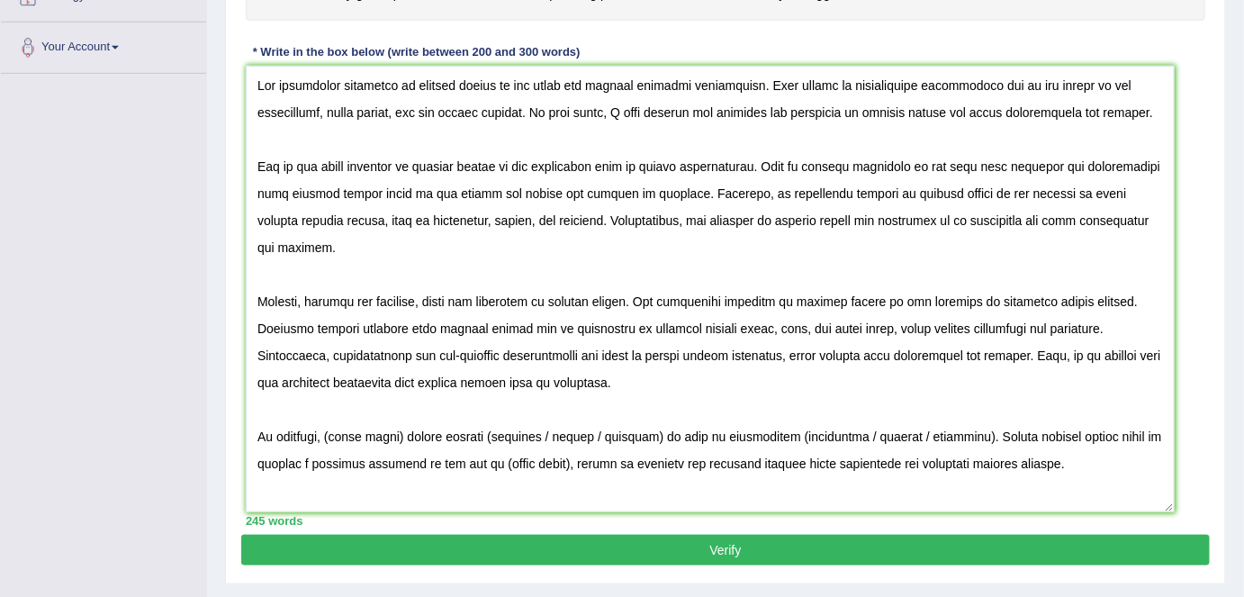
scroll to position [0, 0]
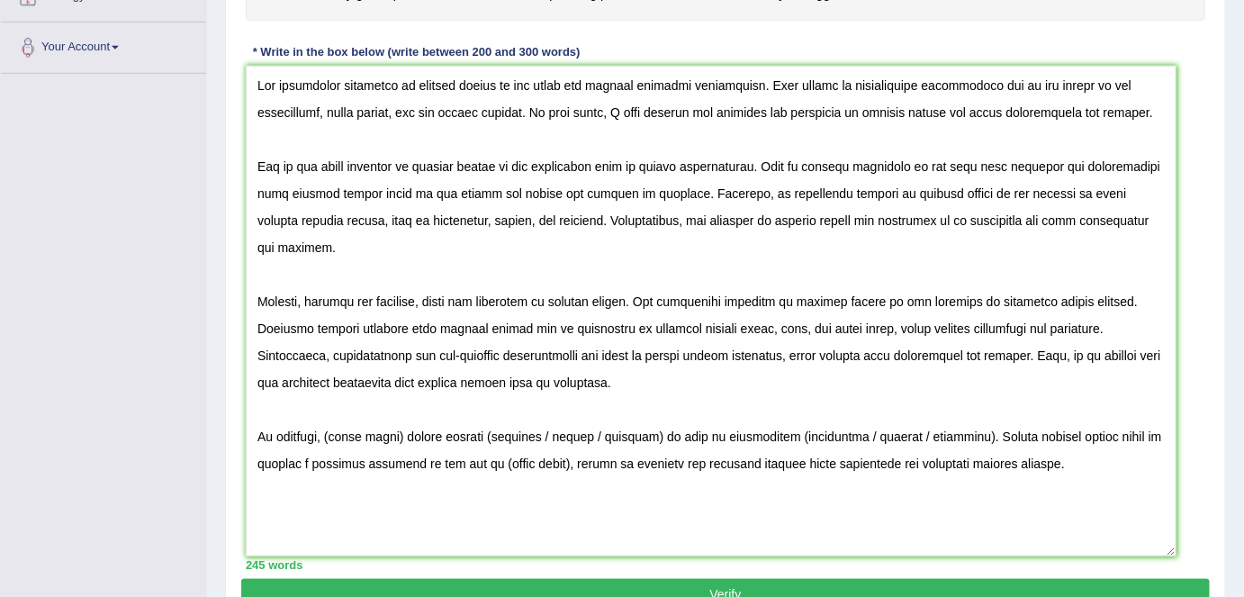
drag, startPoint x: 1174, startPoint y: 460, endPoint x: 1050, endPoint y: 517, distance: 136.6
click at [1173, 547] on textarea at bounding box center [711, 311] width 931 height 491
drag, startPoint x: 369, startPoint y: 402, endPoint x: 332, endPoint y: 396, distance: 37.3
click at [332, 396] on textarea at bounding box center [711, 311] width 930 height 491
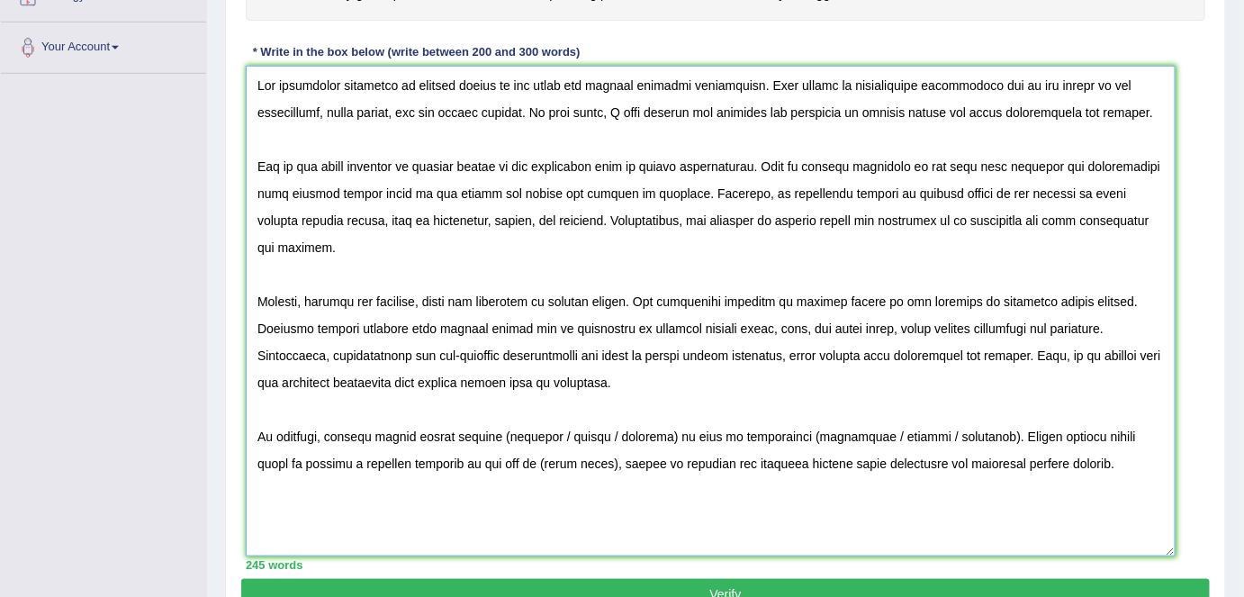
drag, startPoint x: 612, startPoint y: 406, endPoint x: 497, endPoint y: 399, distance: 115.5
click at [497, 399] on textarea at bounding box center [711, 311] width 930 height 491
click at [551, 402] on textarea at bounding box center [711, 311] width 930 height 491
drag, startPoint x: 792, startPoint y: 409, endPoint x: 672, endPoint y: 396, distance: 121.3
click at [672, 396] on textarea at bounding box center [711, 311] width 930 height 491
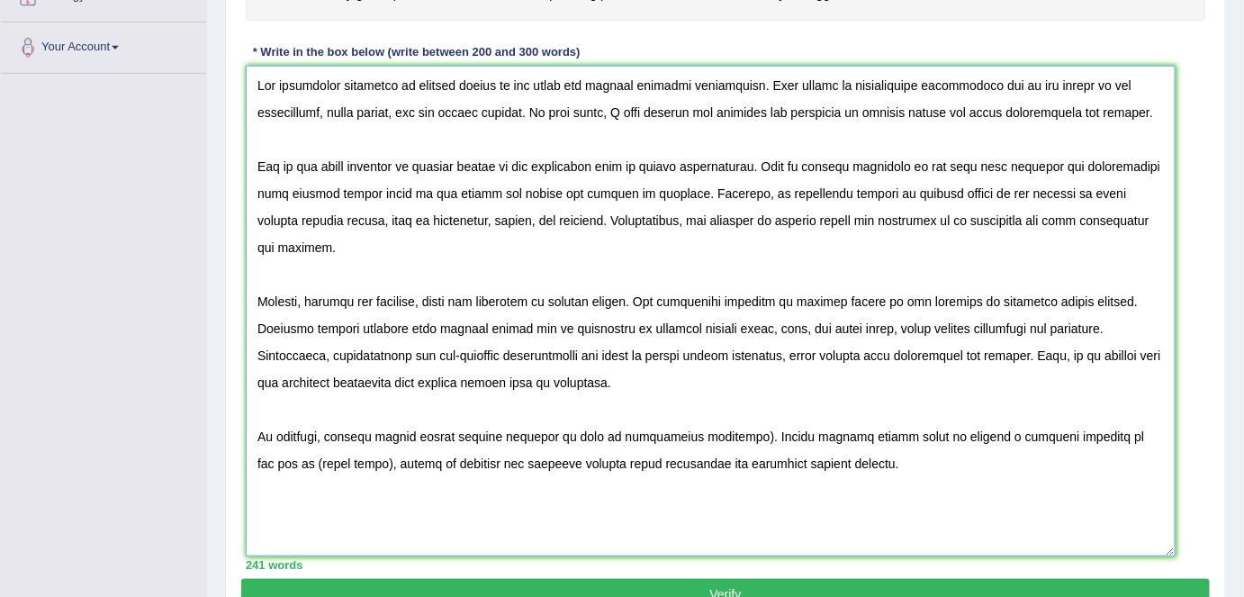
click at [727, 400] on textarea at bounding box center [711, 311] width 930 height 491
click at [655, 404] on textarea at bounding box center [711, 311] width 930 height 491
drag, startPoint x: 872, startPoint y: 404, endPoint x: 883, endPoint y: 447, distance: 44.8
click at [883, 447] on textarea at bounding box center [711, 311] width 930 height 491
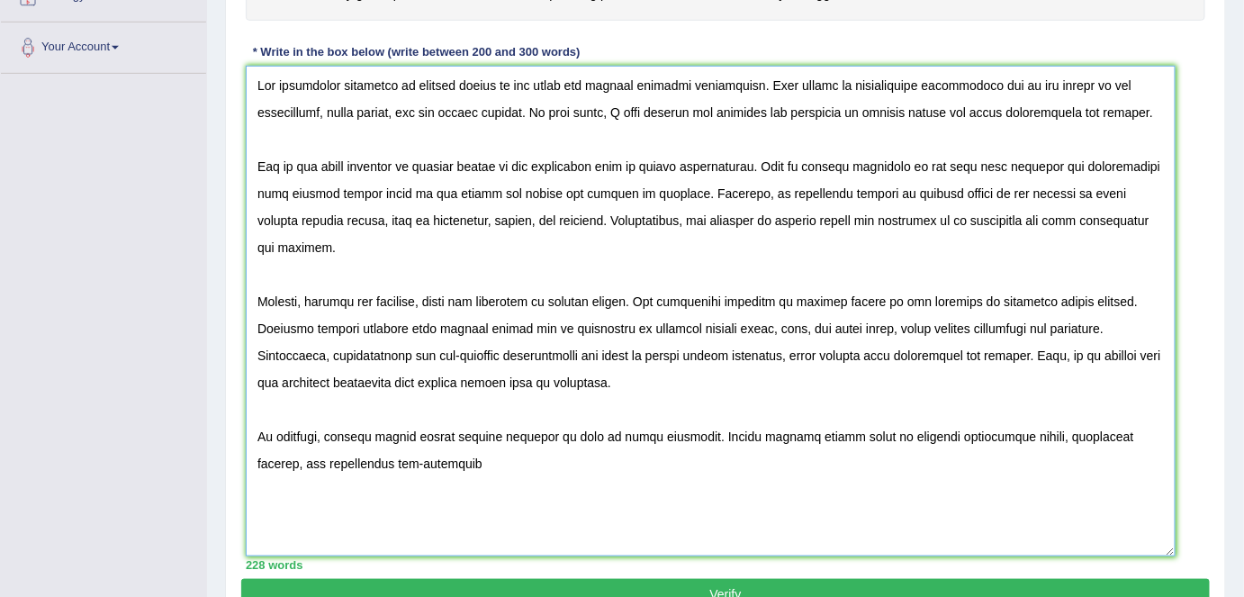
click at [542, 327] on textarea at bounding box center [711, 311] width 930 height 491
click at [447, 418] on textarea at bounding box center [711, 311] width 930 height 491
click at [438, 438] on textarea at bounding box center [711, 311] width 930 height 491
click at [384, 434] on textarea at bounding box center [711, 311] width 930 height 491
click at [480, 446] on textarea at bounding box center [711, 311] width 930 height 491
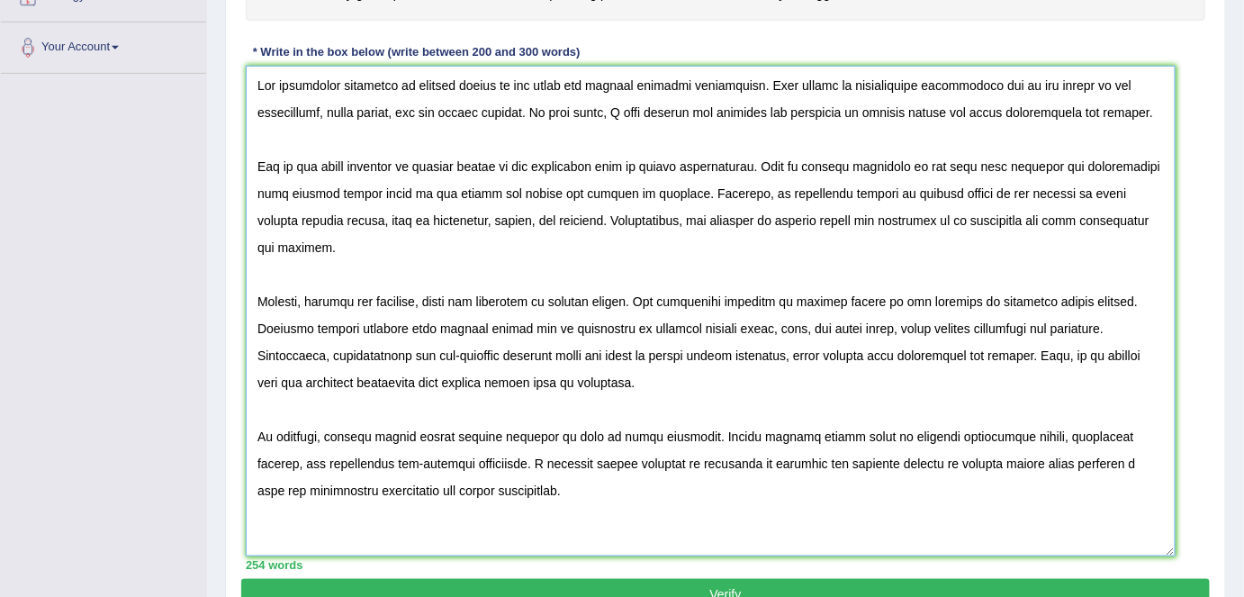
drag, startPoint x: 962, startPoint y: 433, endPoint x: 971, endPoint y: 450, distance: 19.3
click at [962, 433] on textarea at bounding box center [711, 311] width 930 height 491
drag, startPoint x: 258, startPoint y: 77, endPoint x: 655, endPoint y: 481, distance: 566.0
click at [654, 481] on textarea at bounding box center [711, 311] width 930 height 491
click at [685, 484] on textarea at bounding box center [711, 311] width 930 height 491
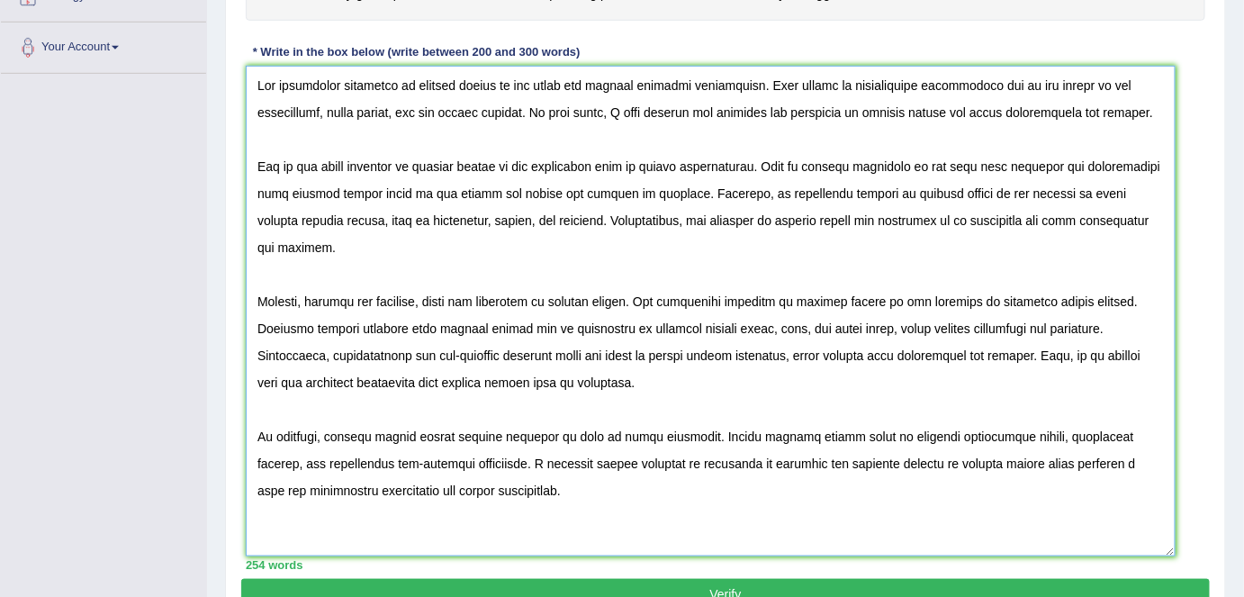
type textarea "The increasing influence of climate change on our lives has ignited numerous di…"
click at [602, 579] on button "Verify" at bounding box center [725, 594] width 969 height 31
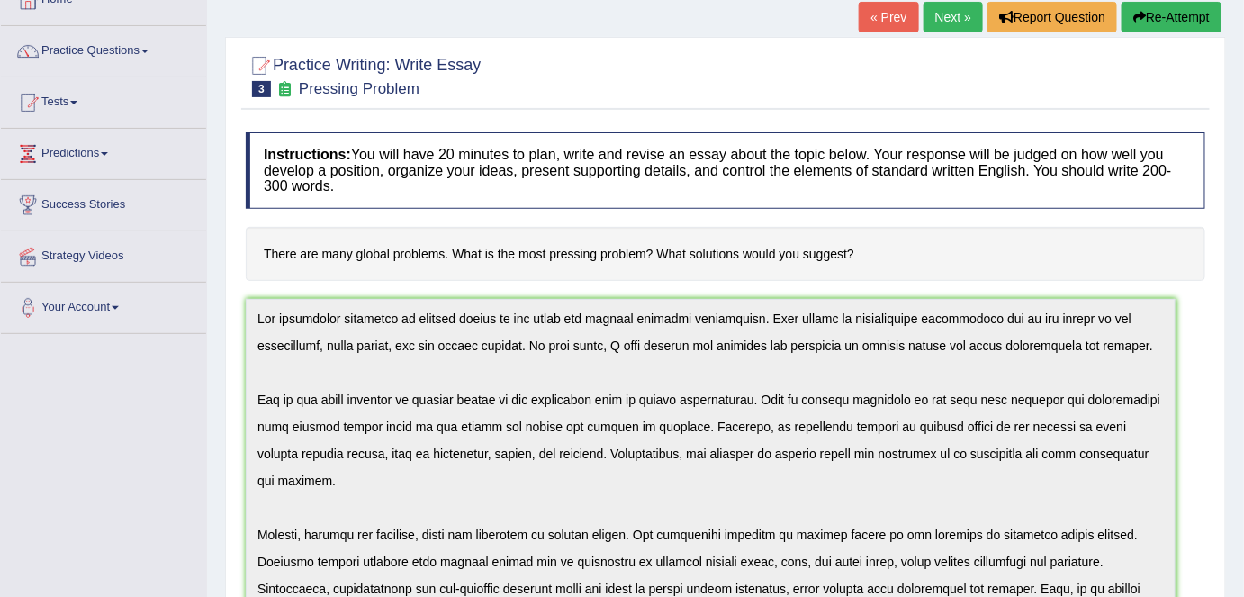
scroll to position [111, 0]
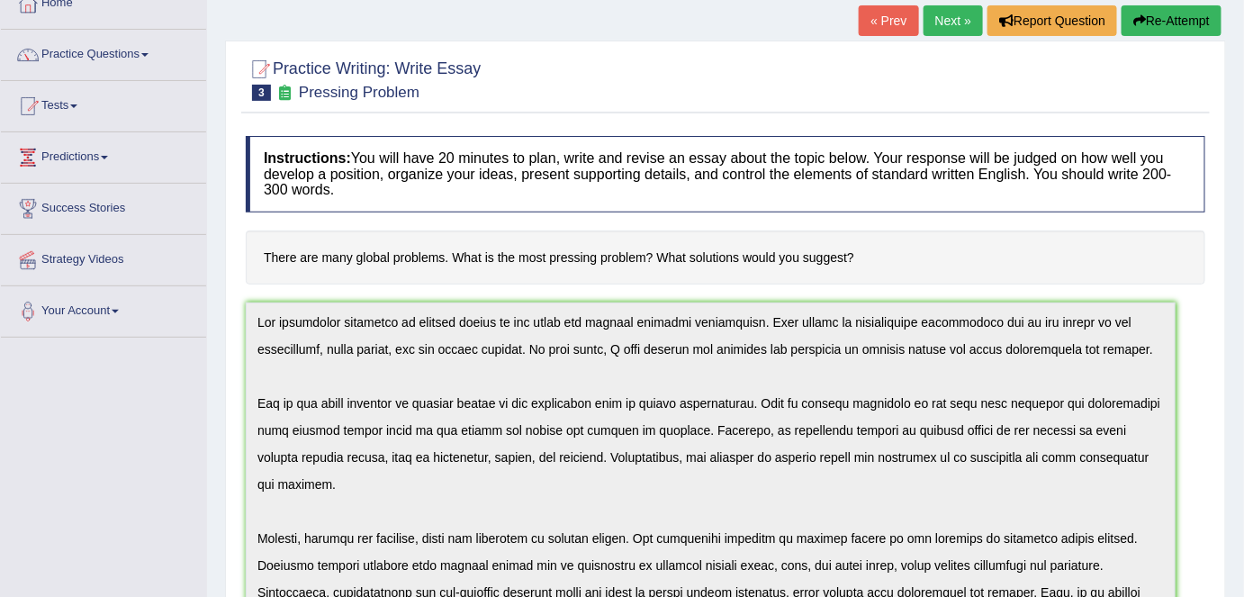
click at [1170, 34] on button "Re-Attempt" at bounding box center [1172, 20] width 100 height 31
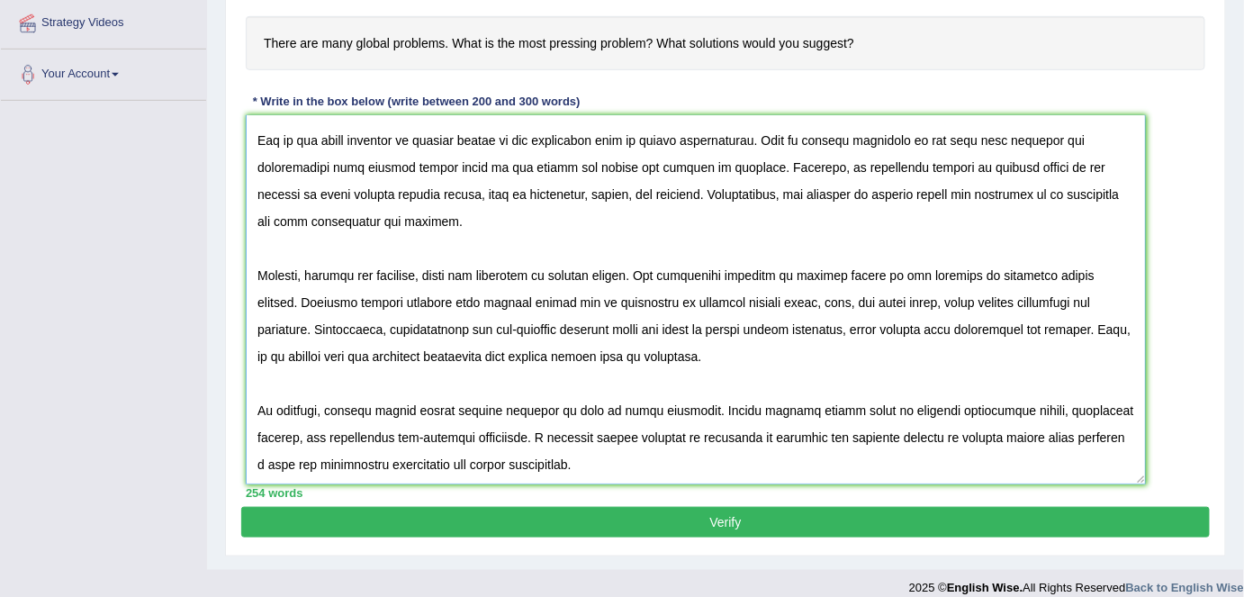
scroll to position [102, 0]
drag, startPoint x: 1200, startPoint y: 282, endPoint x: 1140, endPoint y: 478, distance: 205.3
click at [1140, 478] on textarea at bounding box center [696, 299] width 900 height 369
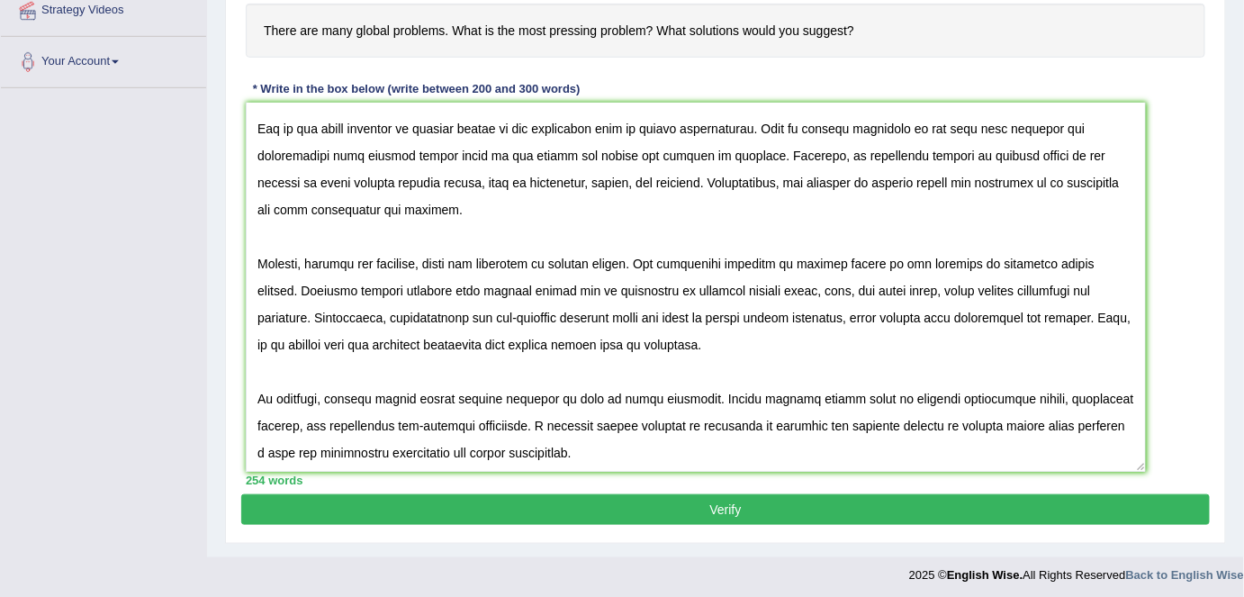
scroll to position [362, 0]
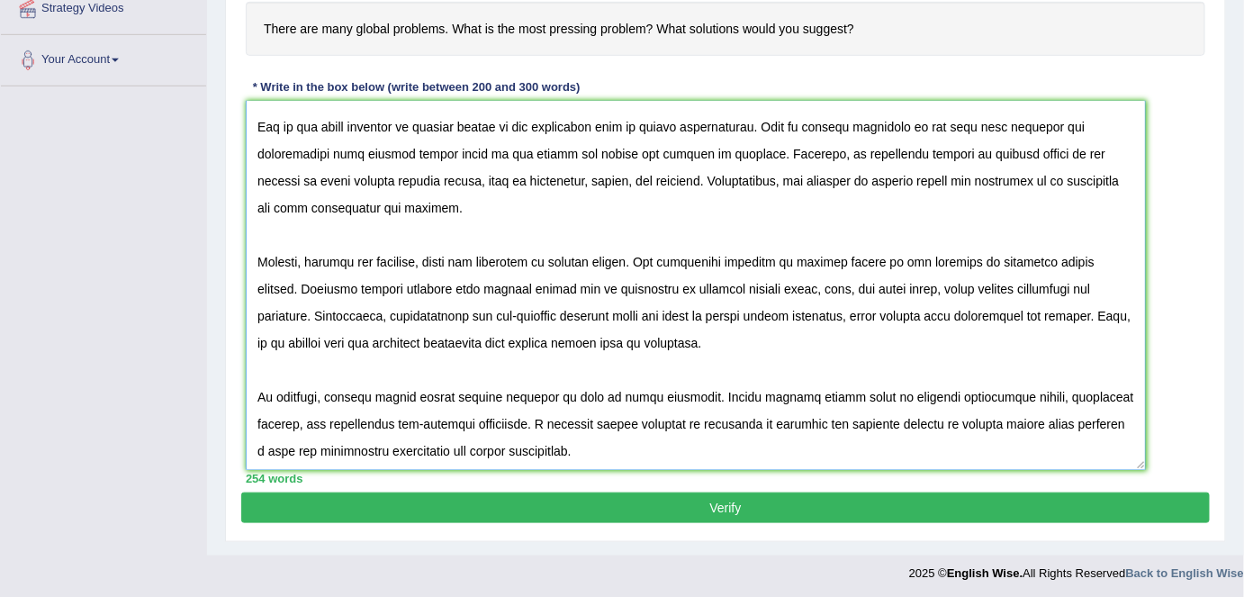
click at [962, 418] on textarea at bounding box center [696, 285] width 900 height 369
click at [729, 258] on textarea at bounding box center [696, 285] width 900 height 369
click at [825, 284] on textarea at bounding box center [696, 285] width 900 height 369
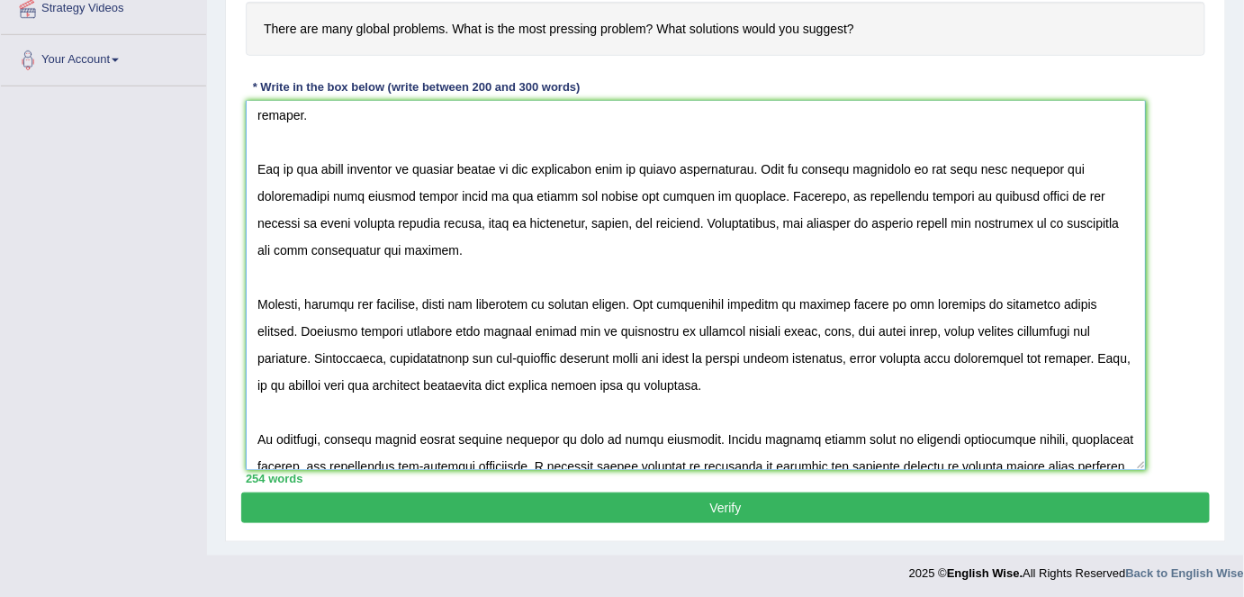
scroll to position [0, 0]
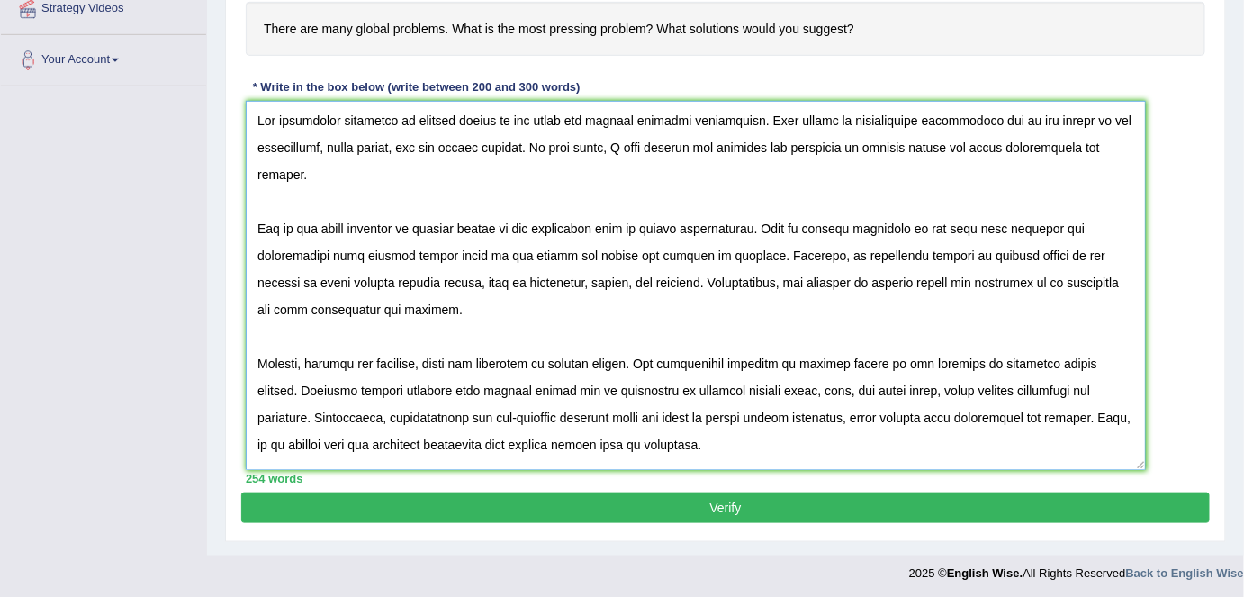
drag, startPoint x: 429, startPoint y: 144, endPoint x: 437, endPoint y: 150, distance: 9.6
click at [430, 143] on textarea at bounding box center [696, 285] width 900 height 369
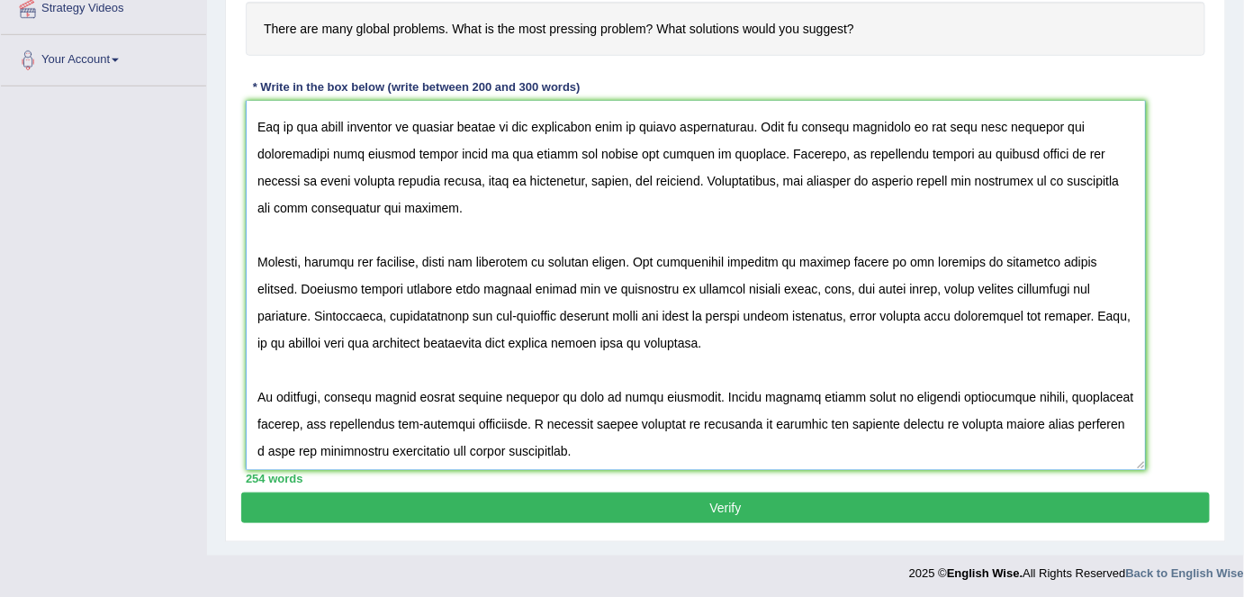
drag, startPoint x: 248, startPoint y: 115, endPoint x: 799, endPoint y: 456, distance: 646.9
click at [825, 483] on div "Instructions: You will have 20 minutes to plan, write and revise an essay about…" at bounding box center [725, 195] width 969 height 594
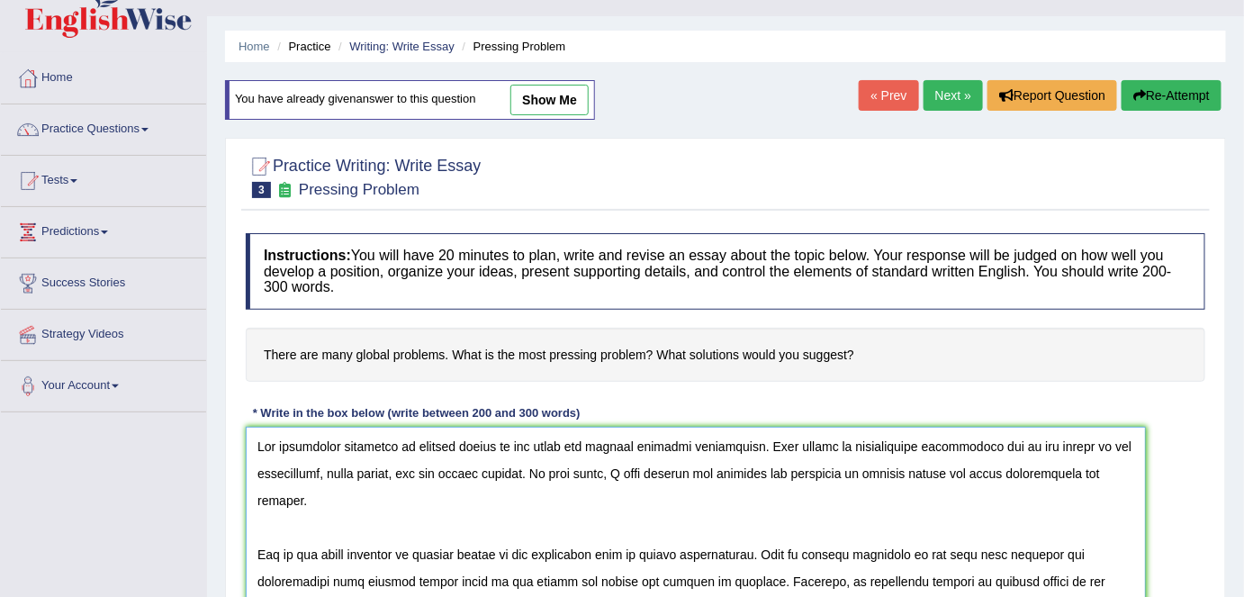
scroll to position [35, 0]
click at [576, 90] on link "show me" at bounding box center [549, 101] width 78 height 31
type textarea "The increasing influence of climate change on our lives has ignited numerous di…"
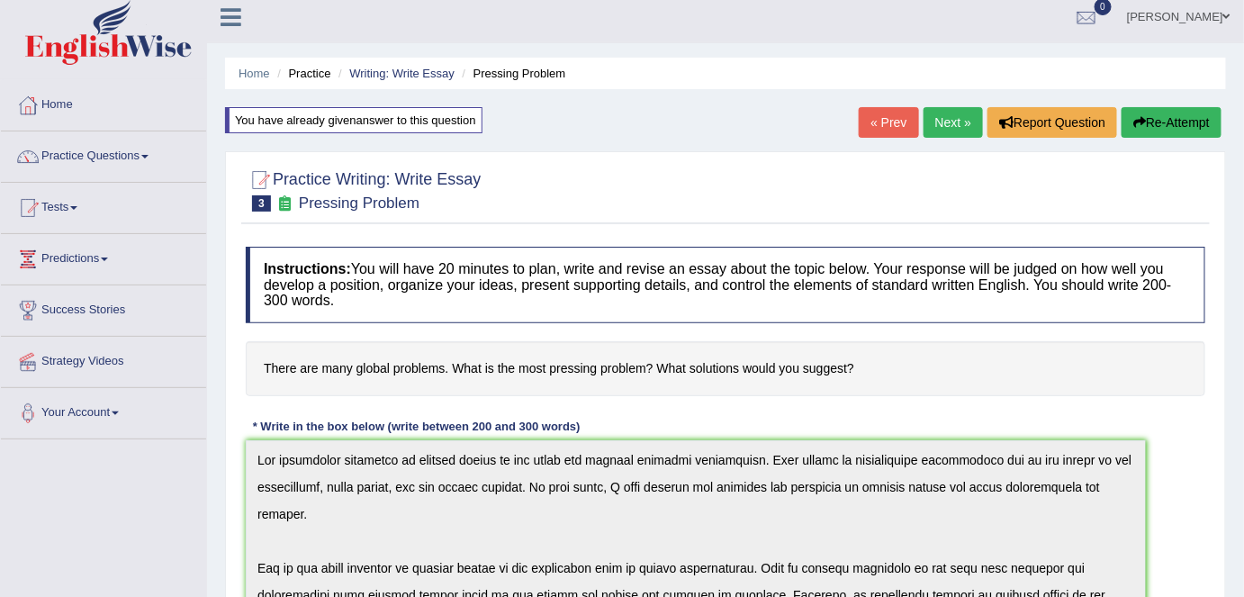
scroll to position [6, 0]
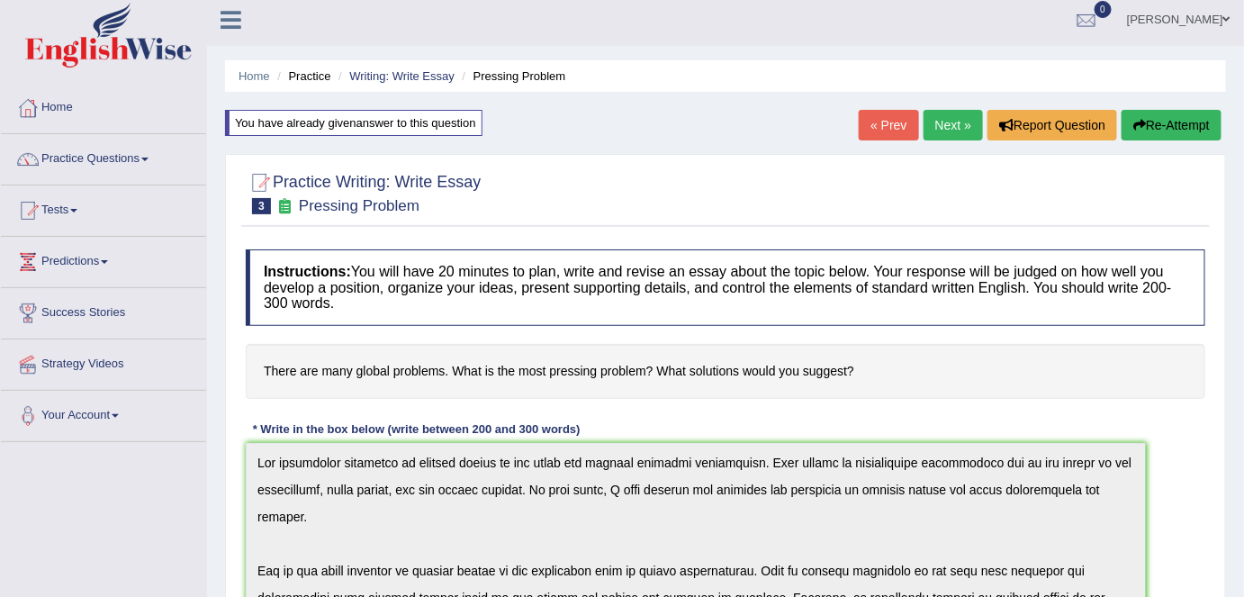
click at [1134, 124] on icon "button" at bounding box center [1140, 125] width 13 height 13
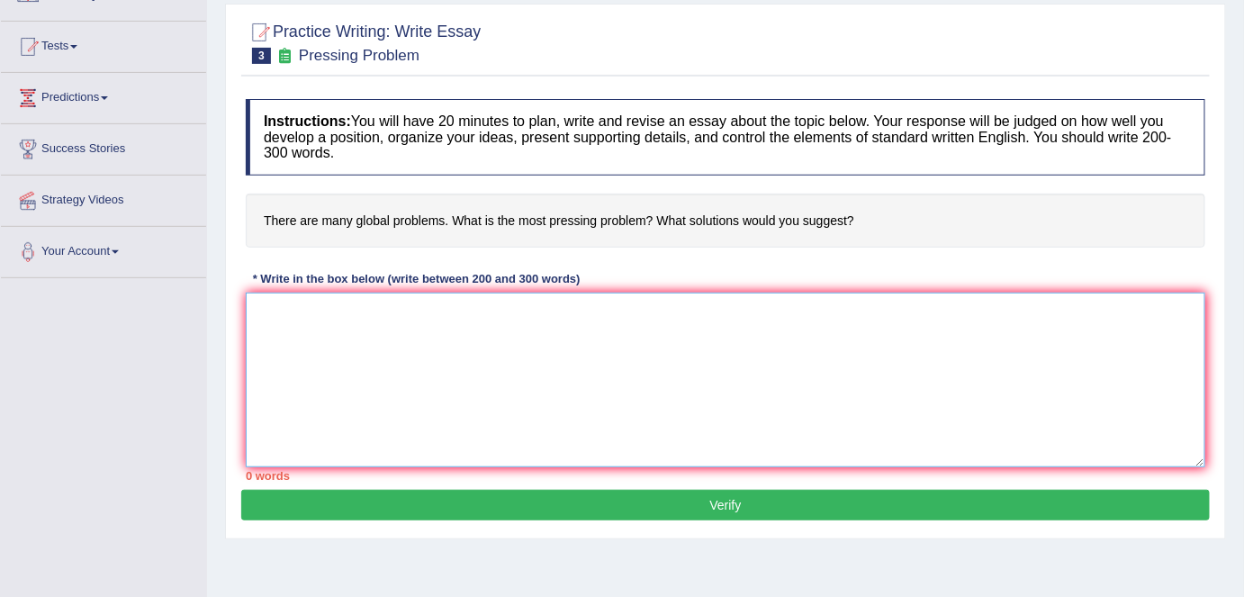
paste textarea "The increasing influence of climate change on our lives has ignited numerous di…"
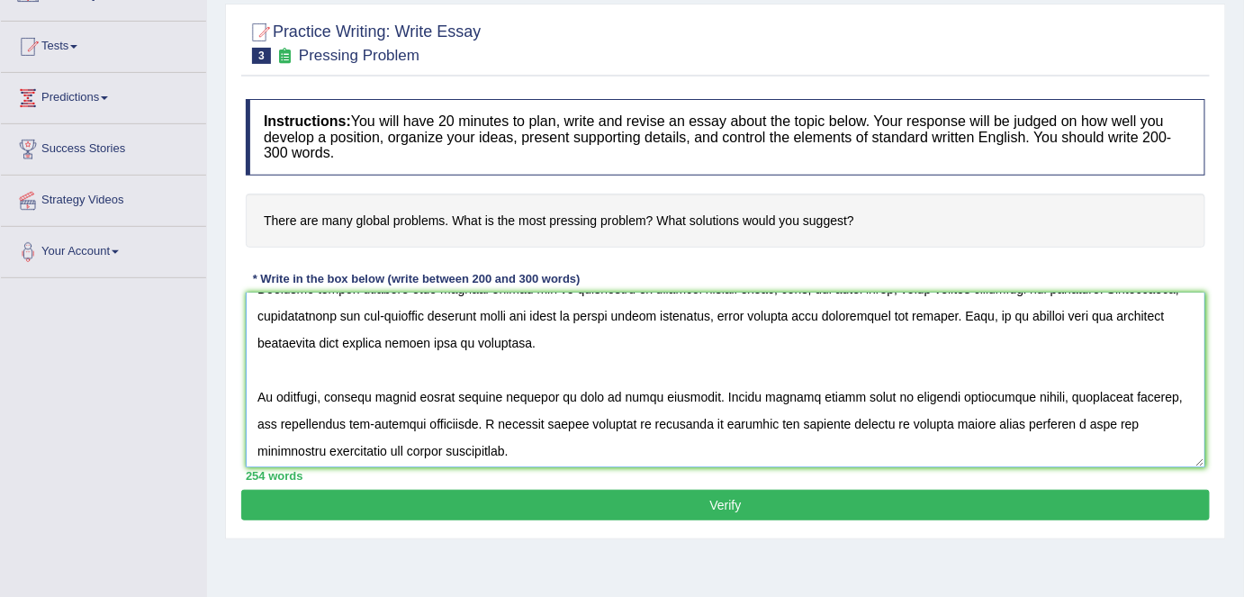
scroll to position [242, 0]
click at [516, 306] on textarea at bounding box center [726, 380] width 960 height 175
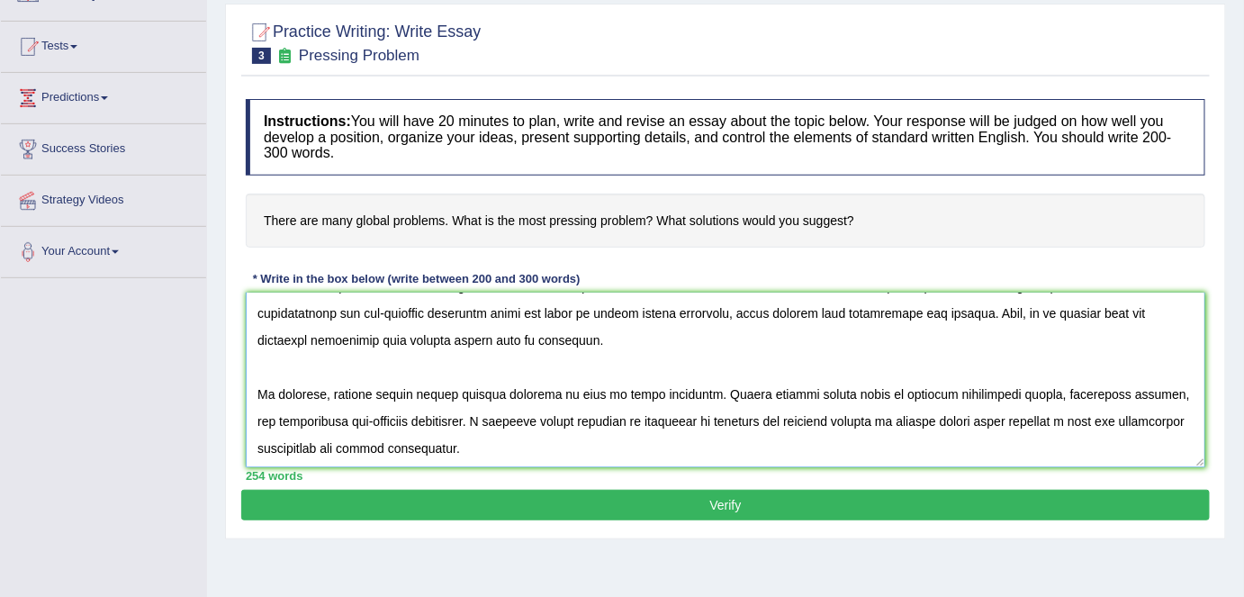
type textarea "The increasing influence of climate change on our lives has ignited numerous di…"
click at [651, 500] on button "Verify" at bounding box center [725, 505] width 969 height 31
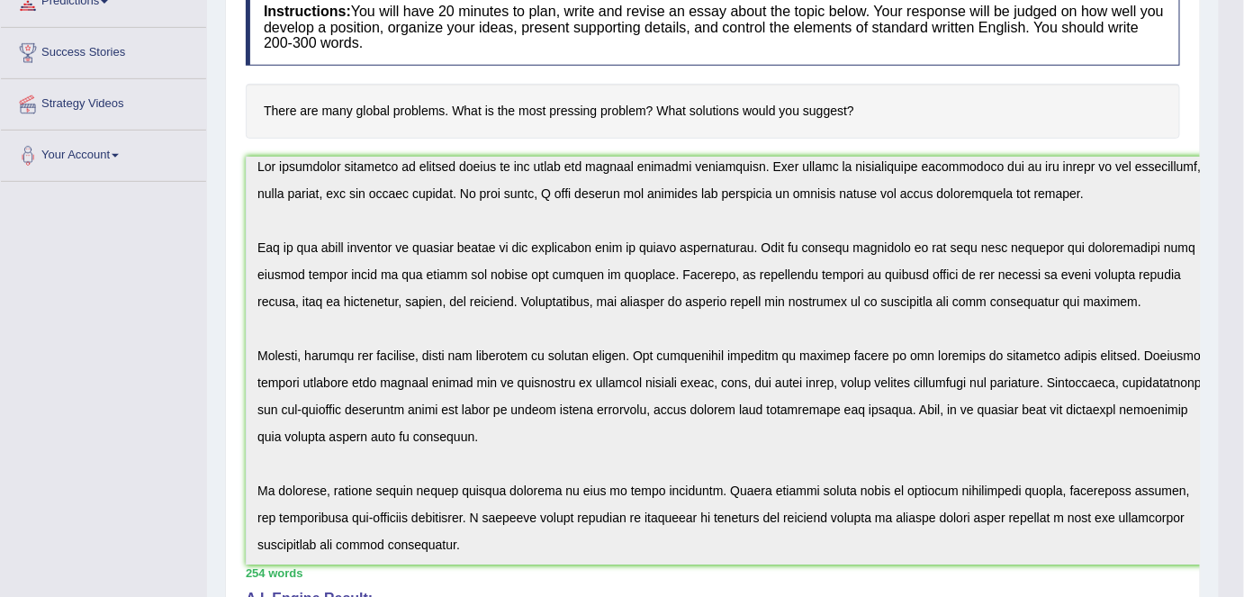
scroll to position [0, 0]
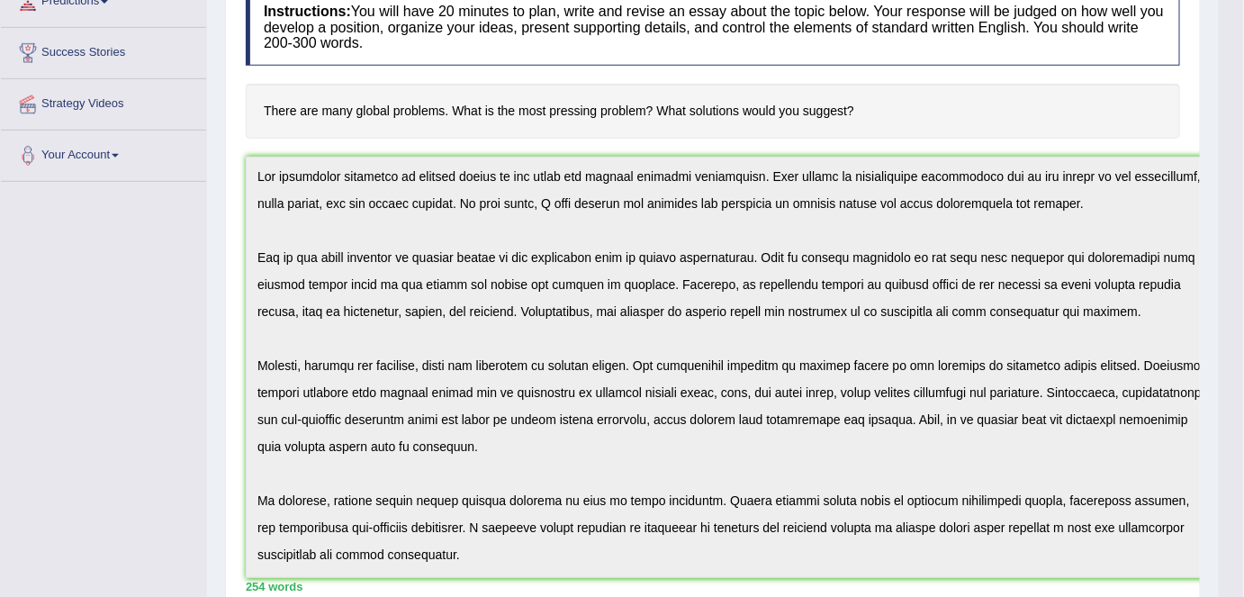
click at [1210, 570] on div "Home Practice Writing: Write Essay Pressing Problem You have already given answ…" at bounding box center [713, 476] width 1012 height 1487
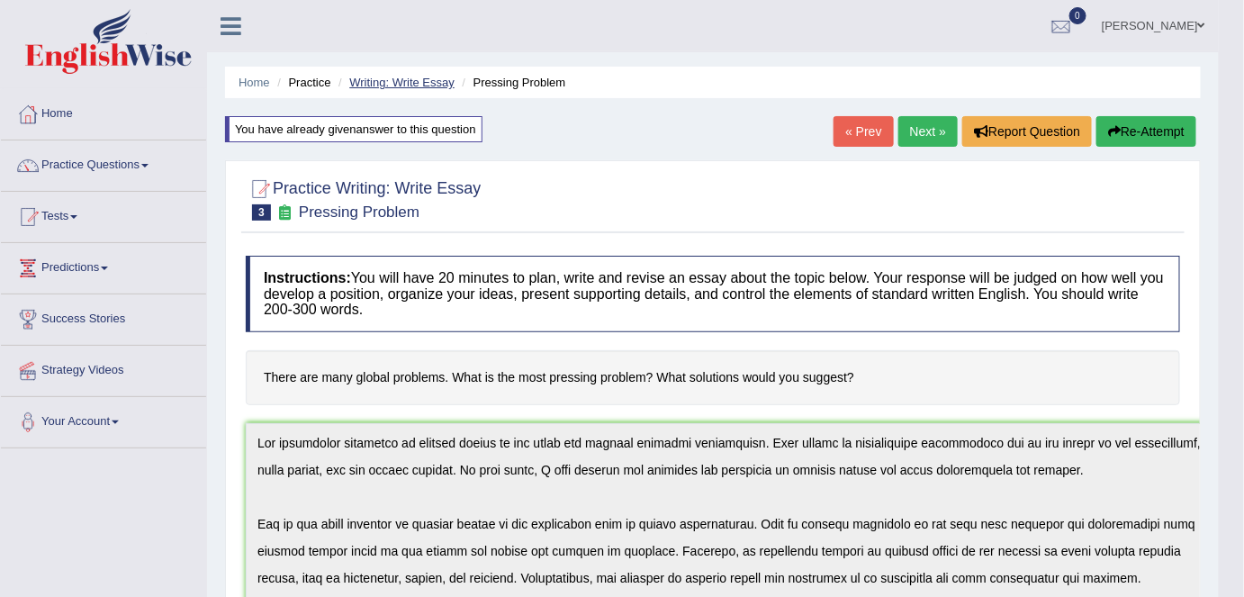
click at [375, 82] on link "Writing: Write Essay" at bounding box center [401, 83] width 105 height 14
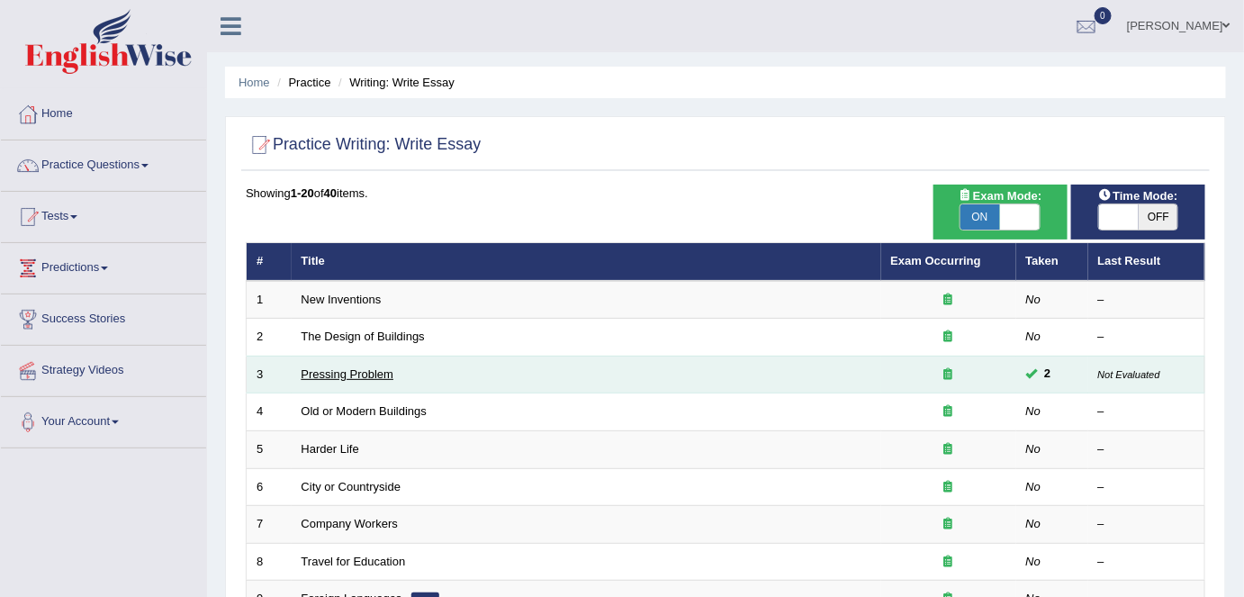
drag, startPoint x: 0, startPoint y: 0, endPoint x: 372, endPoint y: 368, distance: 523.3
click at [372, 368] on link "Pressing Problem" at bounding box center [348, 374] width 93 height 14
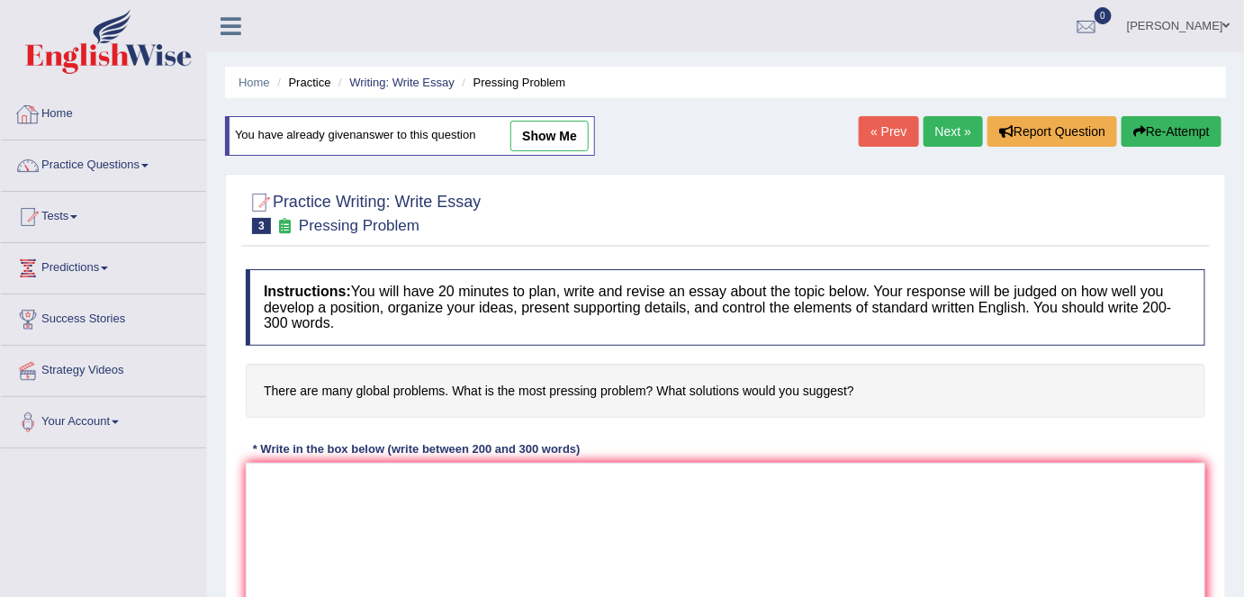
click at [148, 121] on link "Home" at bounding box center [103, 111] width 205 height 45
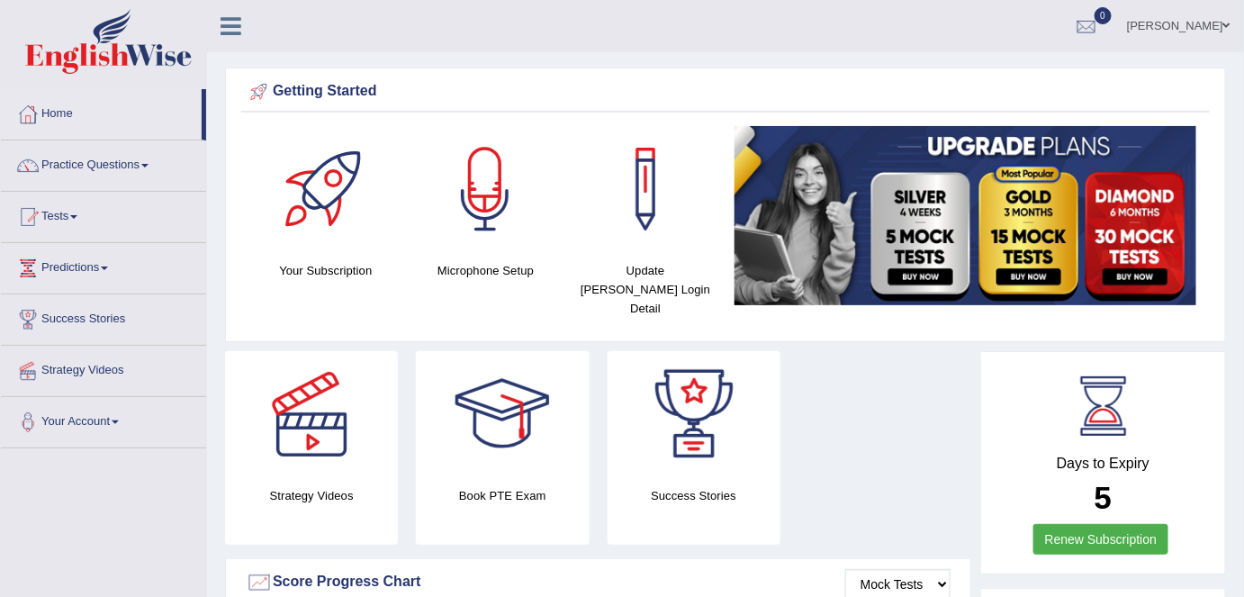
drag, startPoint x: 1197, startPoint y: 20, endPoint x: 1184, endPoint y: 85, distance: 66.2
click at [1197, 20] on link "[PERSON_NAME]" at bounding box center [1179, 23] width 131 height 47
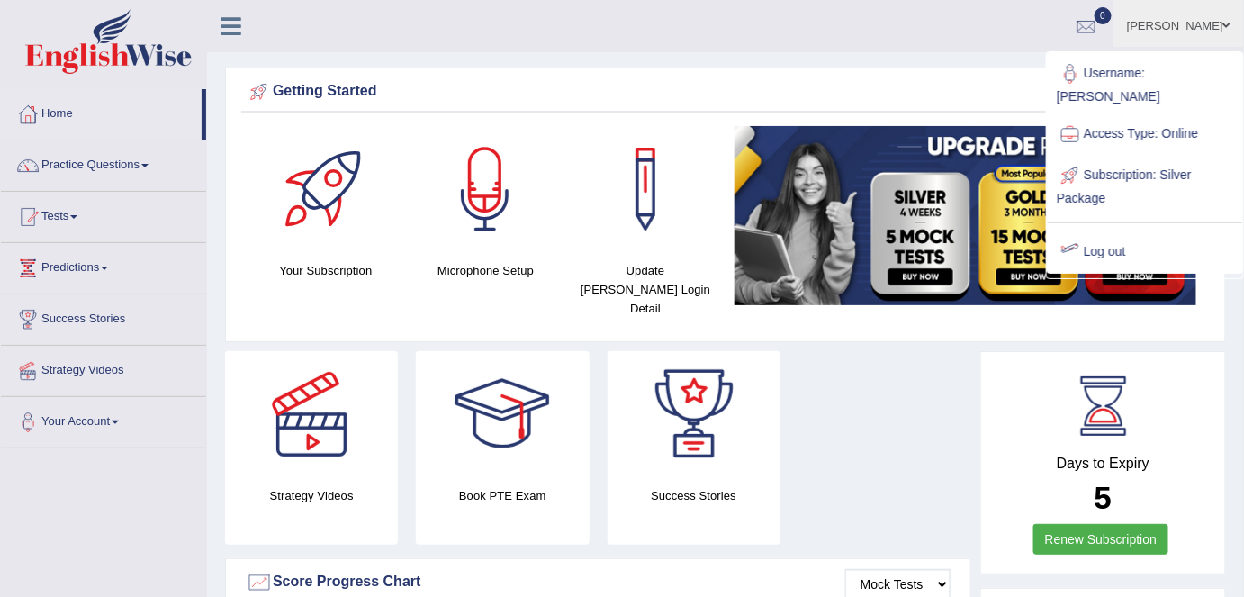
click at [1104, 231] on link "Log out" at bounding box center [1145, 251] width 194 height 41
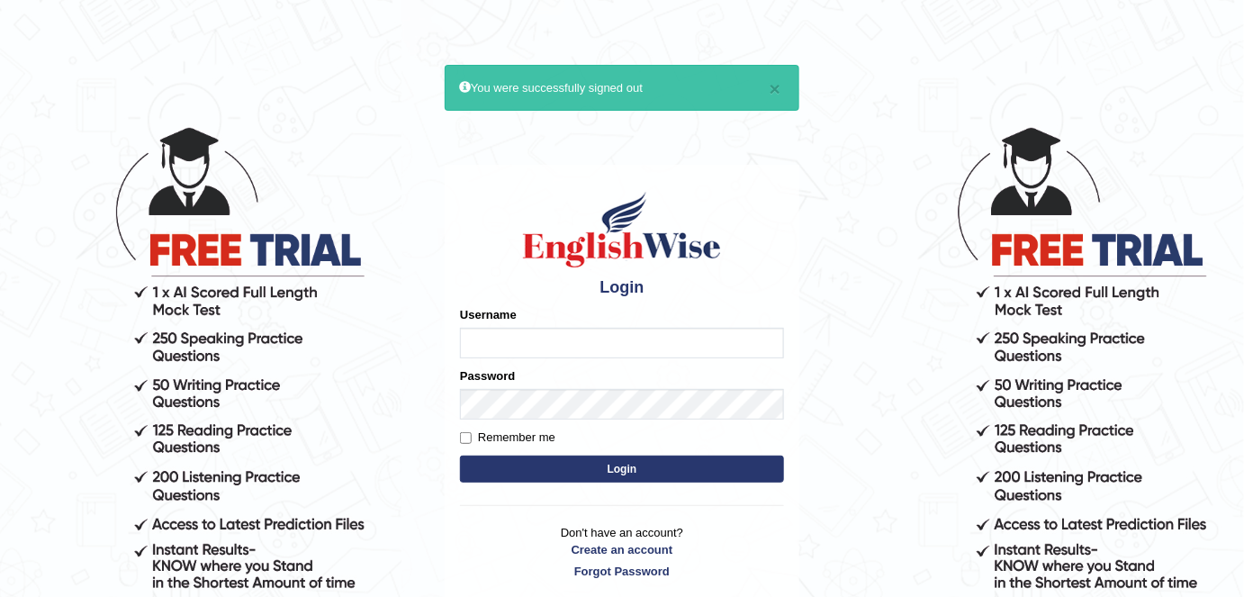
click at [548, 344] on input "Username" at bounding box center [622, 343] width 324 height 31
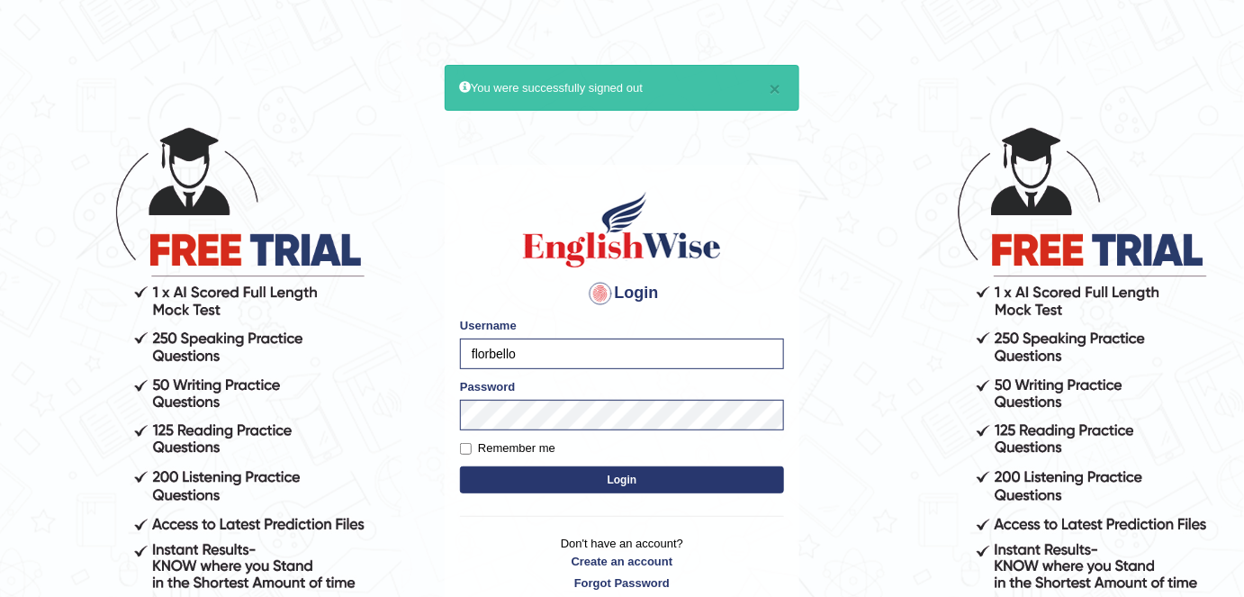
drag, startPoint x: 543, startPoint y: 354, endPoint x: 468, endPoint y: 344, distance: 75.4
click at [471, 347] on input "florbello" at bounding box center [622, 354] width 324 height 31
type input "Karanvir_parramatta"
click at [522, 449] on label "Remember me" at bounding box center [507, 448] width 95 height 18
click at [472, 449] on input "Remember me" at bounding box center [466, 449] width 12 height 12
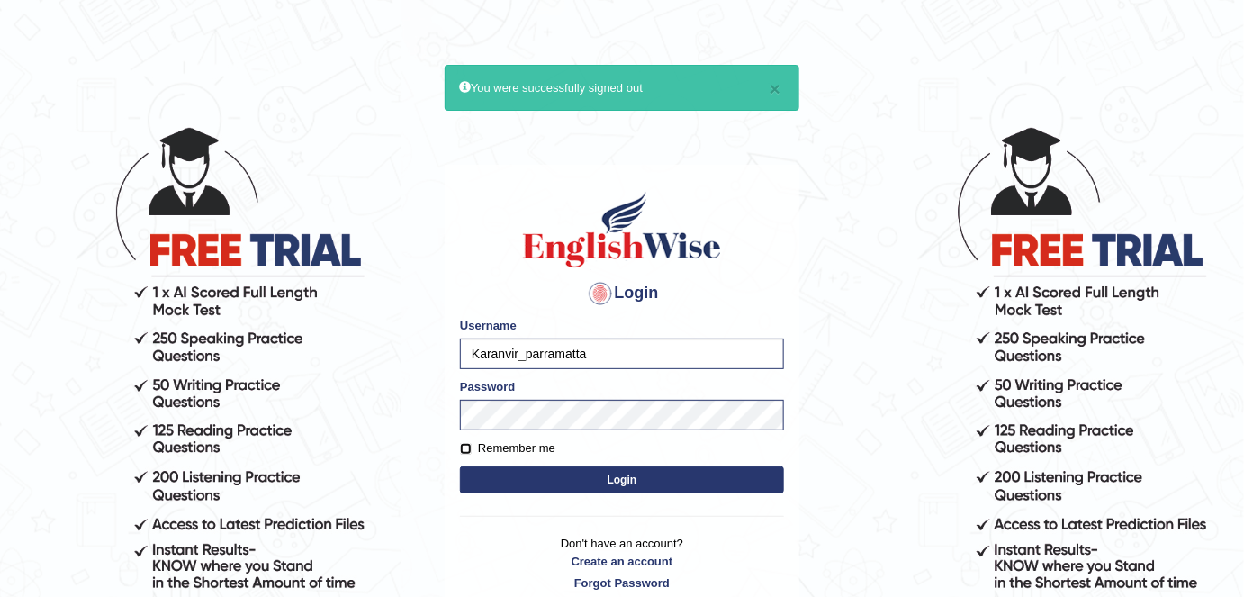
checkbox input "true"
click at [544, 468] on button "Login" at bounding box center [622, 479] width 324 height 27
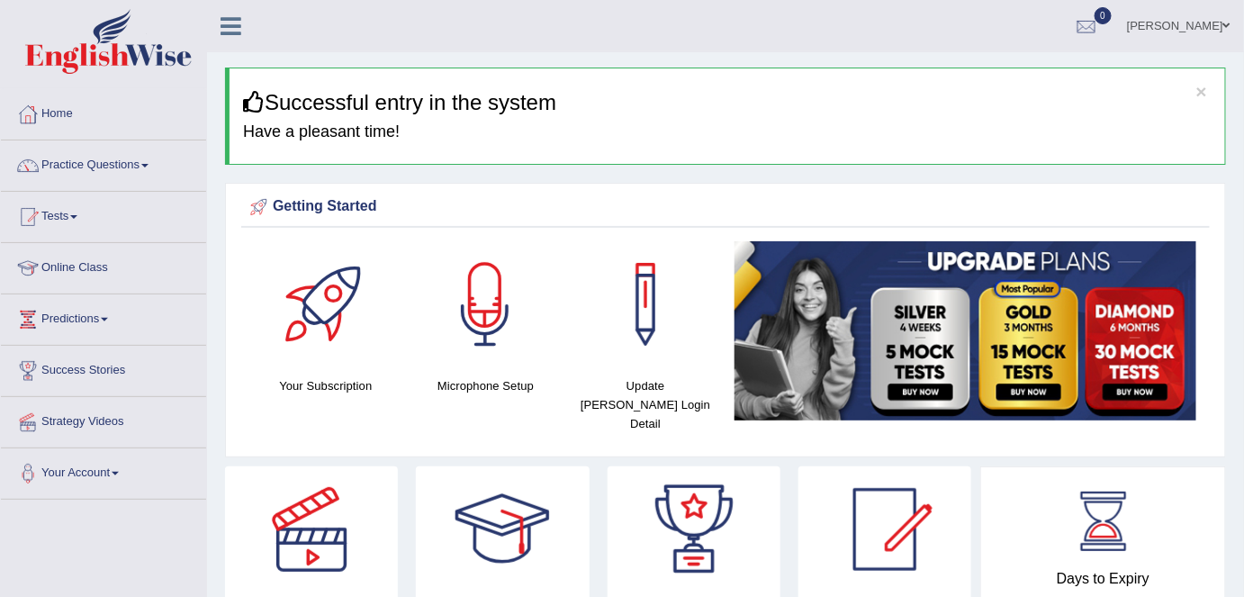
click at [134, 160] on link "Practice Questions" at bounding box center [103, 162] width 205 height 45
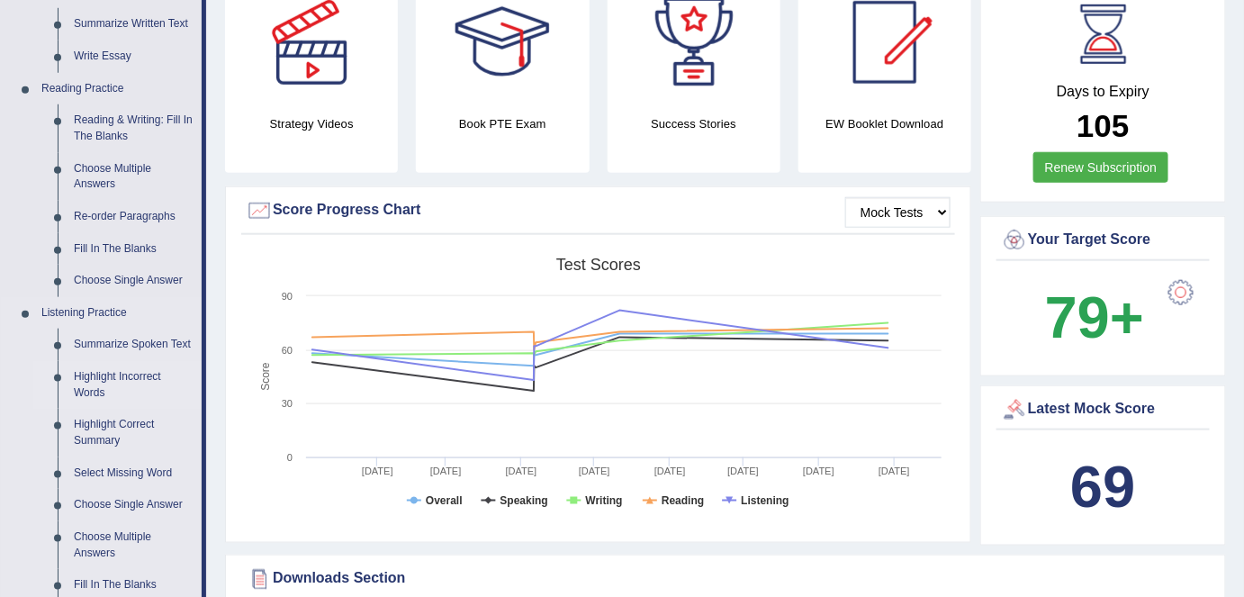
scroll to position [491, 0]
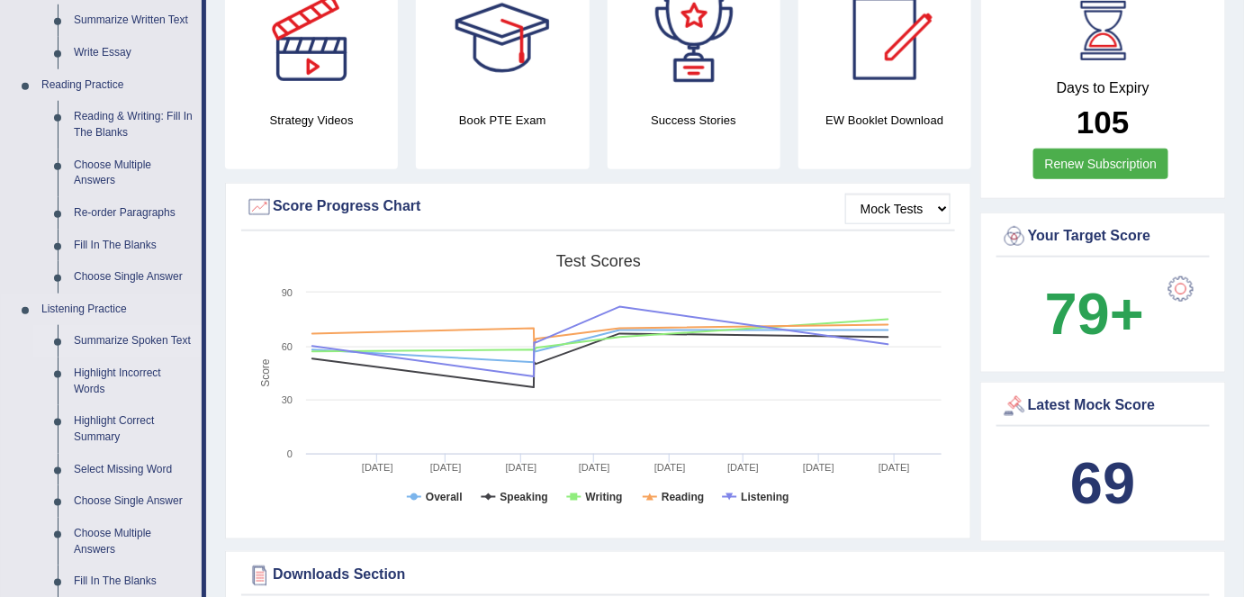
click at [140, 340] on link "Summarize Spoken Text" at bounding box center [134, 341] width 136 height 32
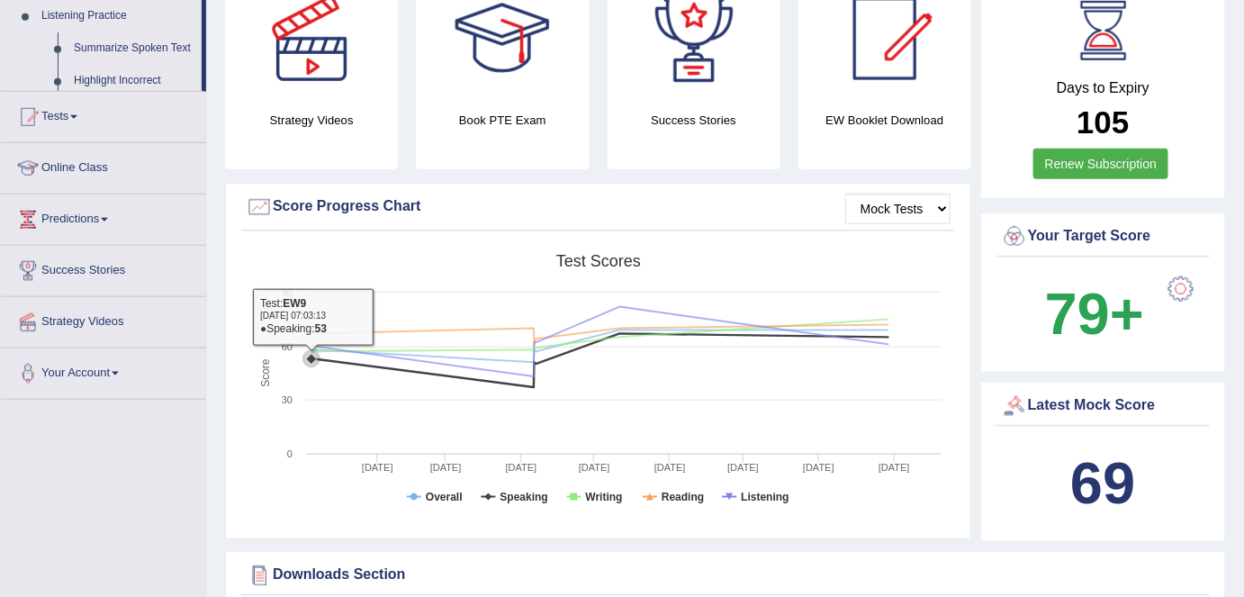
scroll to position [447, 0]
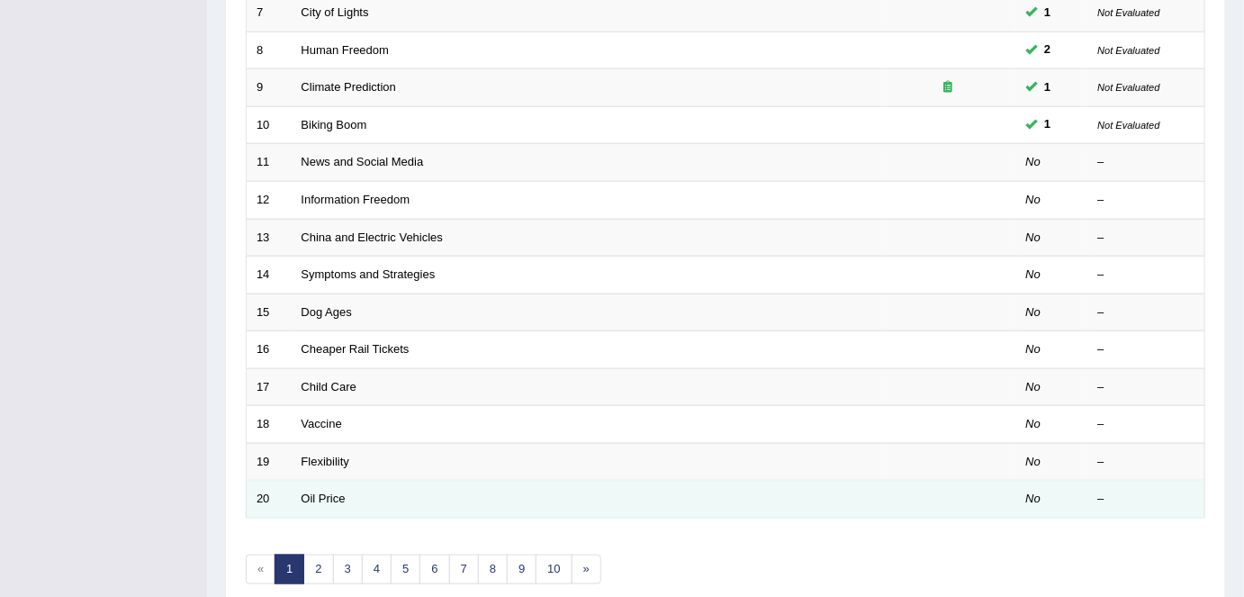
scroll to position [587, 0]
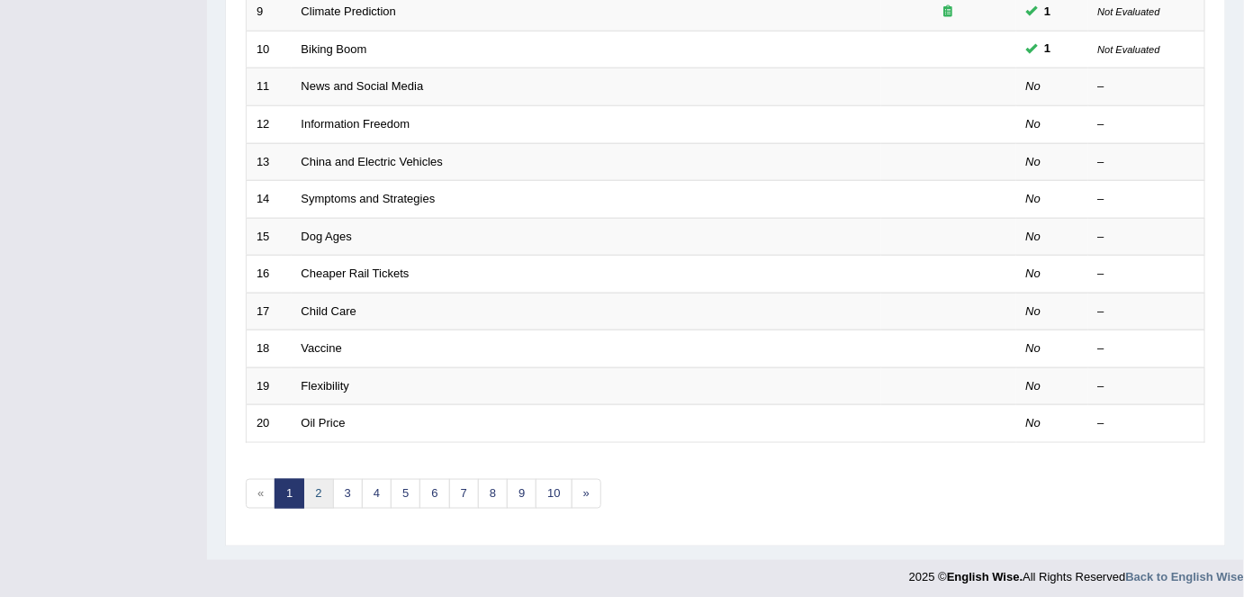
click at [319, 487] on link "2" at bounding box center [318, 494] width 30 height 30
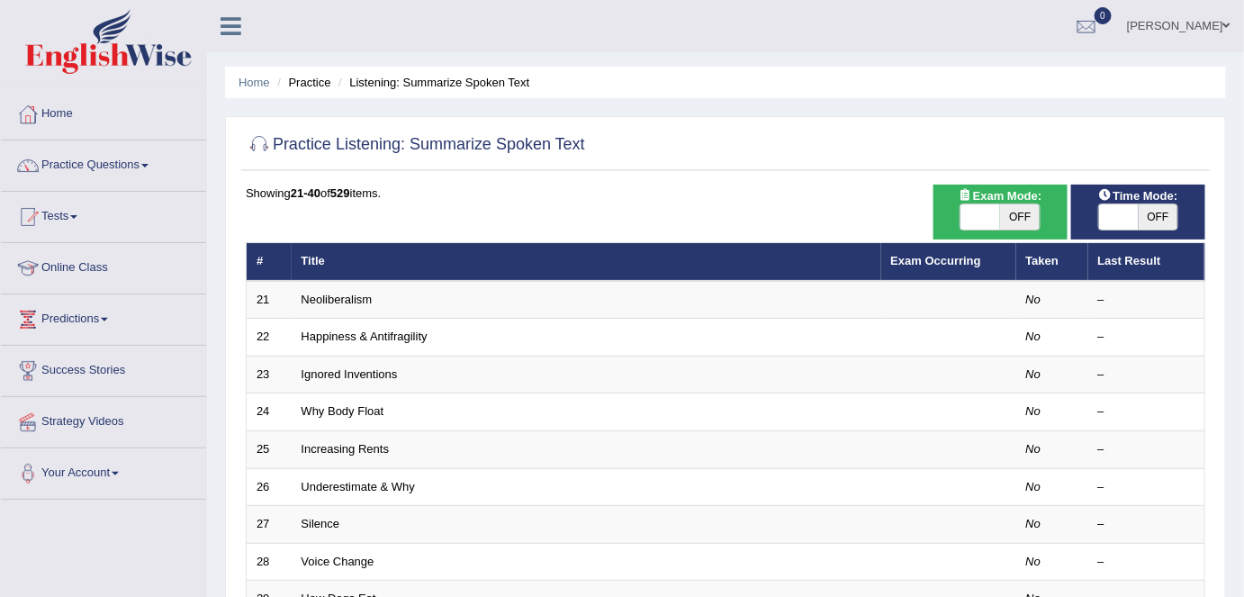
click at [1053, 218] on div "ON OFF" at bounding box center [1001, 216] width 116 height 27
click at [989, 226] on span at bounding box center [981, 216] width 40 height 25
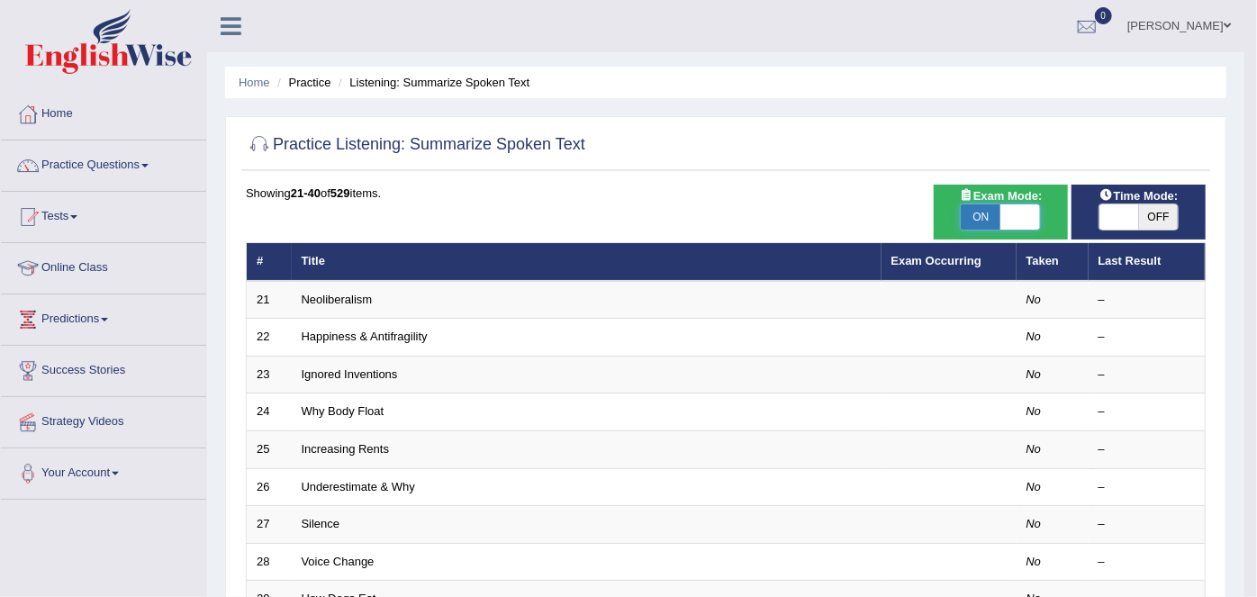
checkbox input "false"
click at [1018, 218] on body "Toggle navigation Home Practice Questions Speaking Practice Read Aloud Repeat S…" at bounding box center [628, 298] width 1257 height 597
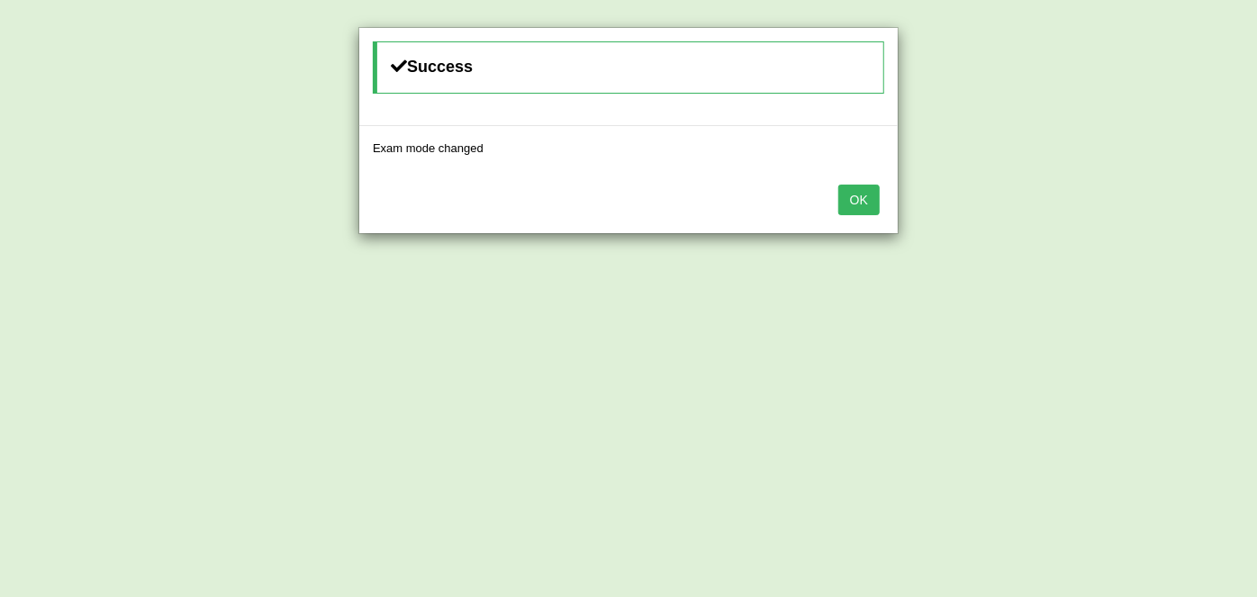
click at [872, 199] on button "OK" at bounding box center [858, 200] width 41 height 31
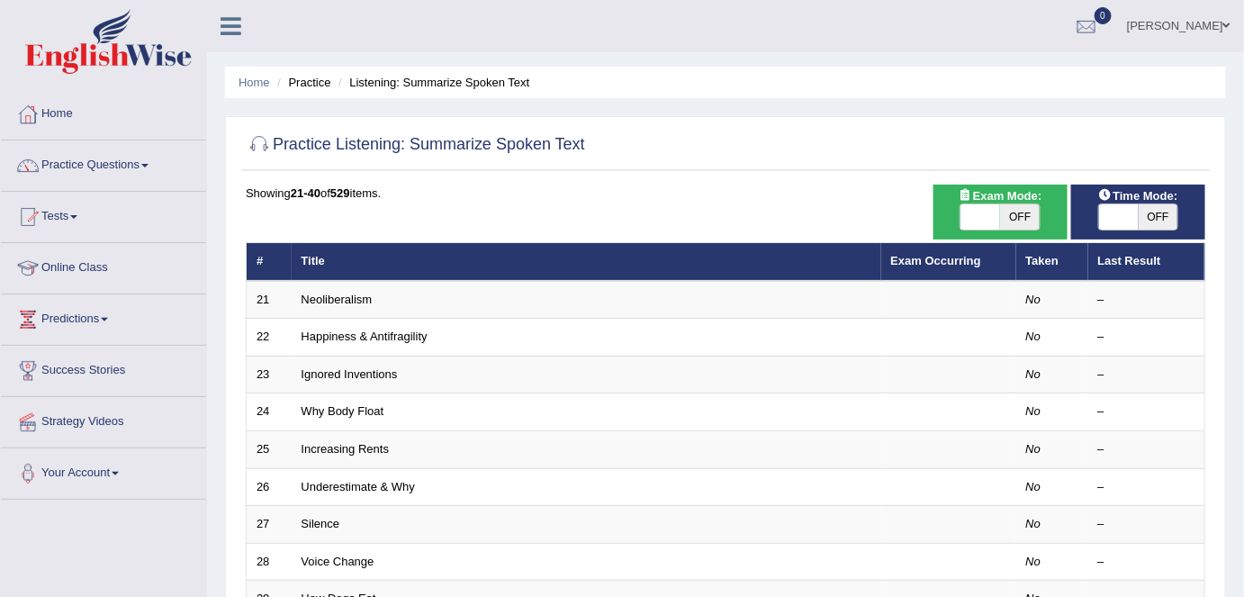
click at [1014, 213] on span "OFF" at bounding box center [1020, 216] width 40 height 25
checkbox input "true"
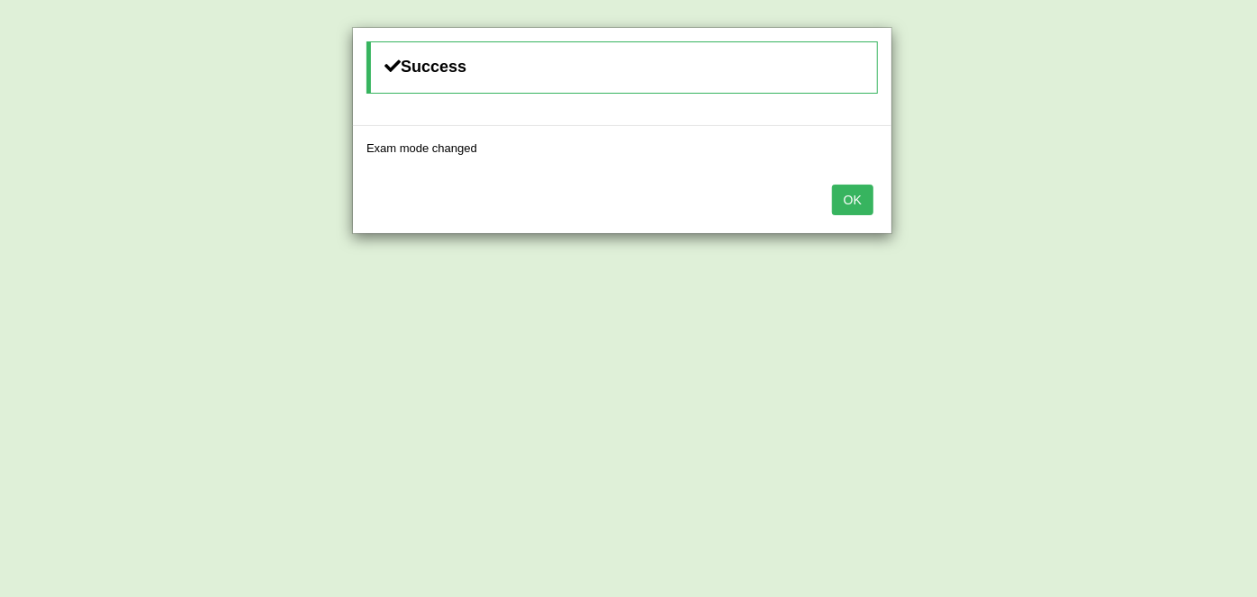
click at [854, 204] on button "OK" at bounding box center [852, 200] width 41 height 31
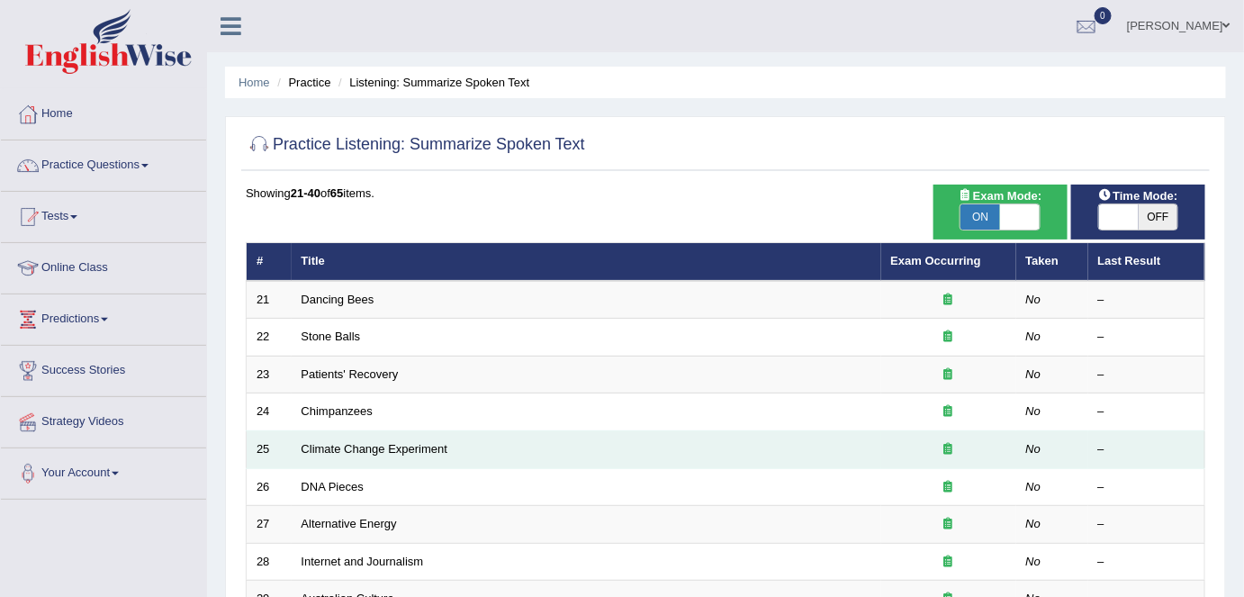
click at [341, 438] on td "Climate Change Experiment" at bounding box center [587, 450] width 590 height 38
click at [382, 453] on td "Climate Change Experiment" at bounding box center [587, 450] width 590 height 38
click at [477, 445] on td "Climate Change Experiment" at bounding box center [587, 450] width 590 height 38
click at [418, 453] on td "Climate Change Experiment" at bounding box center [587, 450] width 590 height 38
click at [425, 448] on link "Climate Change Experiment" at bounding box center [375, 449] width 147 height 14
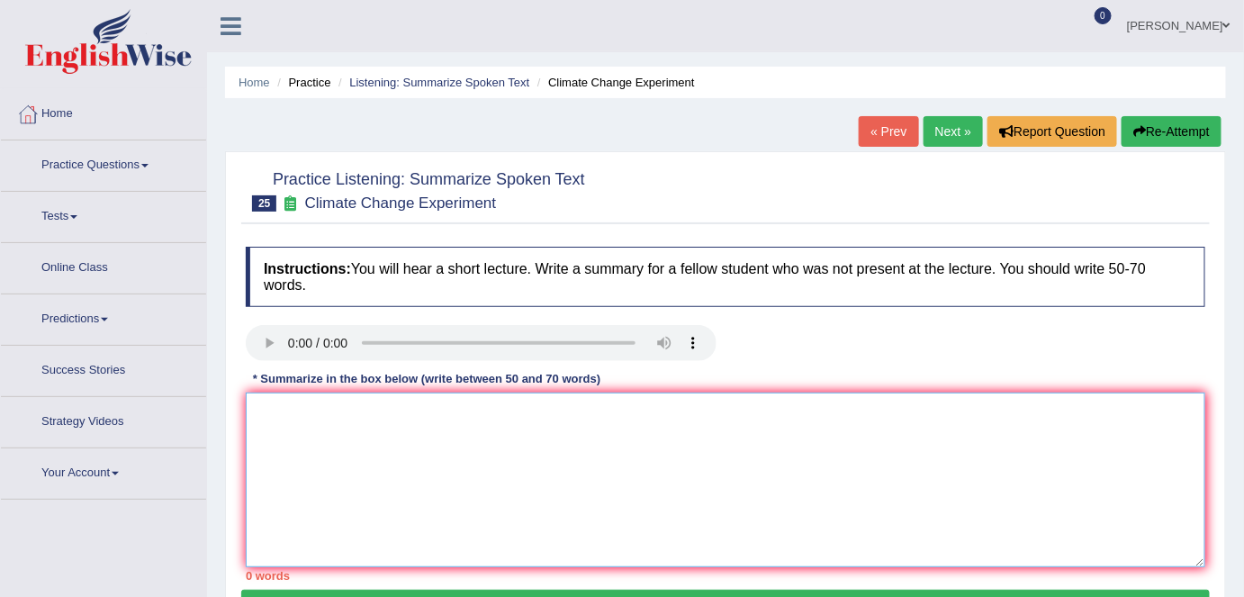
click at [407, 443] on textarea at bounding box center [726, 480] width 960 height 175
type textarea "d"
click at [484, 590] on button "Verify" at bounding box center [725, 605] width 969 height 31
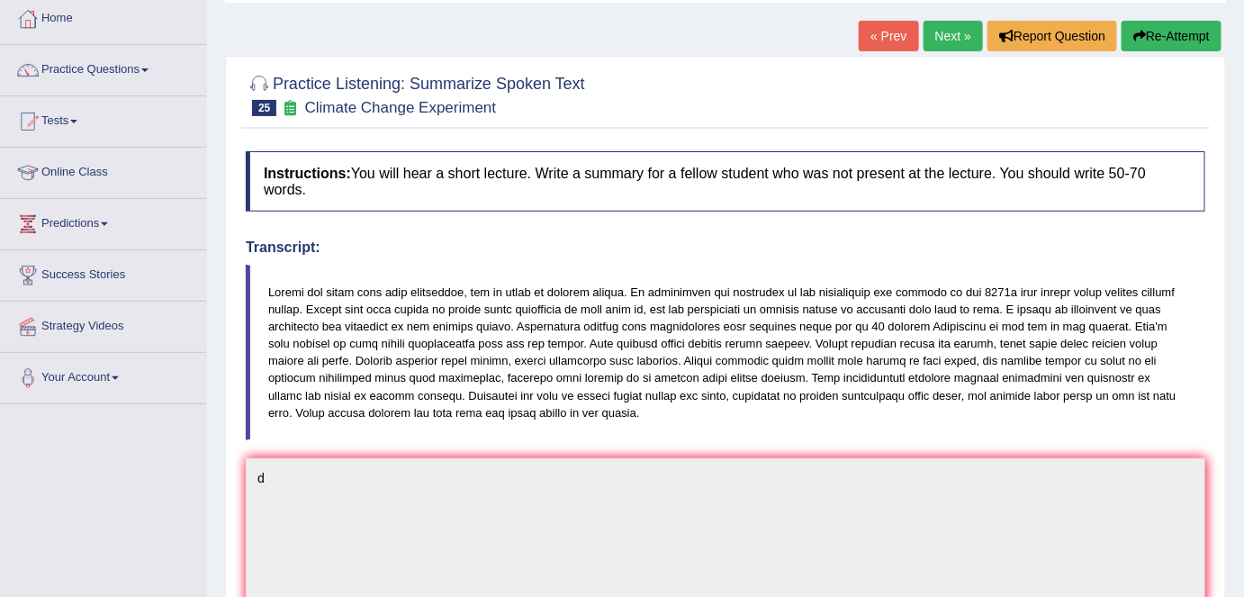
scroll to position [81, 0]
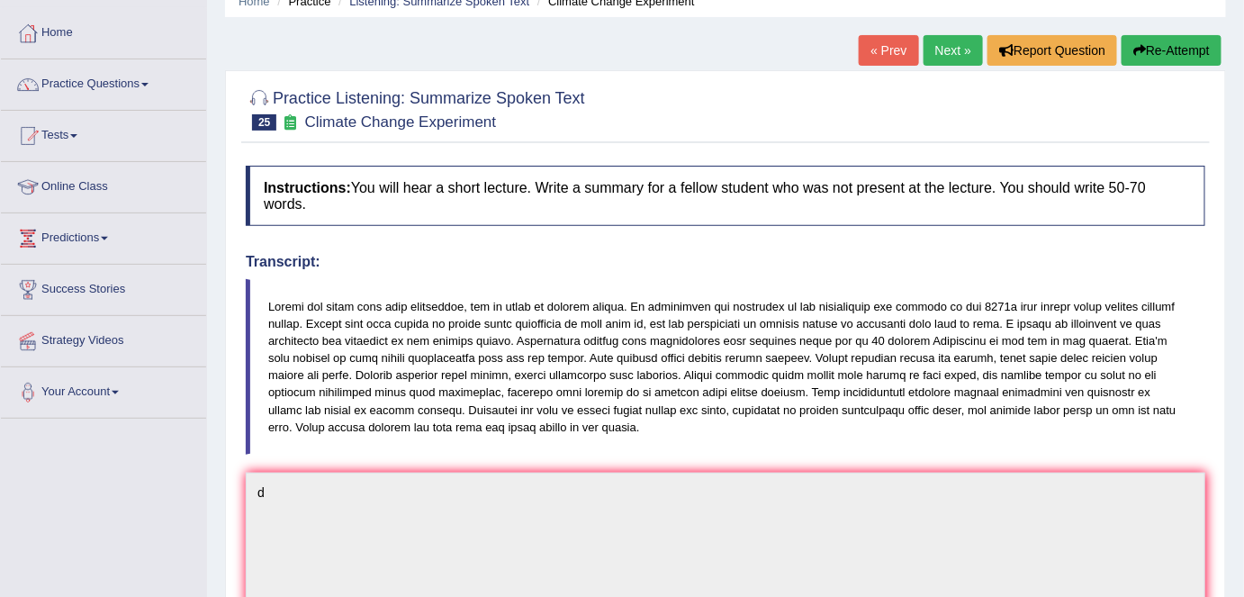
click at [359, 311] on blockquote at bounding box center [726, 367] width 960 height 176
drag, startPoint x: 261, startPoint y: 296, endPoint x: 673, endPoint y: 455, distance: 441.8
click at [644, 455] on div "Instructions: You will hear a short lecture. Write a summary for a fellow stude…" at bounding box center [725, 541] width 969 height 769
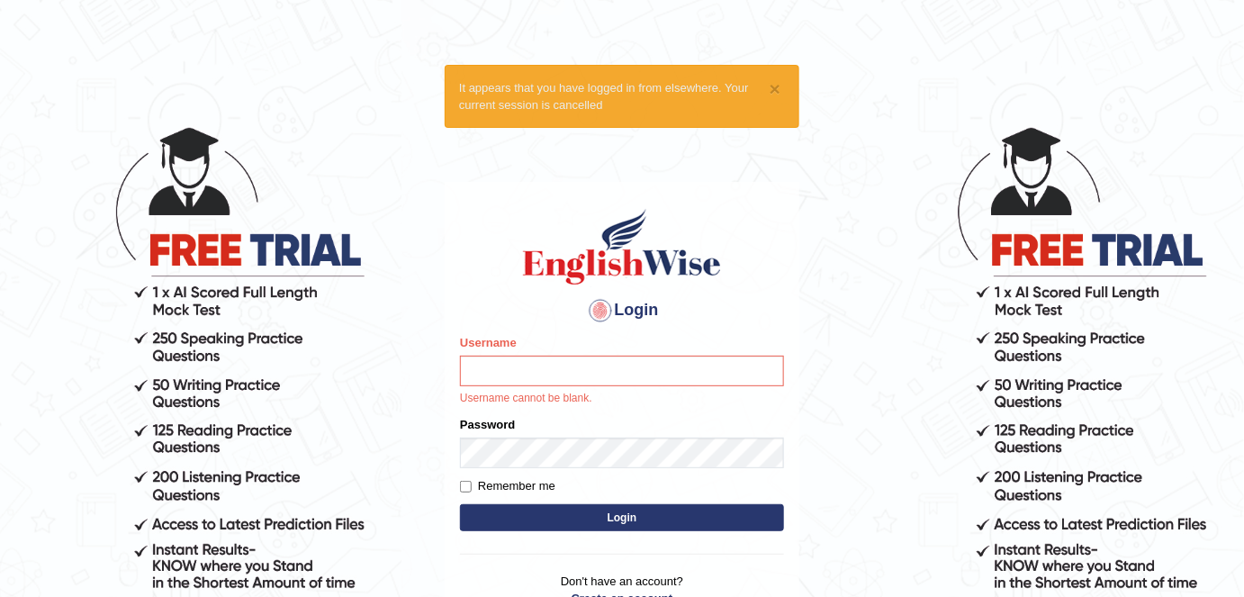
click at [532, 367] on input "Username" at bounding box center [622, 371] width 324 height 31
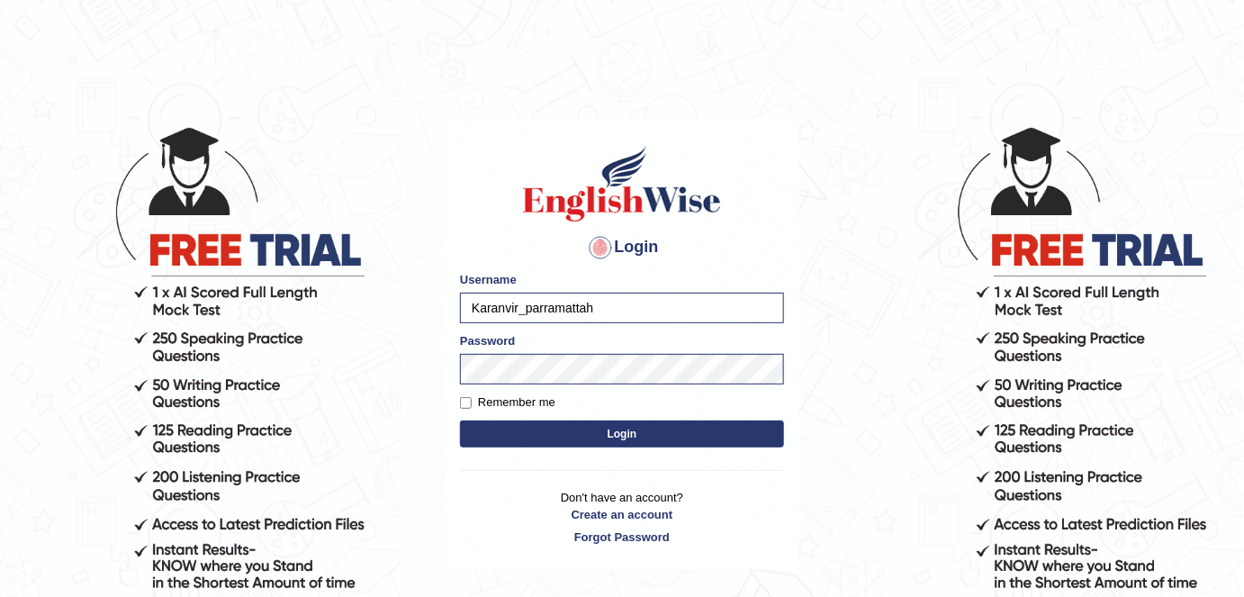
drag, startPoint x: 602, startPoint y: 303, endPoint x: 384, endPoint y: 307, distance: 218.8
click at [384, 307] on body "Login Please fix the following errors: Username Karanvir_parramattah Password R…" at bounding box center [622, 360] width 1244 height 597
type input "shail123"
click at [520, 399] on label "Remember me" at bounding box center [507, 402] width 95 height 18
click at [472, 399] on input "Remember me" at bounding box center [466, 403] width 12 height 12
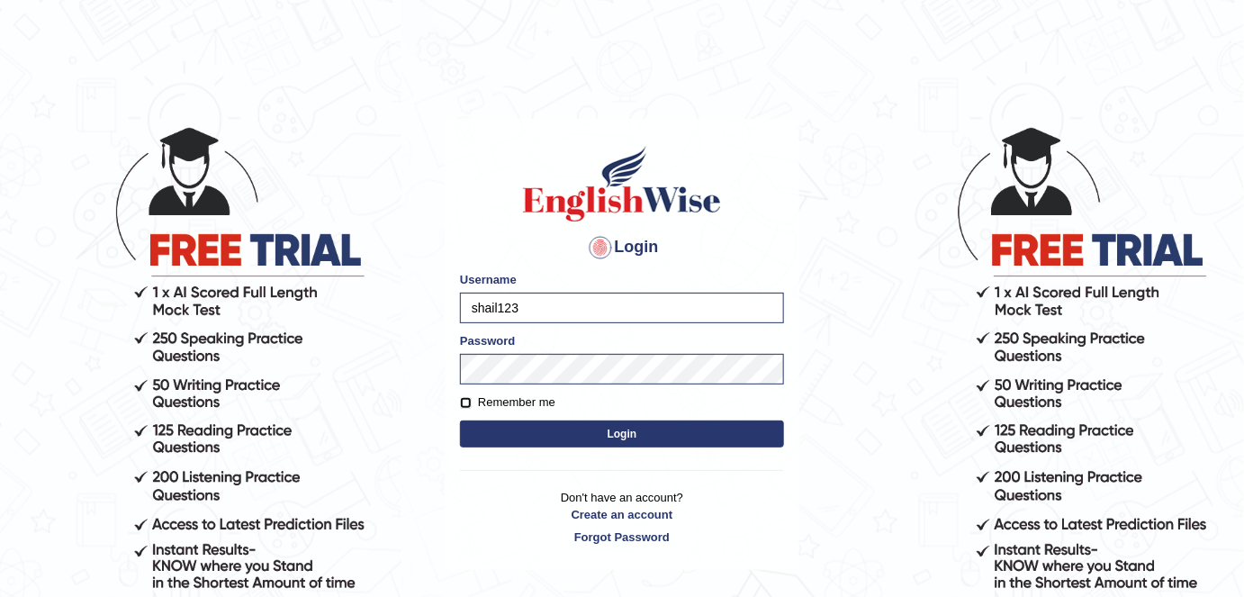
checkbox input "true"
click at [545, 432] on button "Login" at bounding box center [622, 433] width 324 height 27
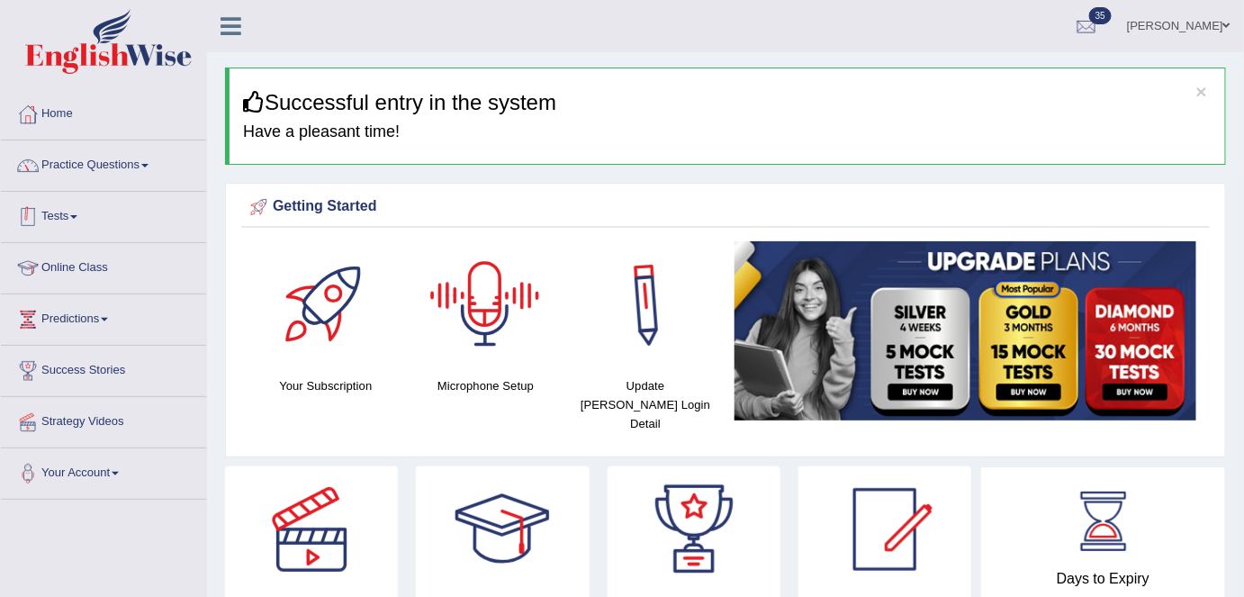
click at [153, 167] on link "Practice Questions" at bounding box center [103, 162] width 205 height 45
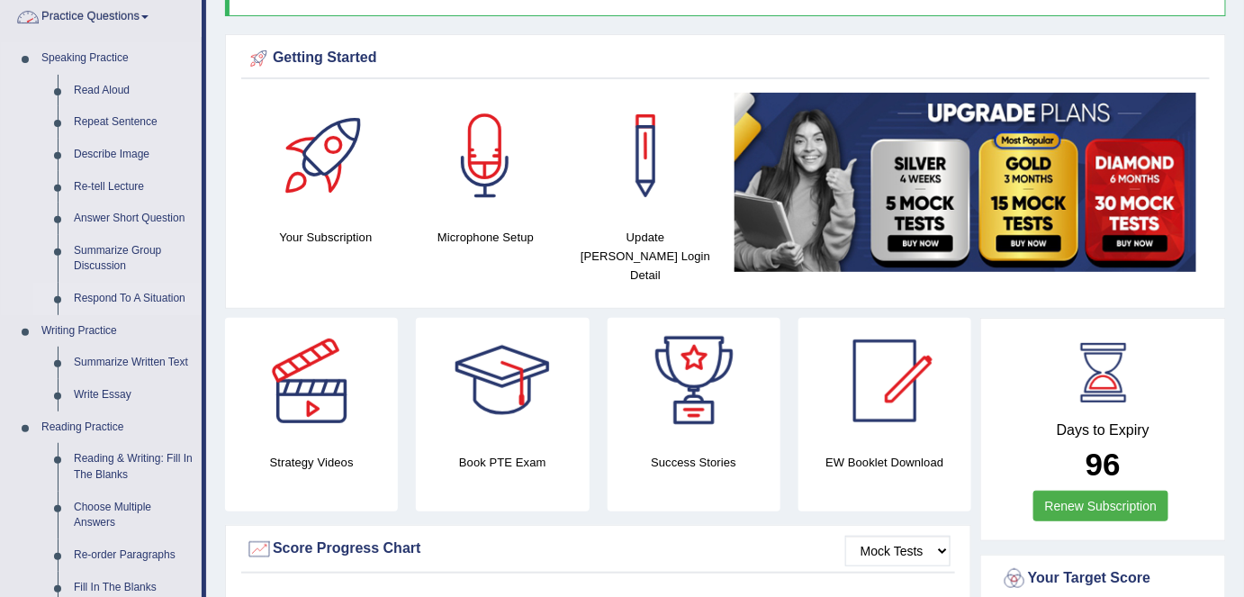
scroll to position [327, 0]
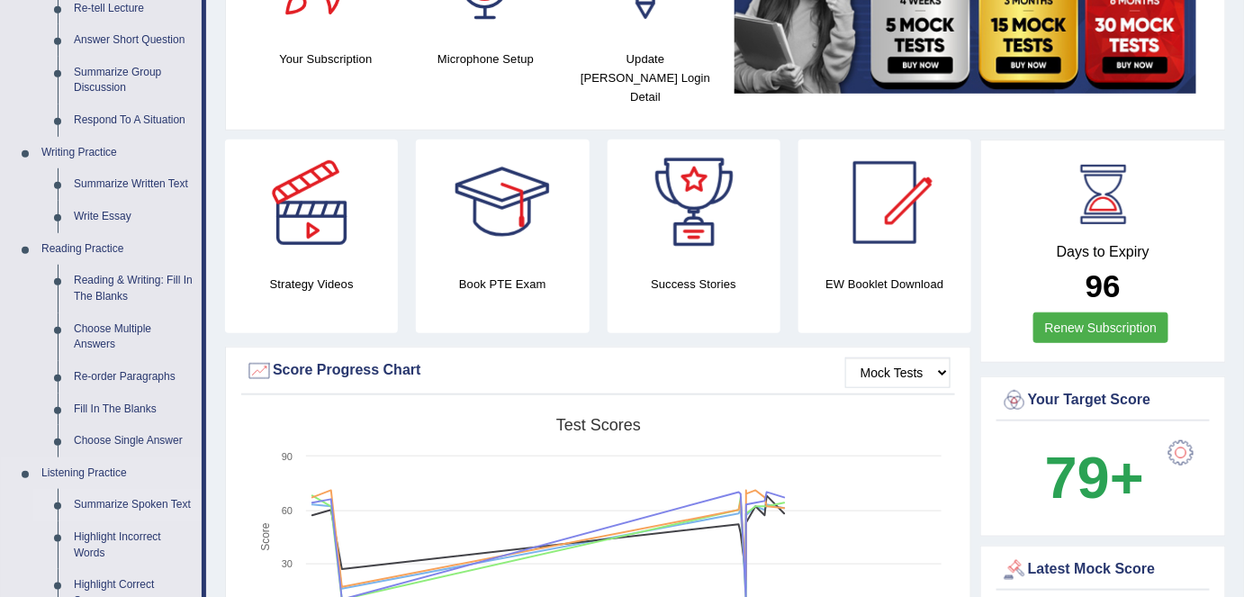
click at [117, 511] on link "Summarize Spoken Text" at bounding box center [134, 505] width 136 height 32
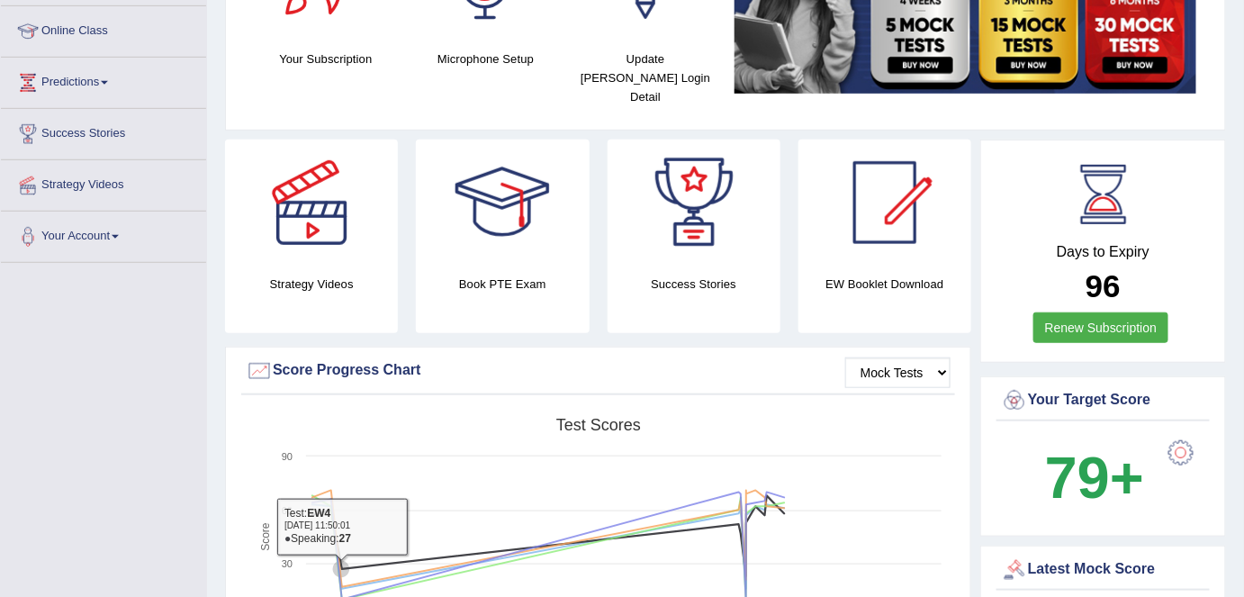
scroll to position [416, 0]
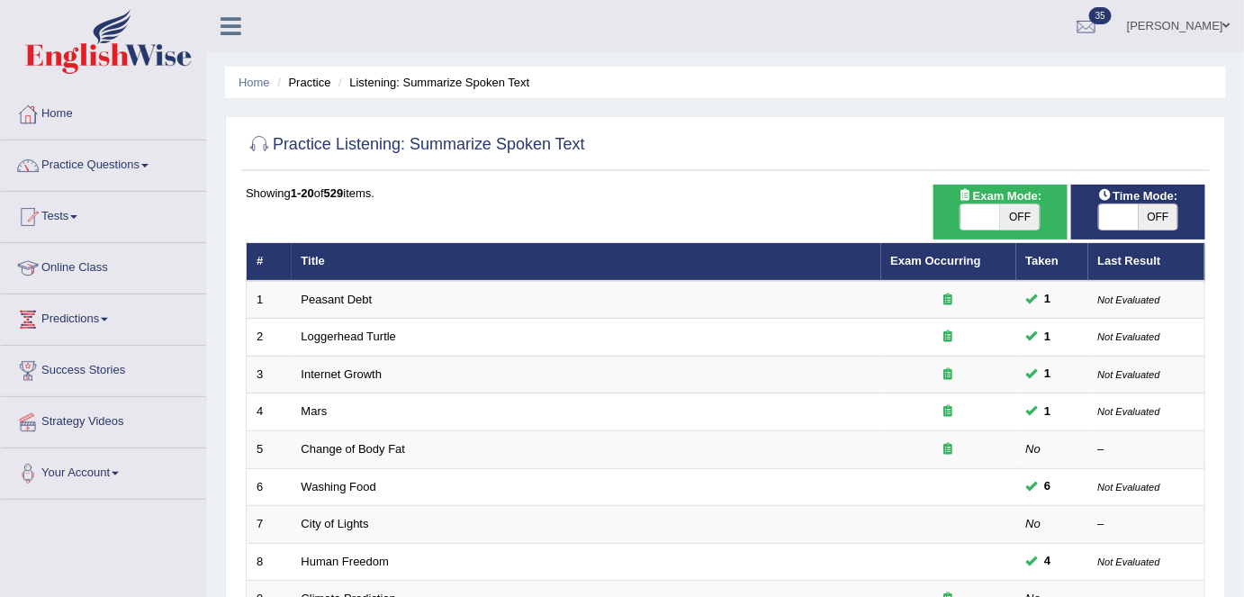
click at [1023, 214] on span "OFF" at bounding box center [1020, 216] width 40 height 25
checkbox input "true"
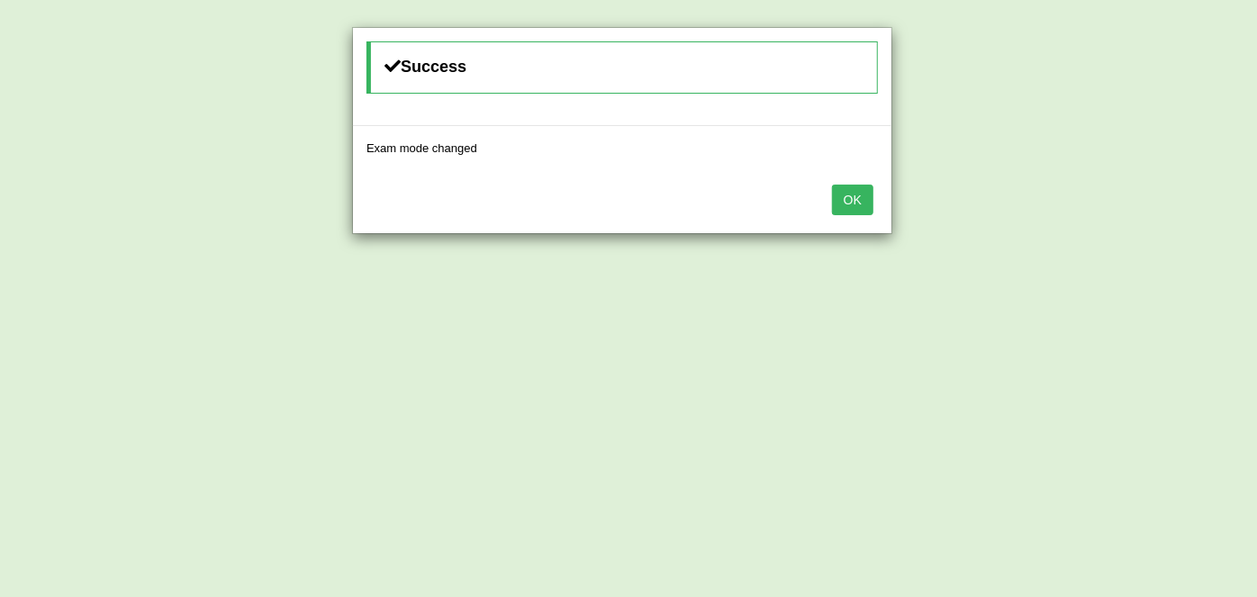
click at [872, 203] on button "OK" at bounding box center [852, 200] width 41 height 31
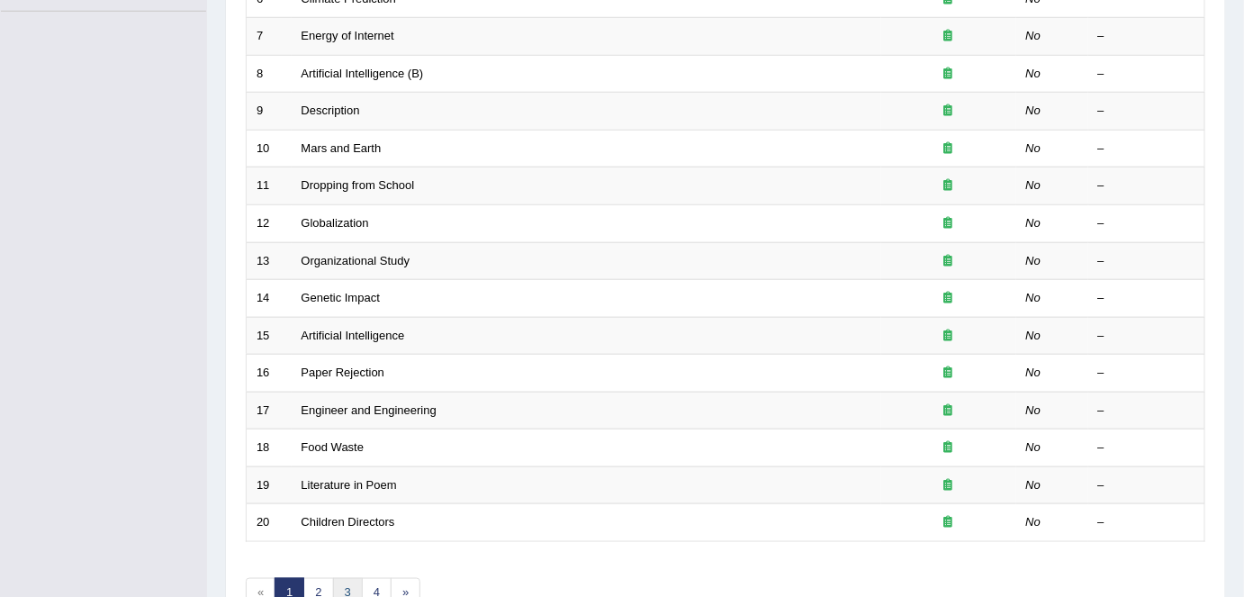
scroll to position [587, 0]
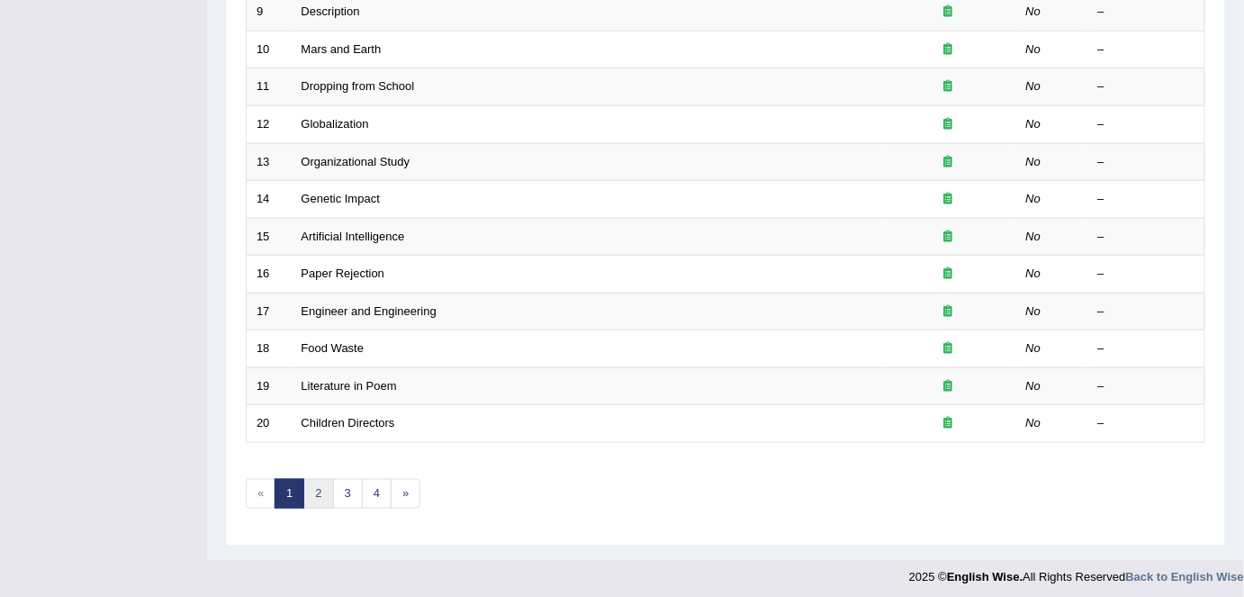
click at [312, 490] on link "2" at bounding box center [318, 494] width 30 height 30
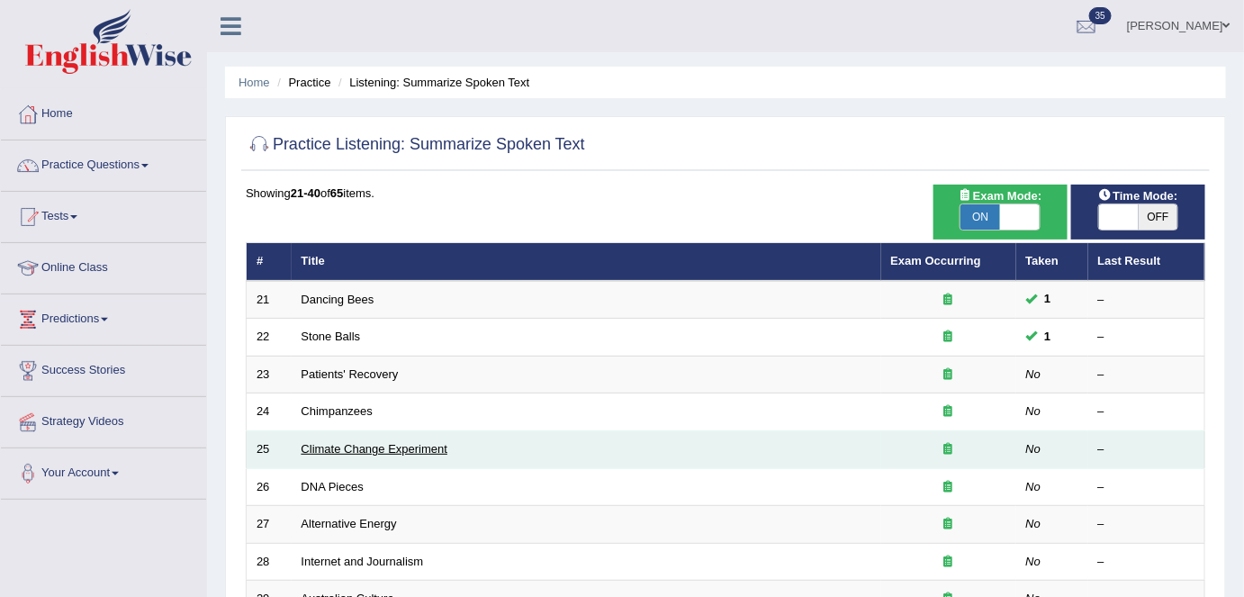
click at [342, 442] on link "Climate Change Experiment" at bounding box center [375, 449] width 147 height 14
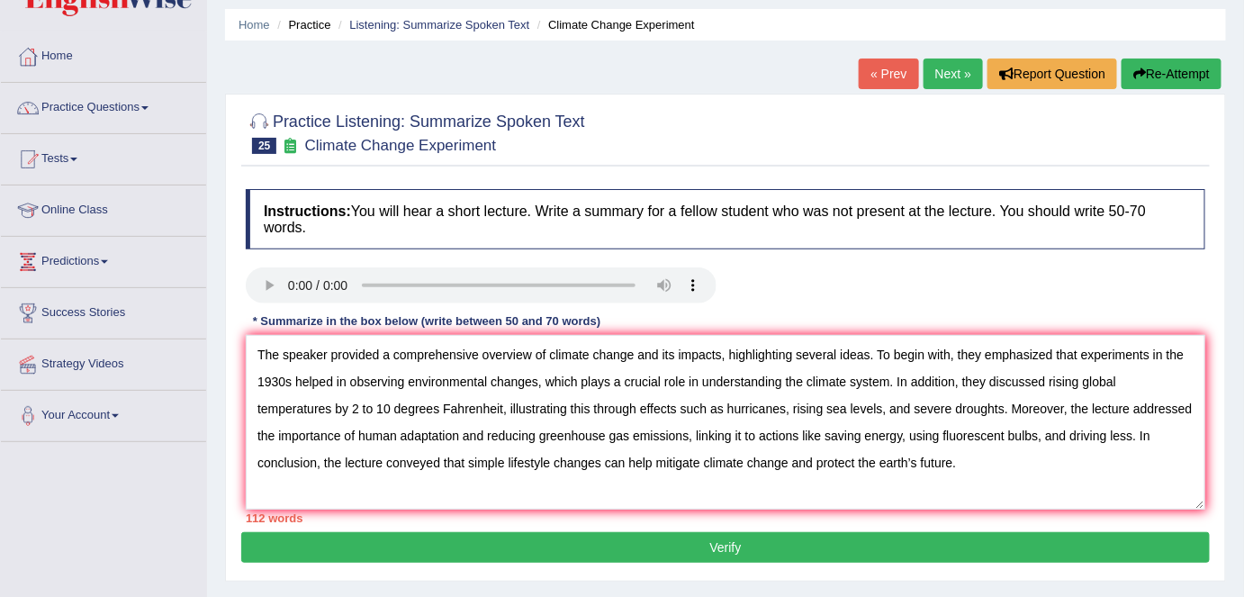
scroll to position [81, 0]
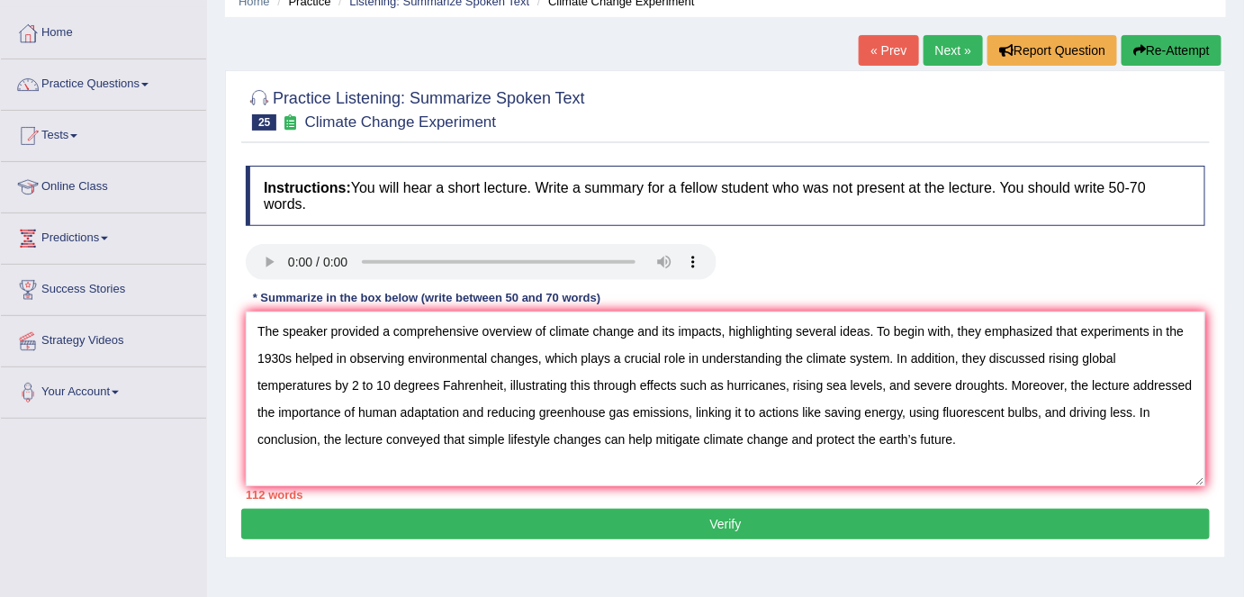
drag, startPoint x: 796, startPoint y: 439, endPoint x: 1066, endPoint y: 438, distance: 270.1
click at [1066, 438] on textarea "The speaker provided a comprehensive overview of climate change and its impacts…" at bounding box center [726, 399] width 960 height 175
drag, startPoint x: 868, startPoint y: 329, endPoint x: 730, endPoint y: 316, distance: 138.3
click at [730, 316] on textarea "The speaker provided a comprehensive overview of climate change and its impacts…" at bounding box center [726, 399] width 960 height 175
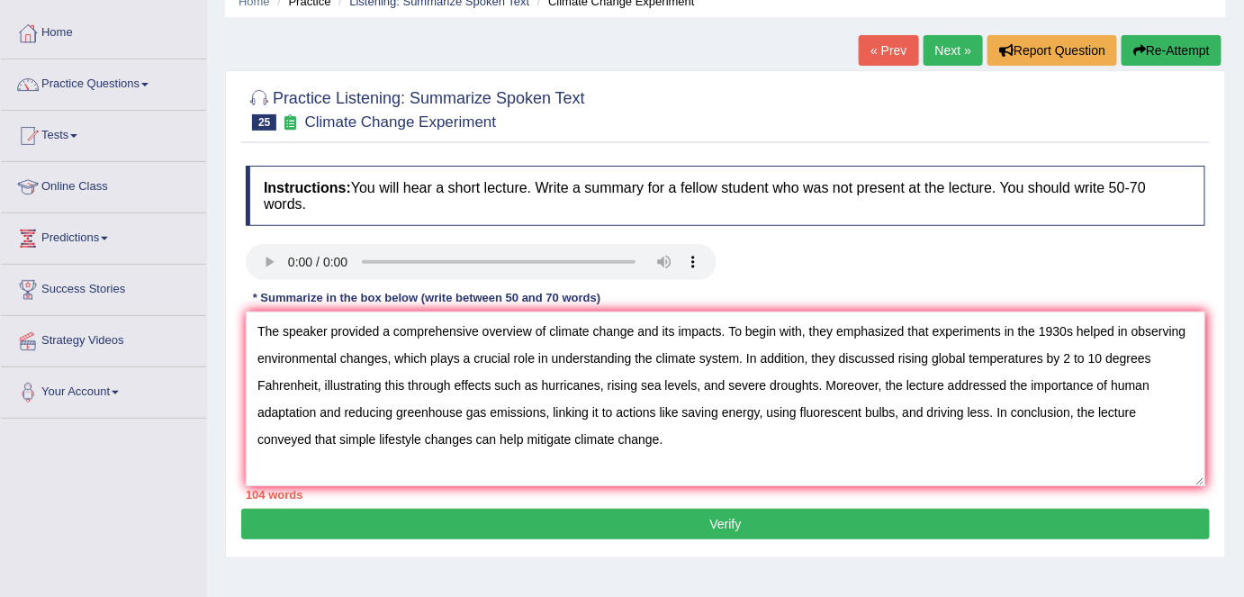
drag, startPoint x: 720, startPoint y: 328, endPoint x: 640, endPoint y: 322, distance: 80.3
click at [640, 322] on textarea "The speaker provided a comprehensive overview of climate change and its impacts…" at bounding box center [726, 399] width 960 height 175
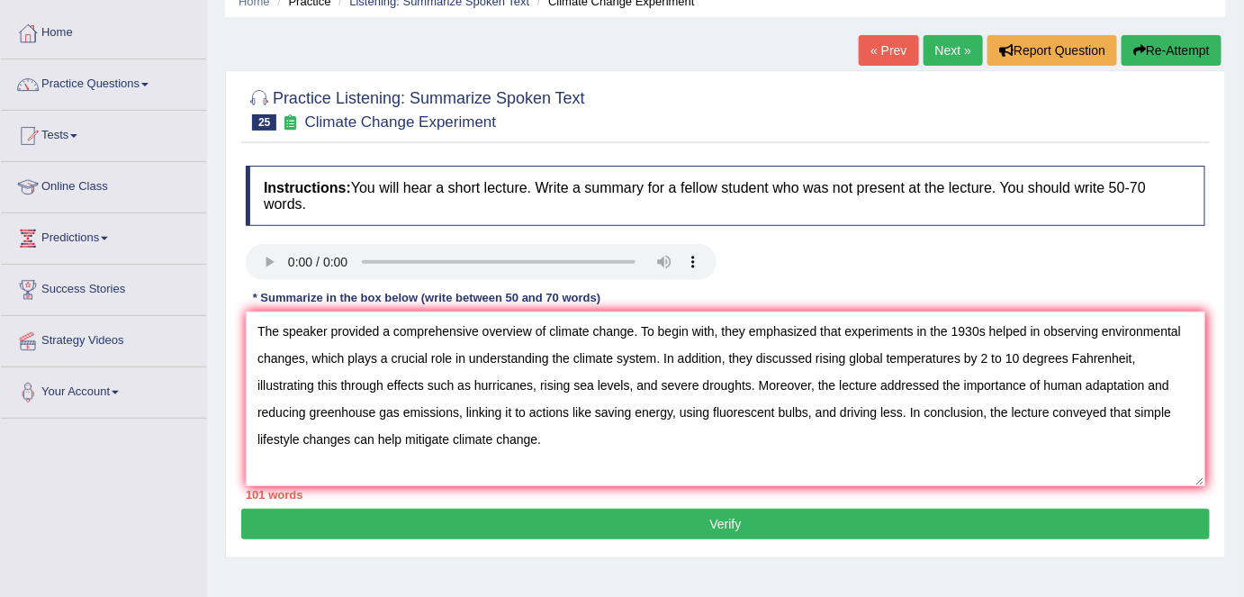
drag, startPoint x: 984, startPoint y: 330, endPoint x: 915, endPoint y: 330, distance: 69.3
click at [915, 330] on textarea "The speaker provided a comprehensive overview of climate change. To begin with,…" at bounding box center [726, 399] width 960 height 175
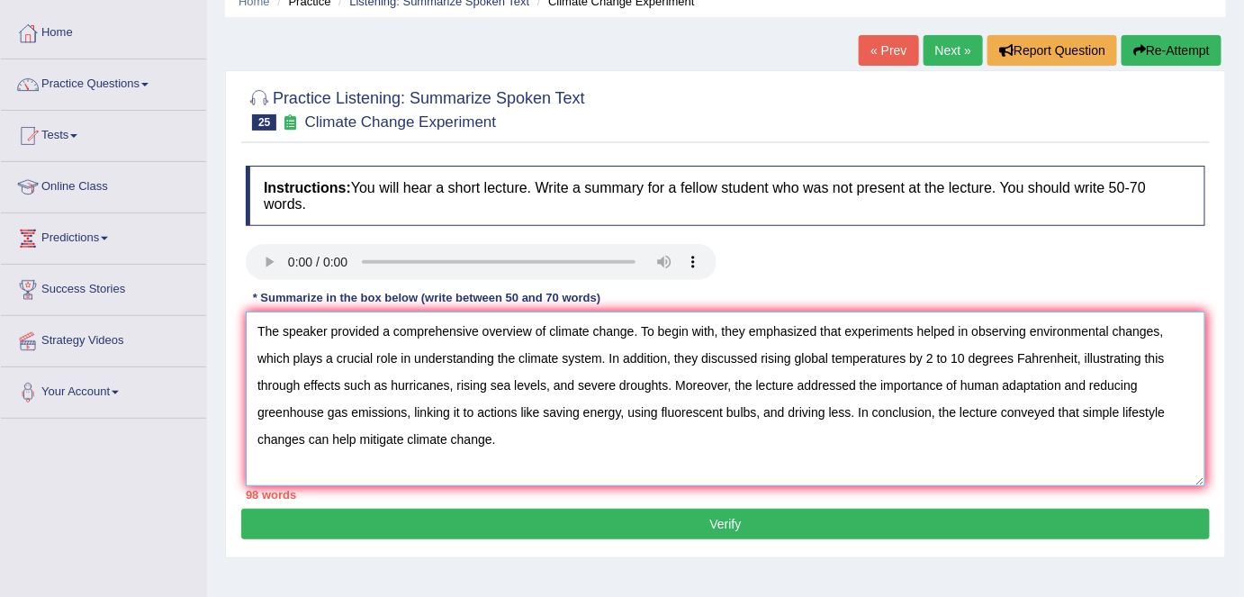
drag, startPoint x: 847, startPoint y: 409, endPoint x: 405, endPoint y: 406, distance: 442.1
click at [405, 406] on textarea "The speaker provided a comprehensive overview of climate change. To begin with,…" at bounding box center [726, 399] width 960 height 175
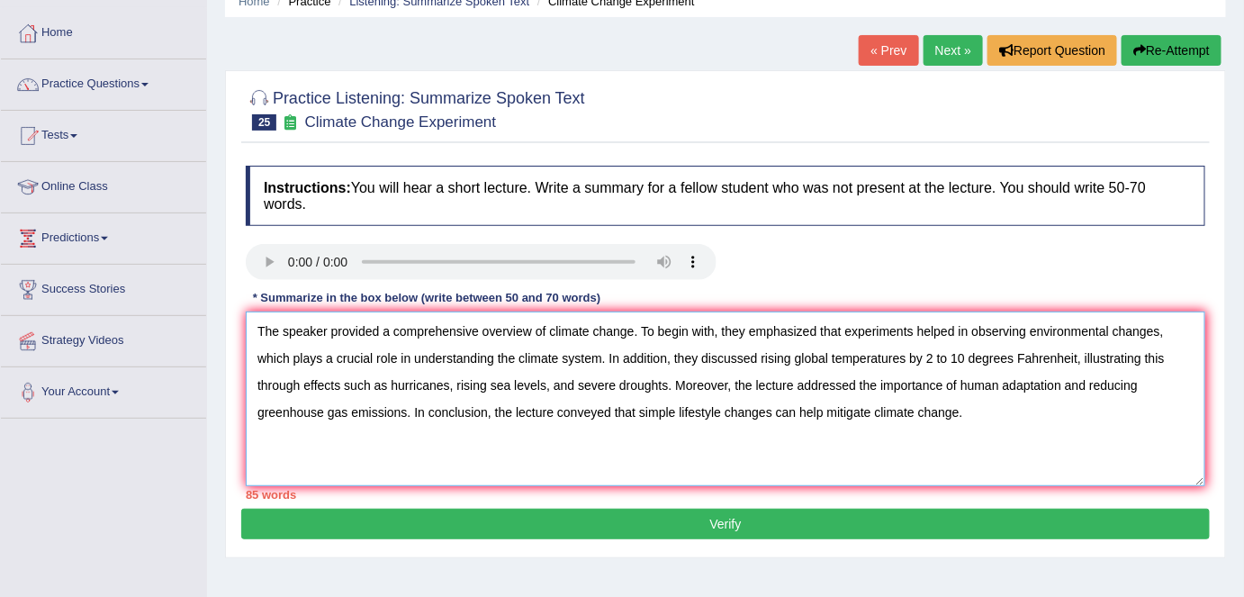
drag, startPoint x: 664, startPoint y: 380, endPoint x: 547, endPoint y: 375, distance: 116.3
click at [547, 375] on textarea "The speaker provided a comprehensive overview of climate change. To begin with,…" at bounding box center [726, 399] width 960 height 175
click at [461, 378] on textarea "The speaker provided a comprehensive overview of climate change. To begin with,…" at bounding box center [726, 399] width 960 height 175
drag, startPoint x: 961, startPoint y: 379, endPoint x: 762, endPoint y: 377, distance: 199.0
click at [762, 377] on textarea "The speaker provided a comprehensive overview of climate change. To begin with,…" at bounding box center [726, 399] width 960 height 175
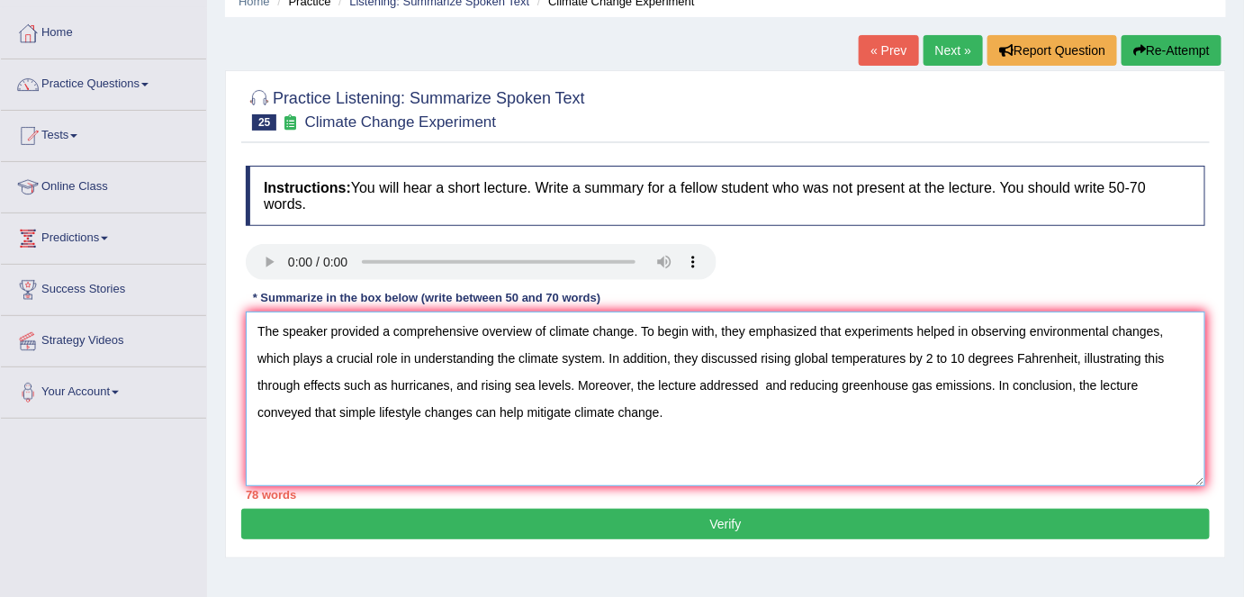
drag, startPoint x: 790, startPoint y: 382, endPoint x: 764, endPoint y: 382, distance: 25.2
click at [764, 382] on textarea "The speaker provided a comprehensive overview of climate change. To begin with,…" at bounding box center [726, 399] width 960 height 175
drag, startPoint x: 1076, startPoint y: 356, endPoint x: 1020, endPoint y: 356, distance: 55.8
click at [1020, 356] on textarea "The speaker provided a comprehensive overview of climate change. To begin with,…" at bounding box center [726, 399] width 960 height 175
type textarea "The speaker provided a comprehensive overview of climate change. To begin with,…"
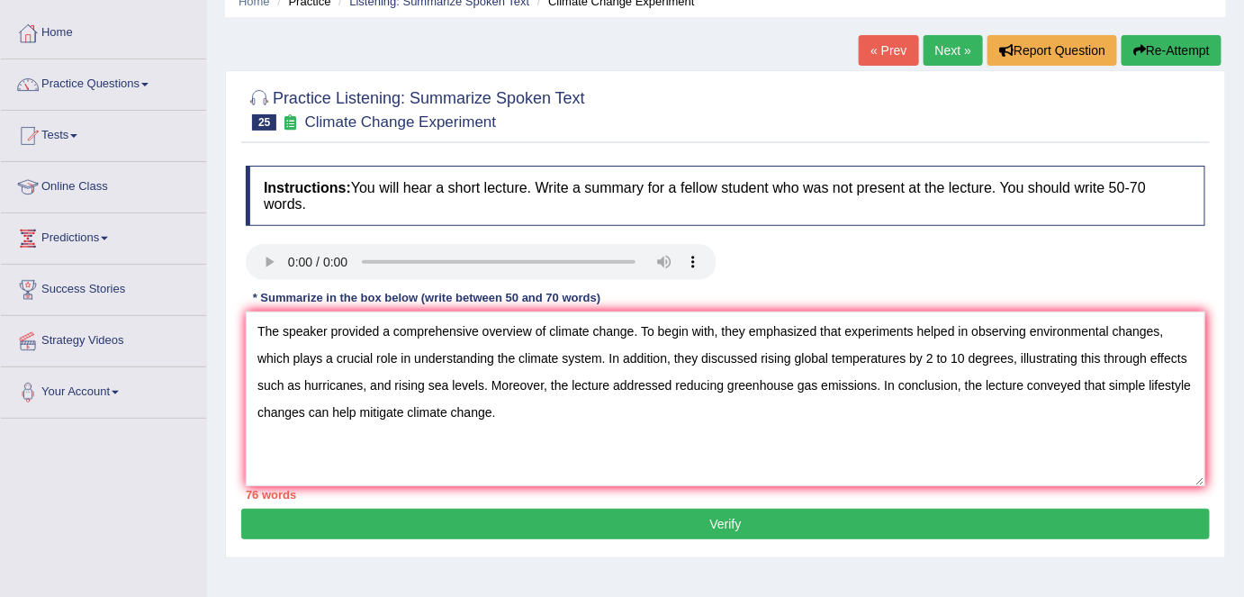
click at [640, 535] on button "Verify" at bounding box center [725, 524] width 969 height 31
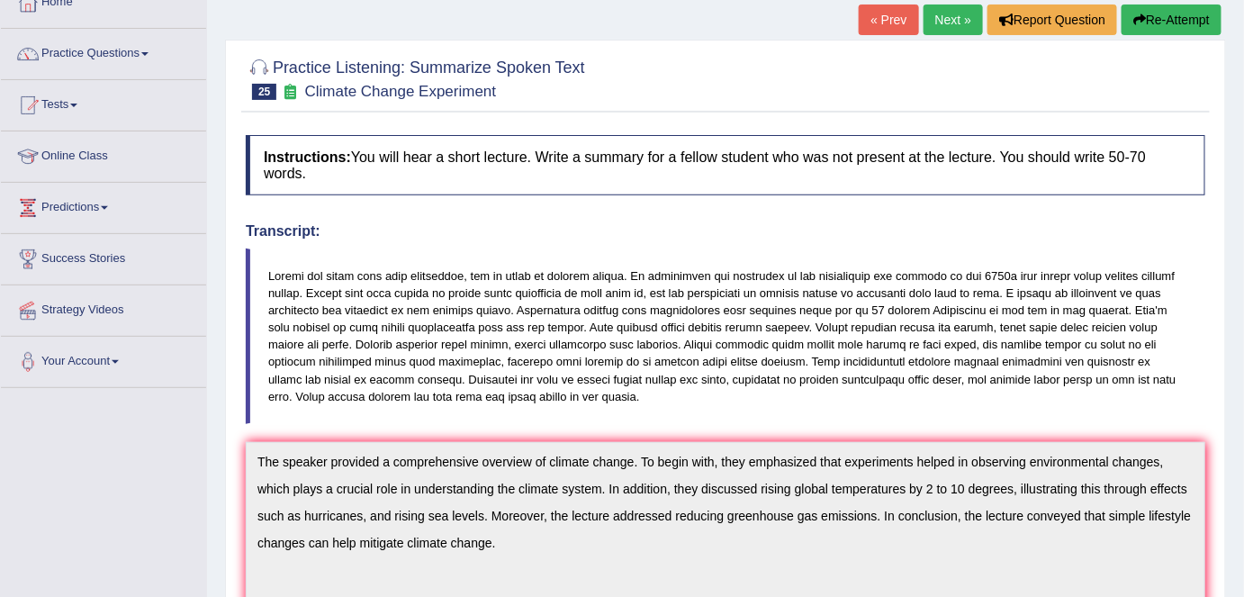
scroll to position [0, 0]
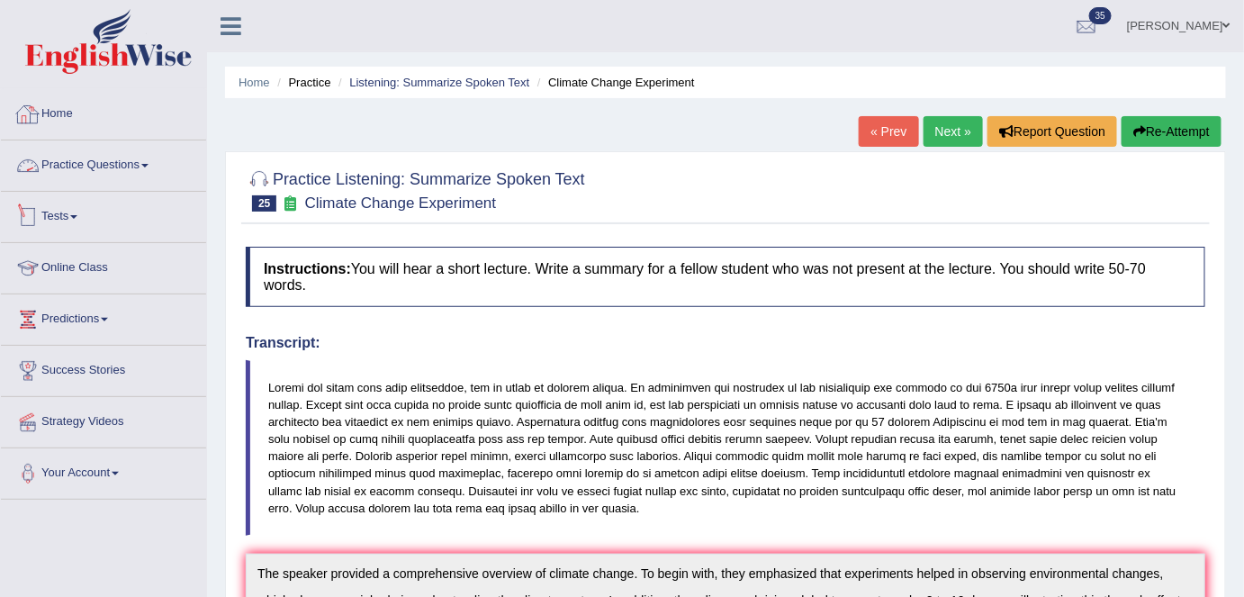
click at [122, 109] on link "Home" at bounding box center [103, 111] width 205 height 45
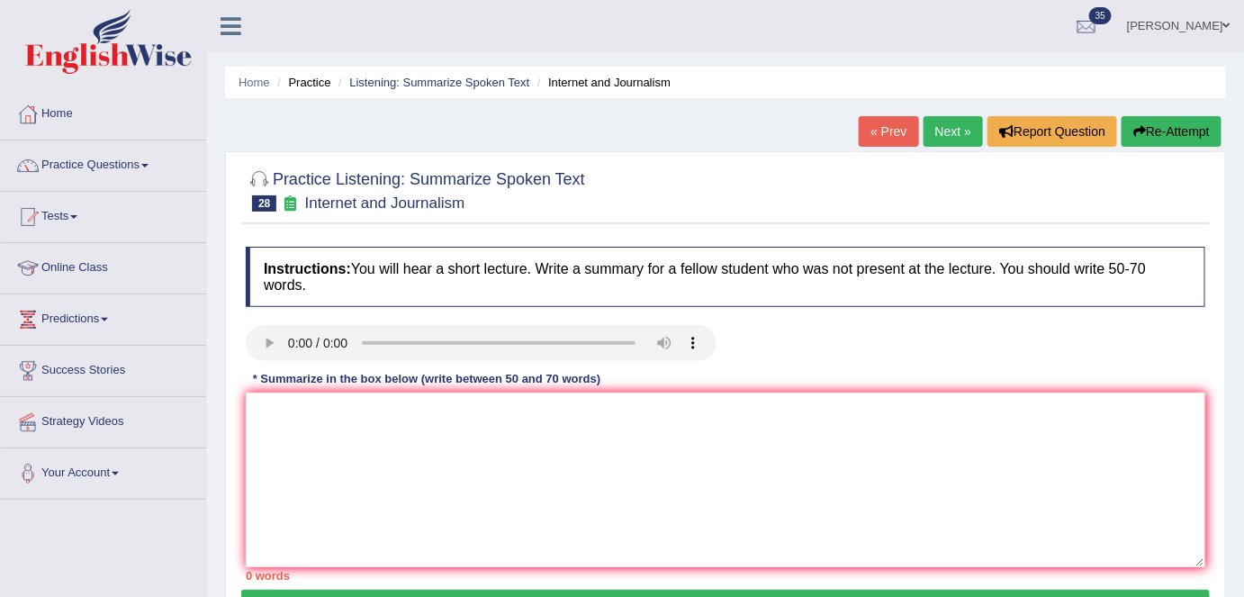
click at [934, 131] on link "Next »" at bounding box center [953, 131] width 59 height 31
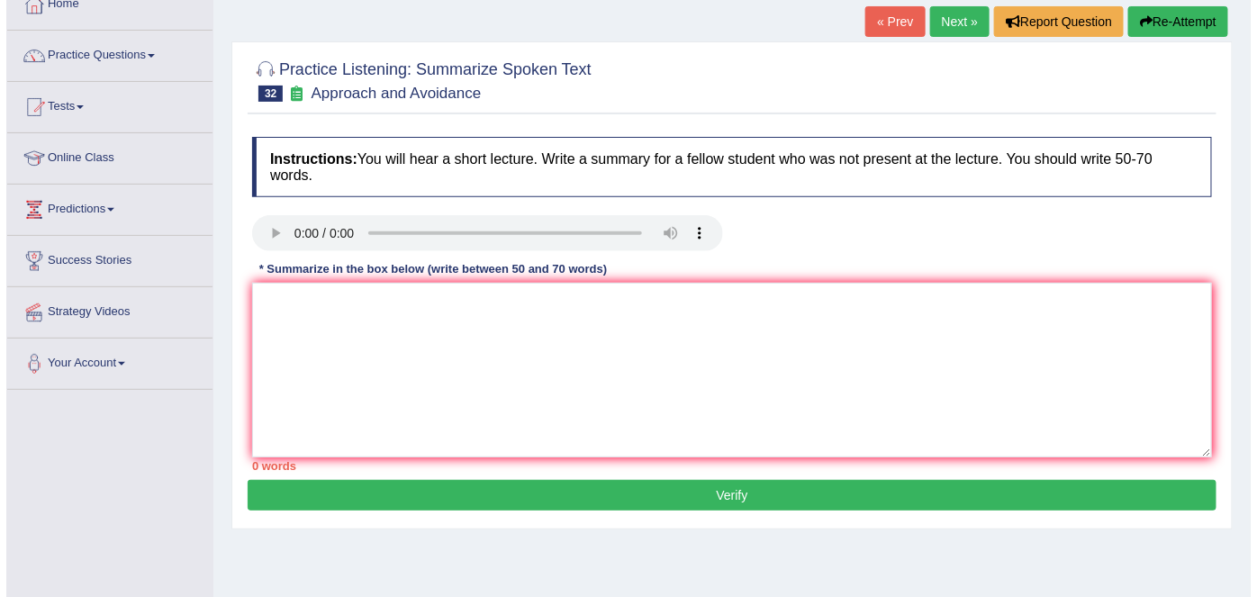
scroll to position [163, 0]
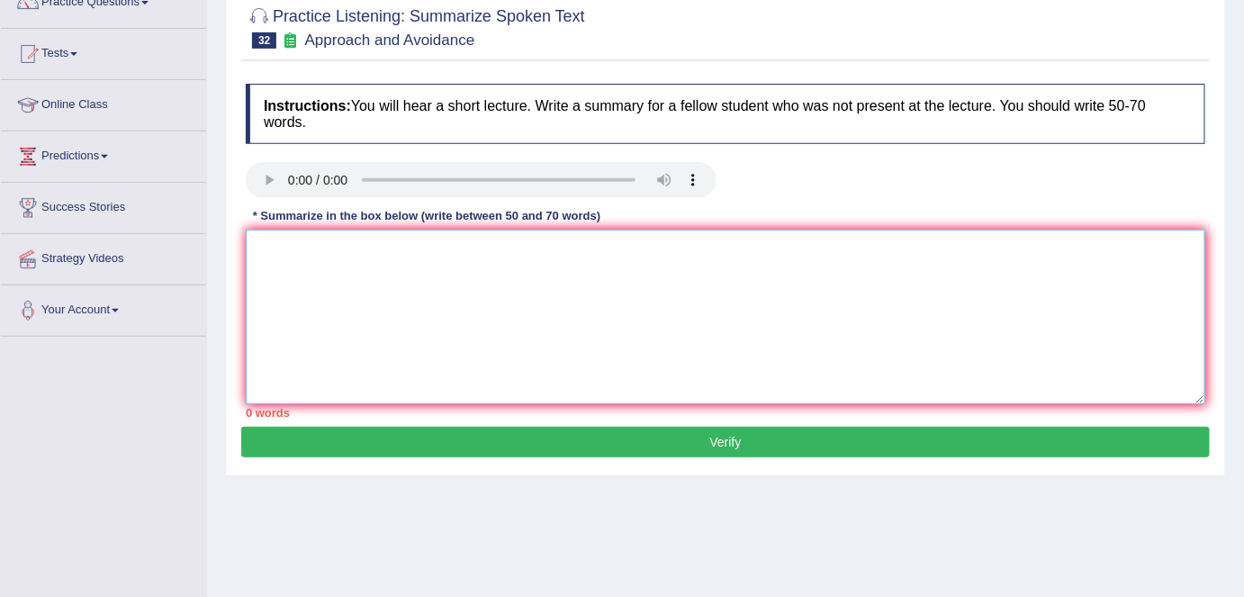
click at [710, 314] on textarea at bounding box center [726, 317] width 960 height 175
type textarea "j"
click at [673, 438] on button "Verify" at bounding box center [725, 442] width 969 height 31
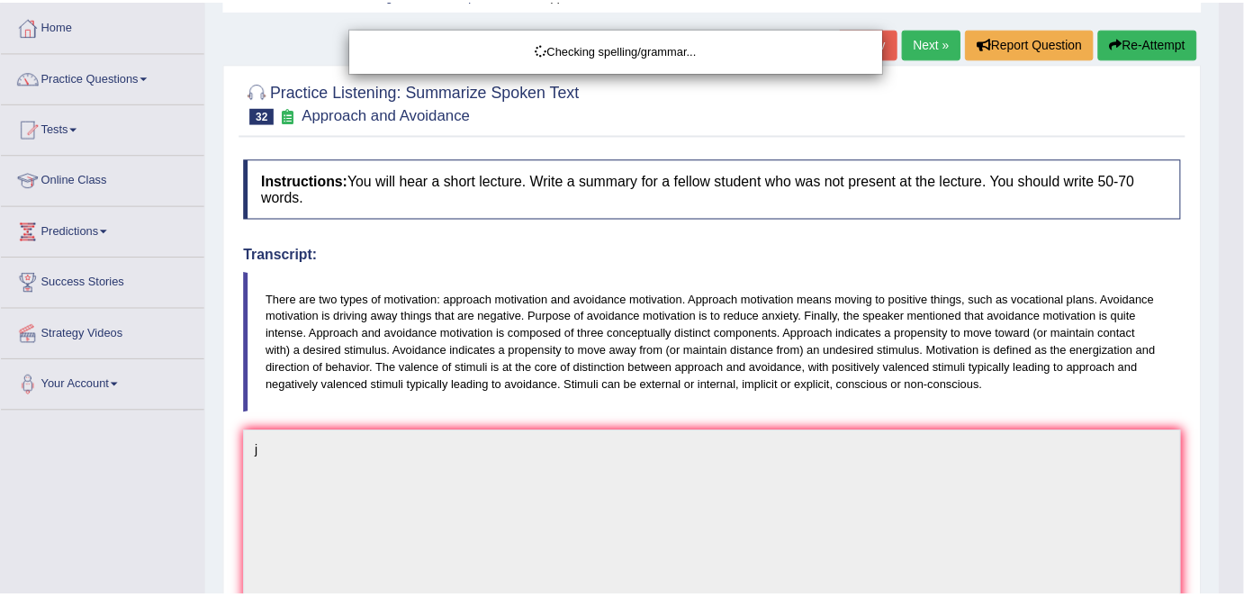
scroll to position [81, 0]
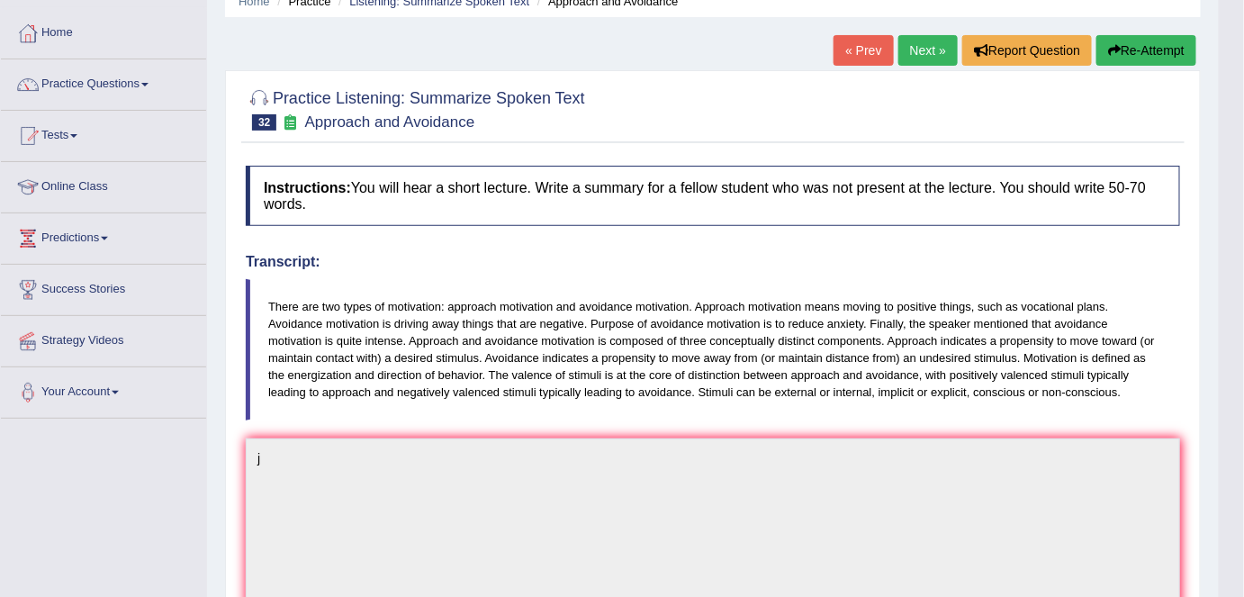
click at [1117, 63] on button "Re-Attempt" at bounding box center [1147, 50] width 100 height 31
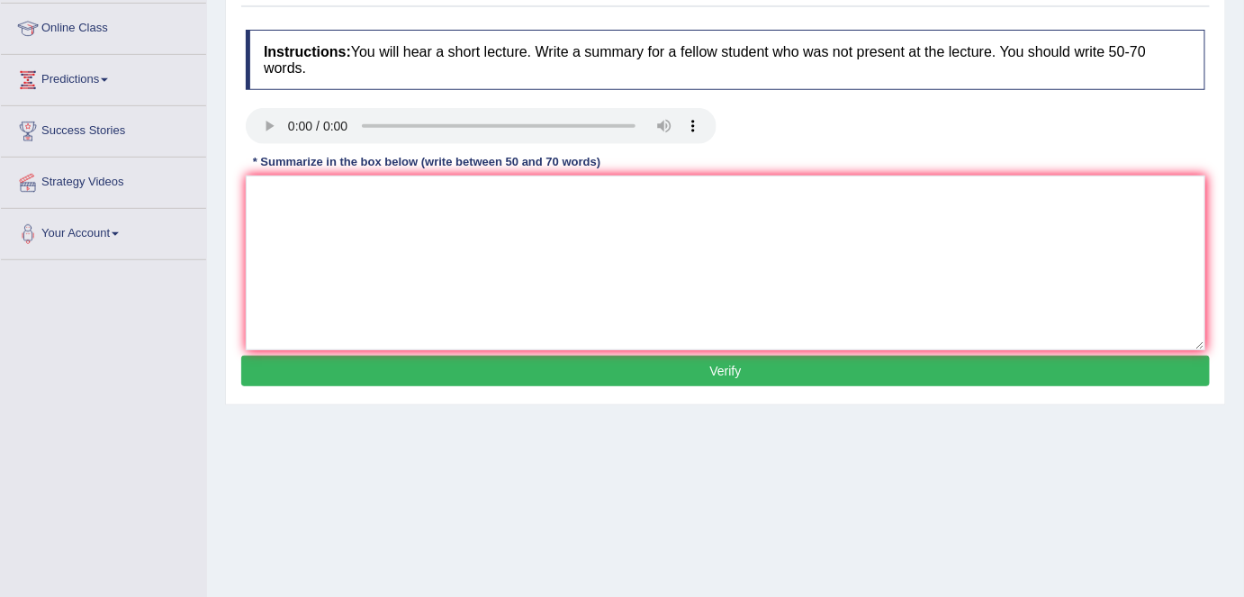
scroll to position [327, 0]
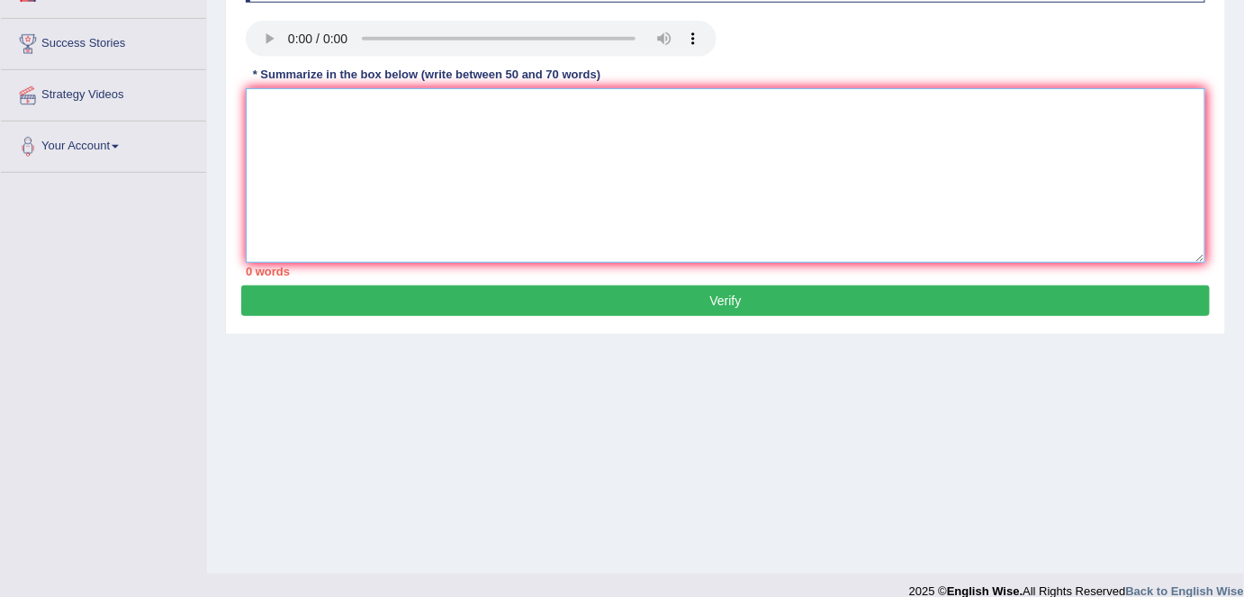
paste textarea "The speaker provided a comprehensive overview of approach and avoidance motivat…"
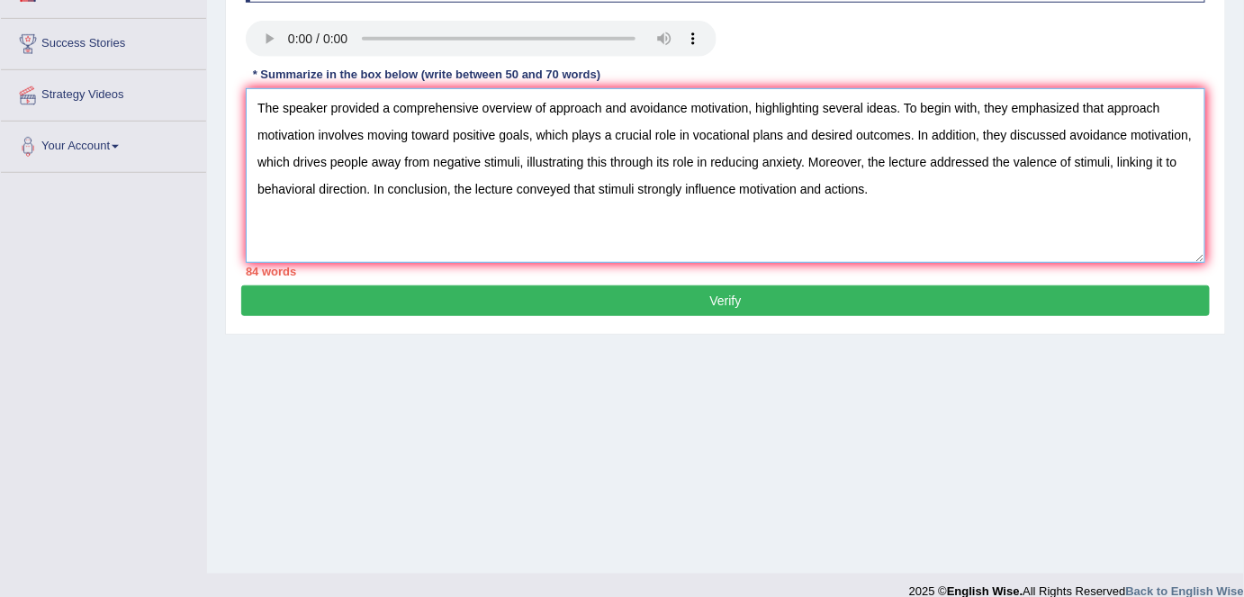
type textarea "The speaker provided a comprehensive overview of approach and avoidance motivat…"
click at [725, 302] on button "Verify" at bounding box center [725, 300] width 969 height 31
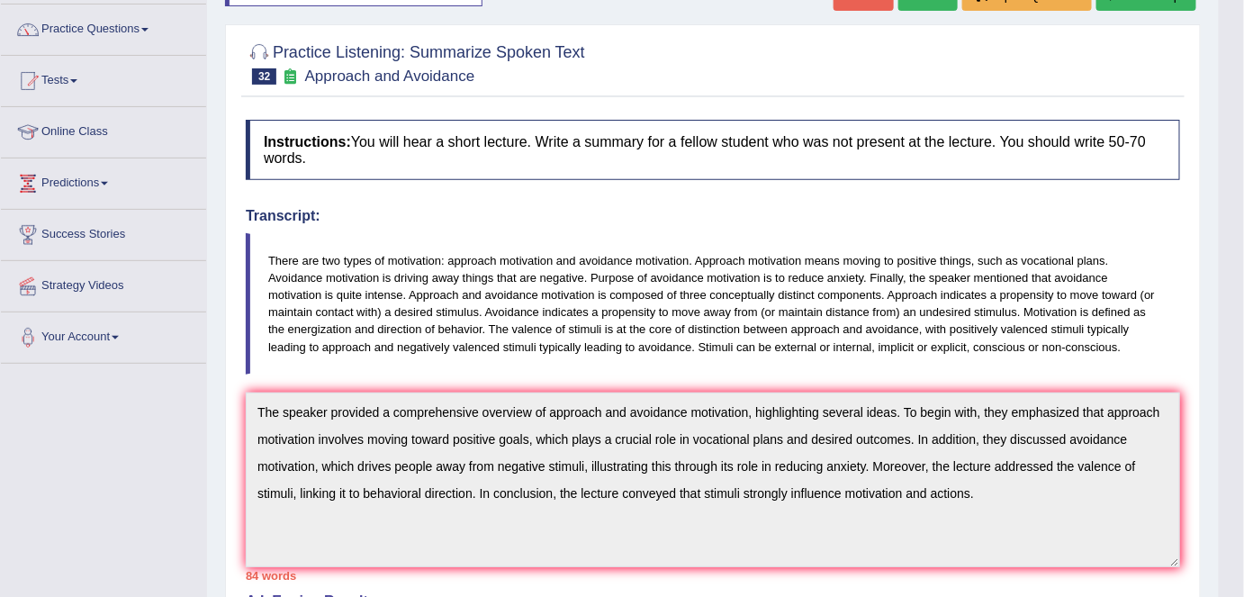
scroll to position [0, 0]
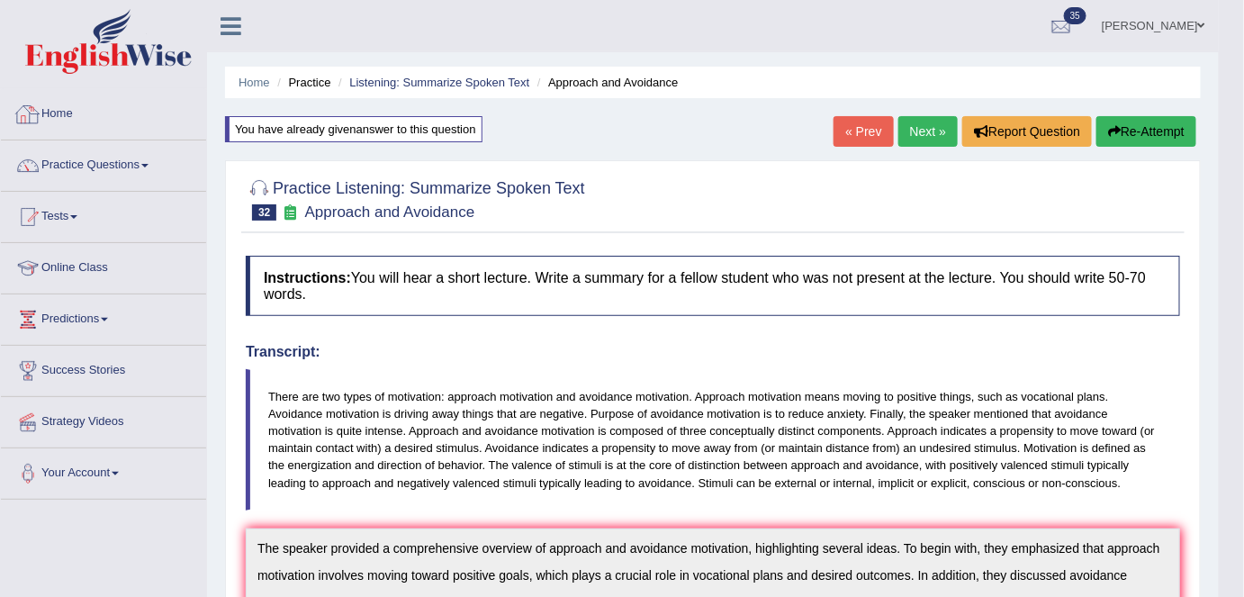
drag, startPoint x: 75, startPoint y: 111, endPoint x: 162, endPoint y: 101, distance: 87.9
click at [75, 111] on link "Home" at bounding box center [103, 111] width 205 height 45
